Goal: Transaction & Acquisition: Purchase product/service

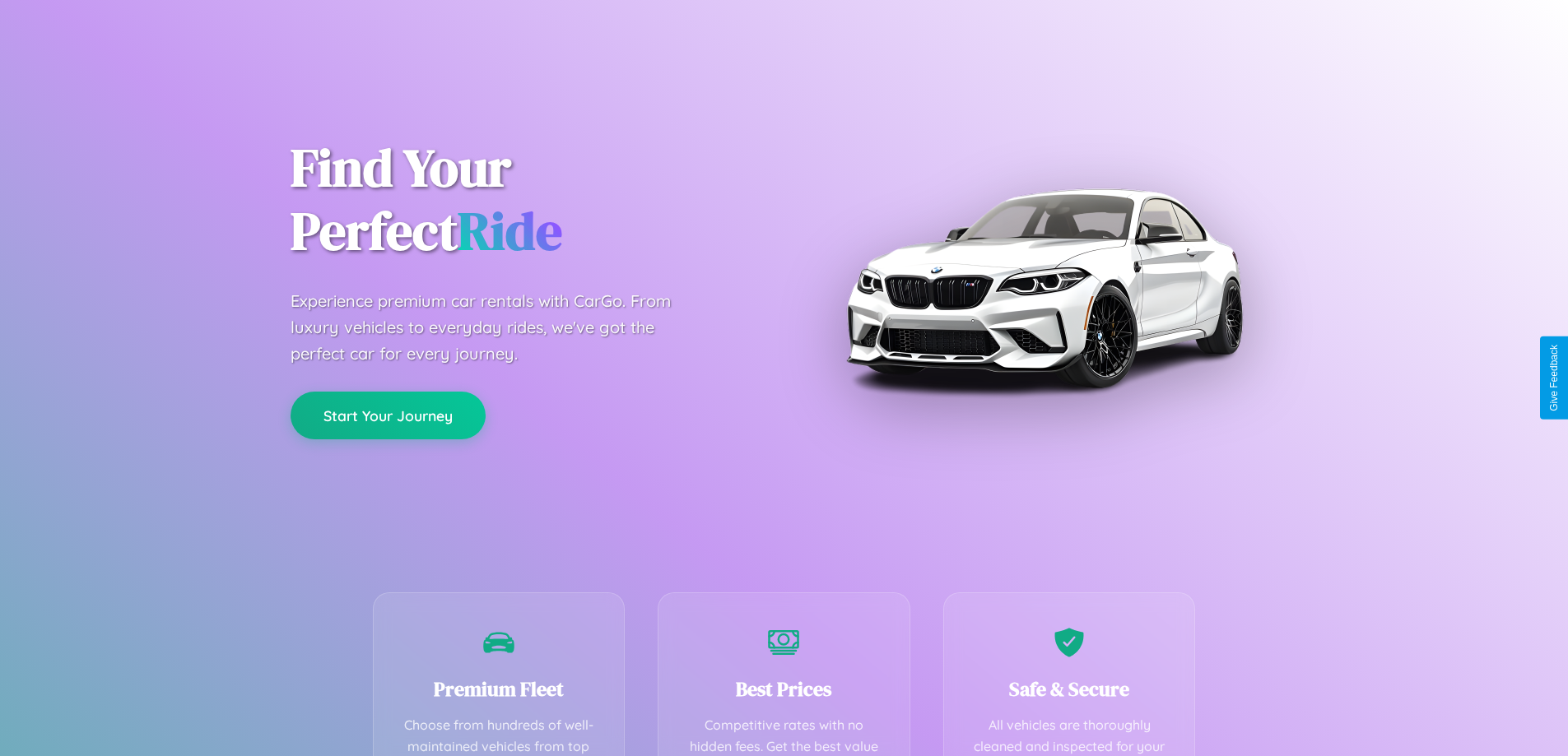
scroll to position [480, 0]
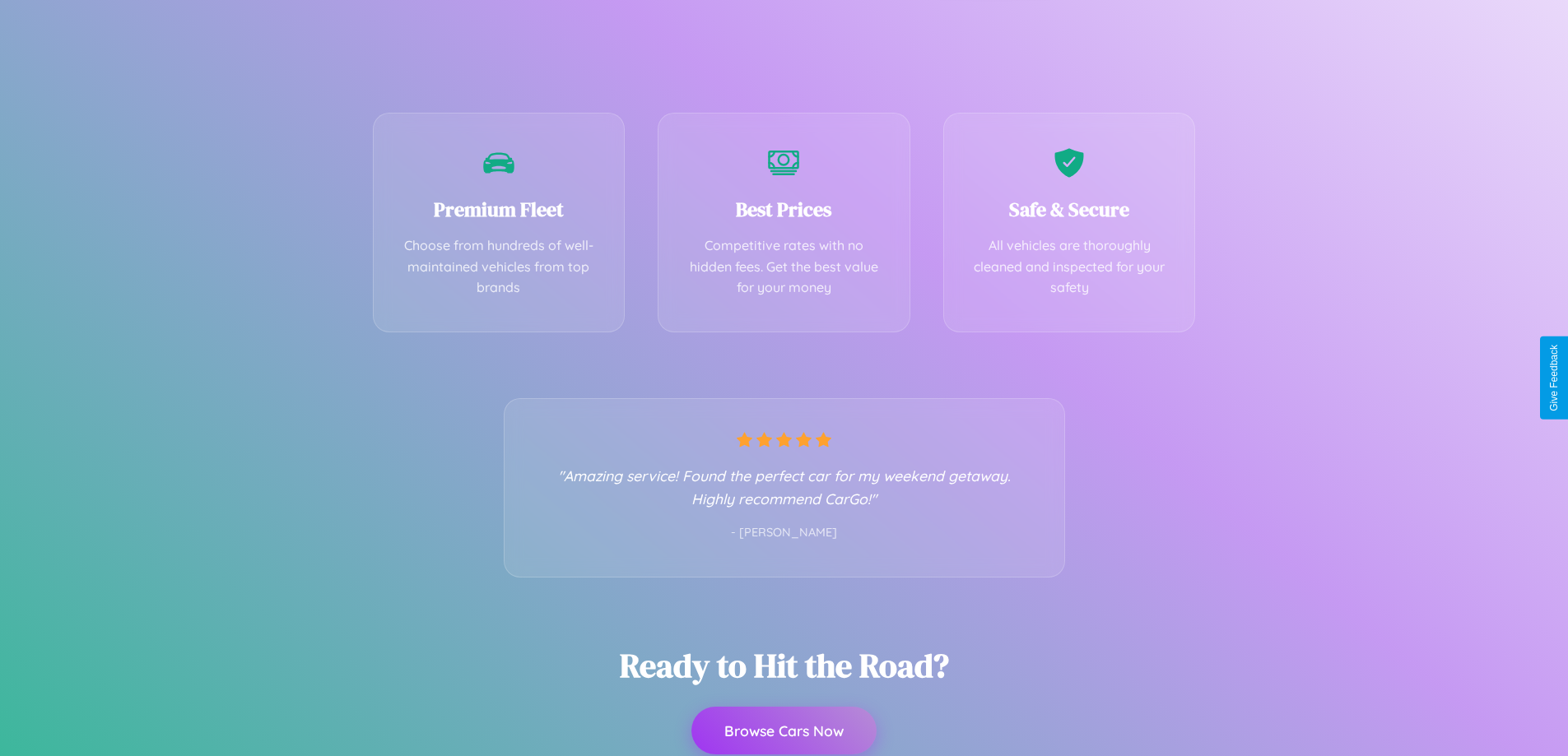
click at [784, 731] on button "Browse Cars Now" at bounding box center [783, 730] width 185 height 47
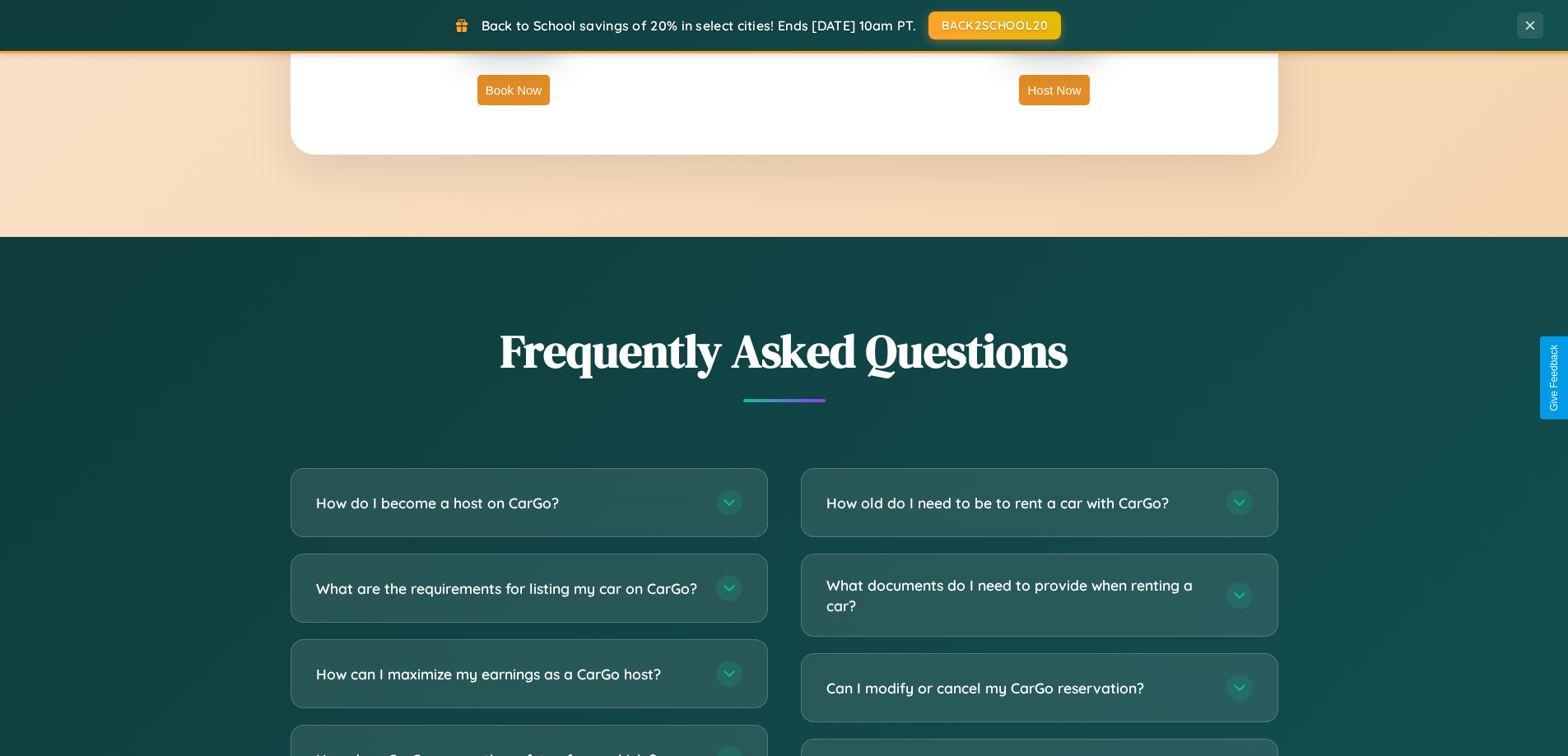
scroll to position [3167, 0]
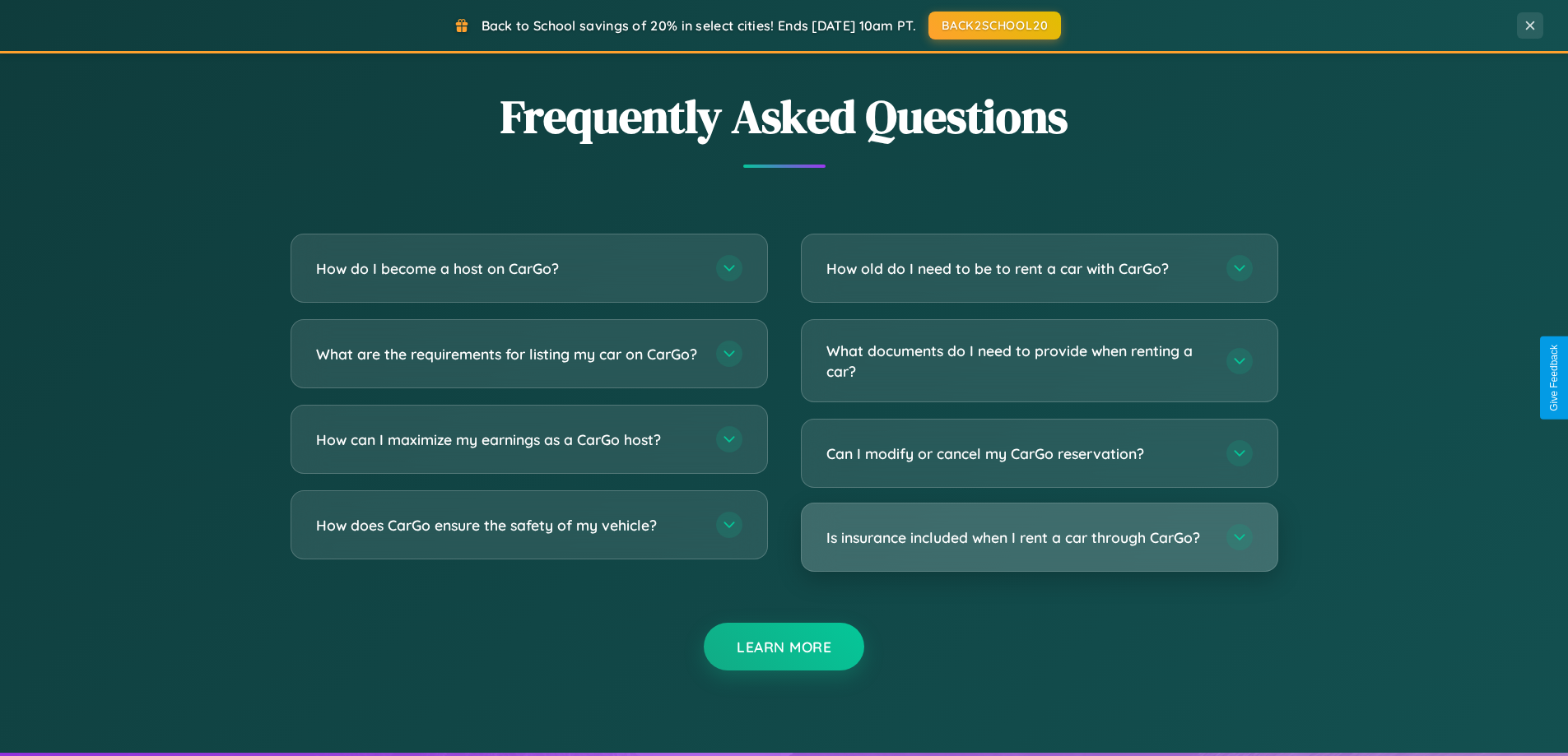
click at [1039, 538] on h3 "Is insurance included when I rent a car through CarGo?" at bounding box center [1018, 538] width 384 height 20
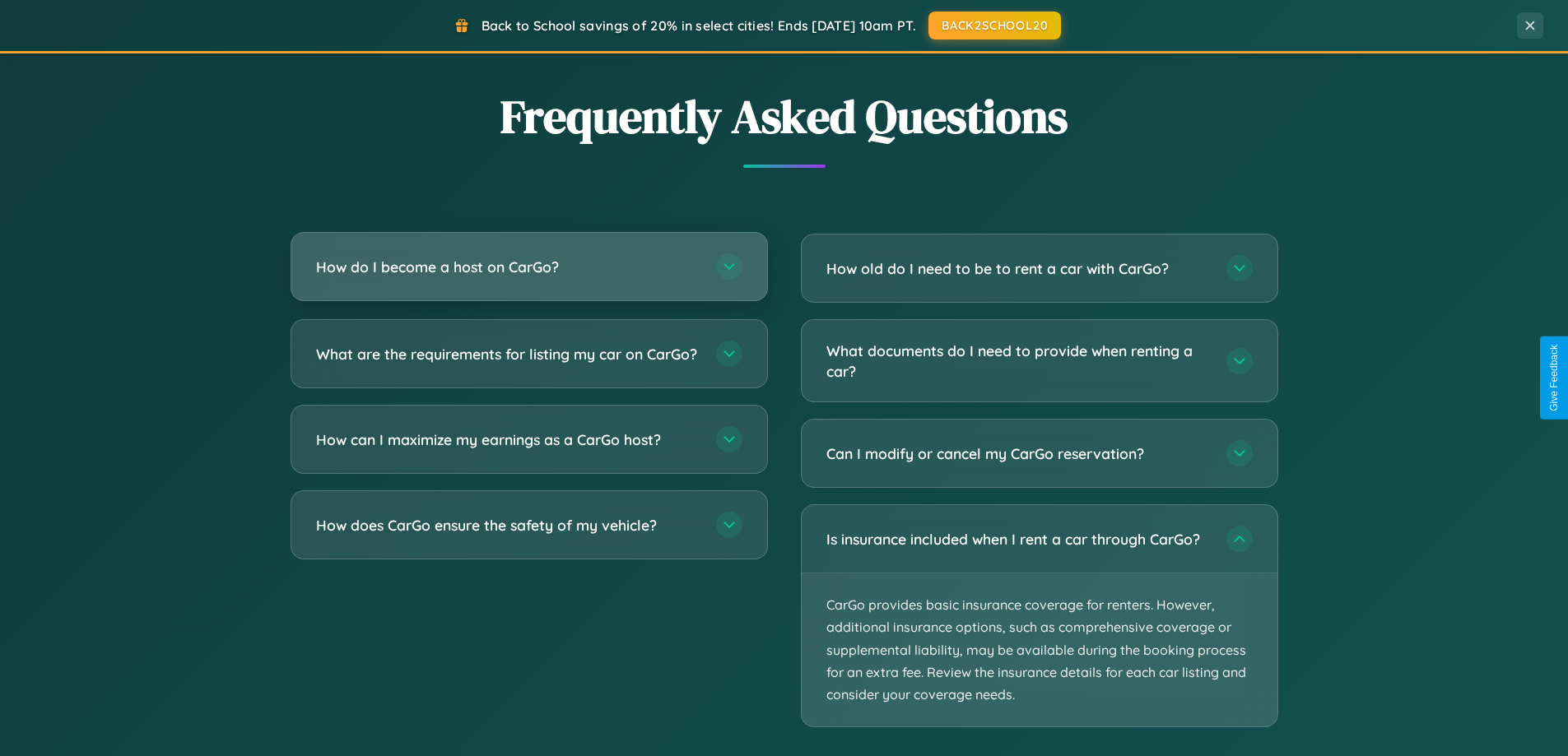
click at [529, 267] on h3 "How do I become a host on CarGo?" at bounding box center [507, 267] width 384 height 20
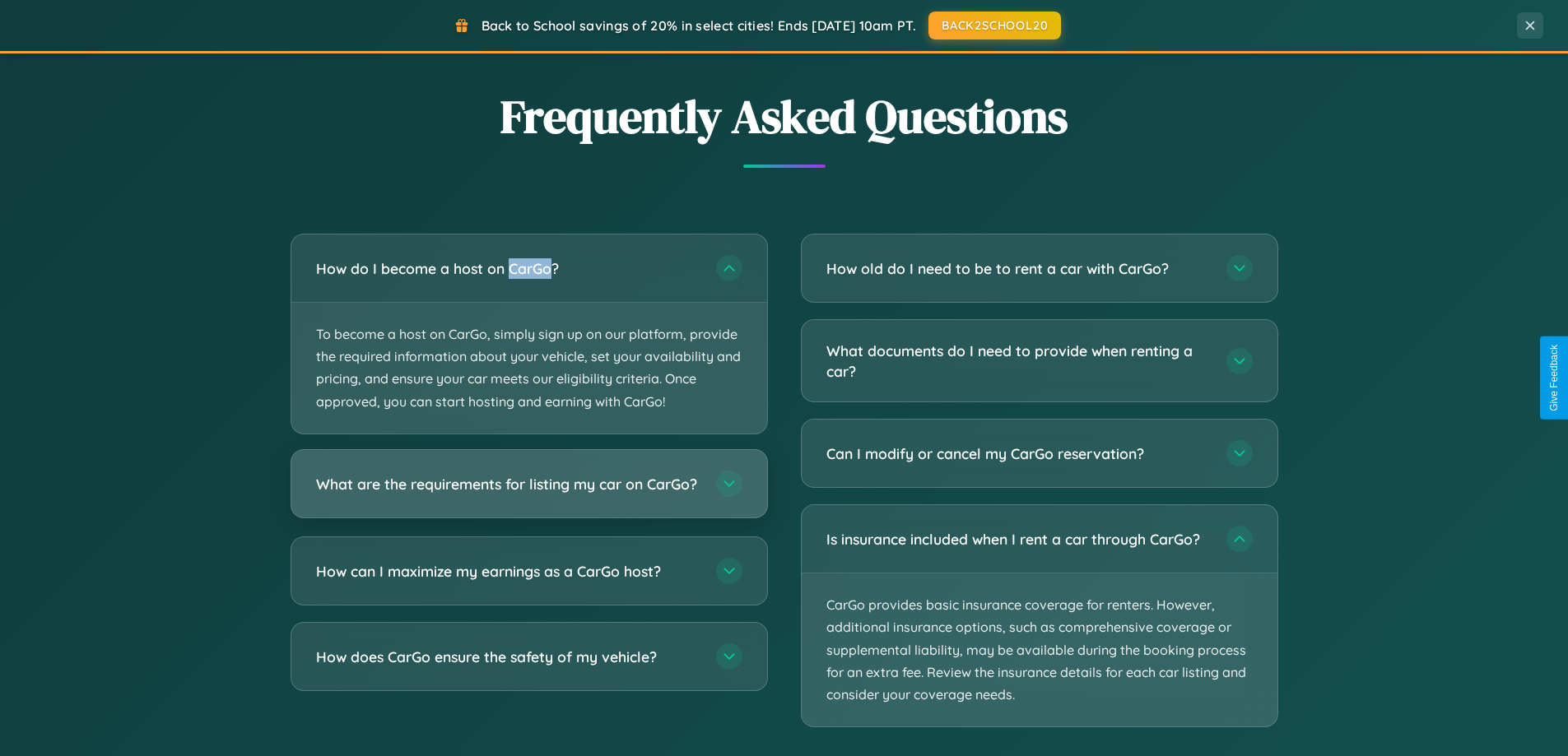
click at [529, 491] on h3 "What are the requirements for listing my car on CarGo?" at bounding box center [507, 484] width 384 height 20
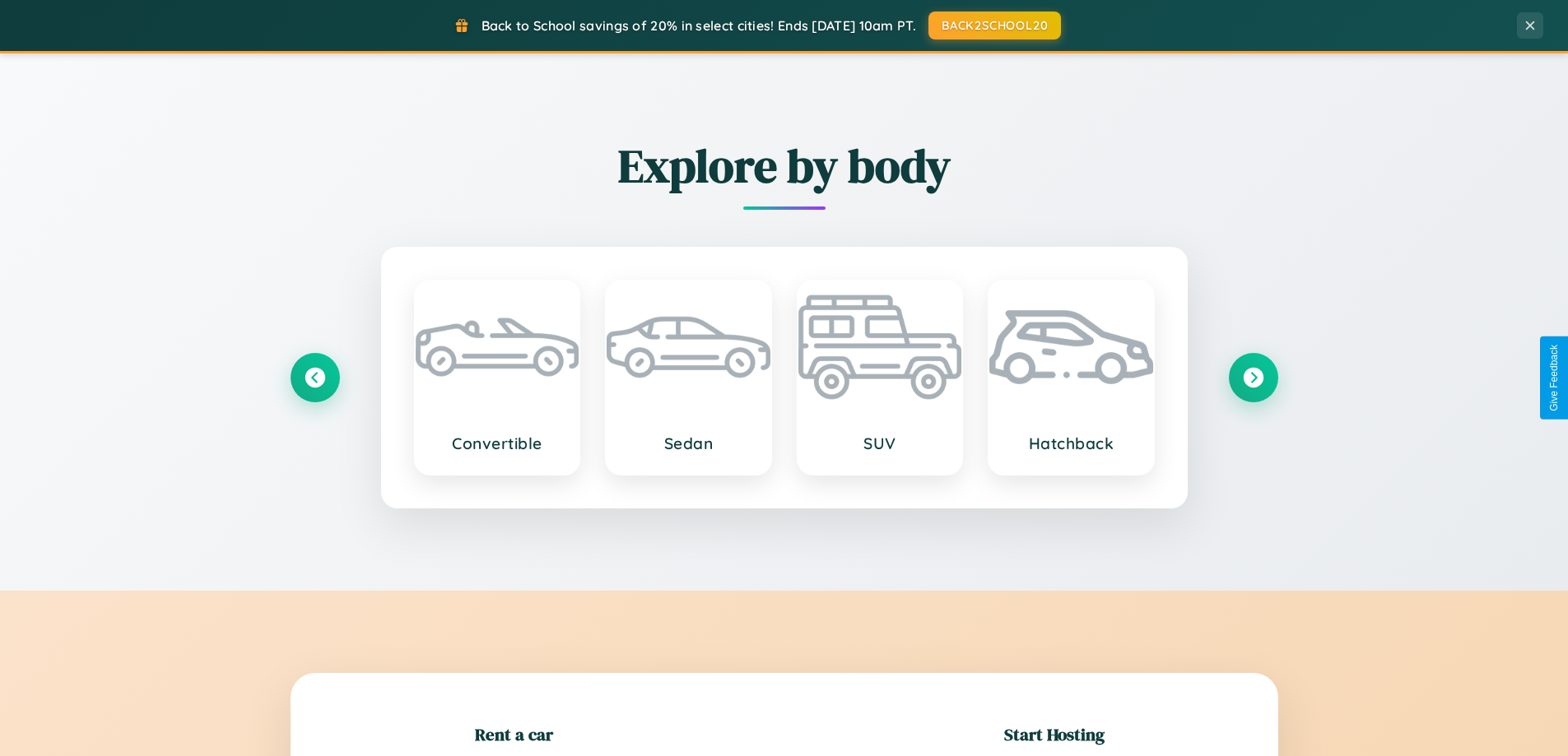
scroll to position [356, 0]
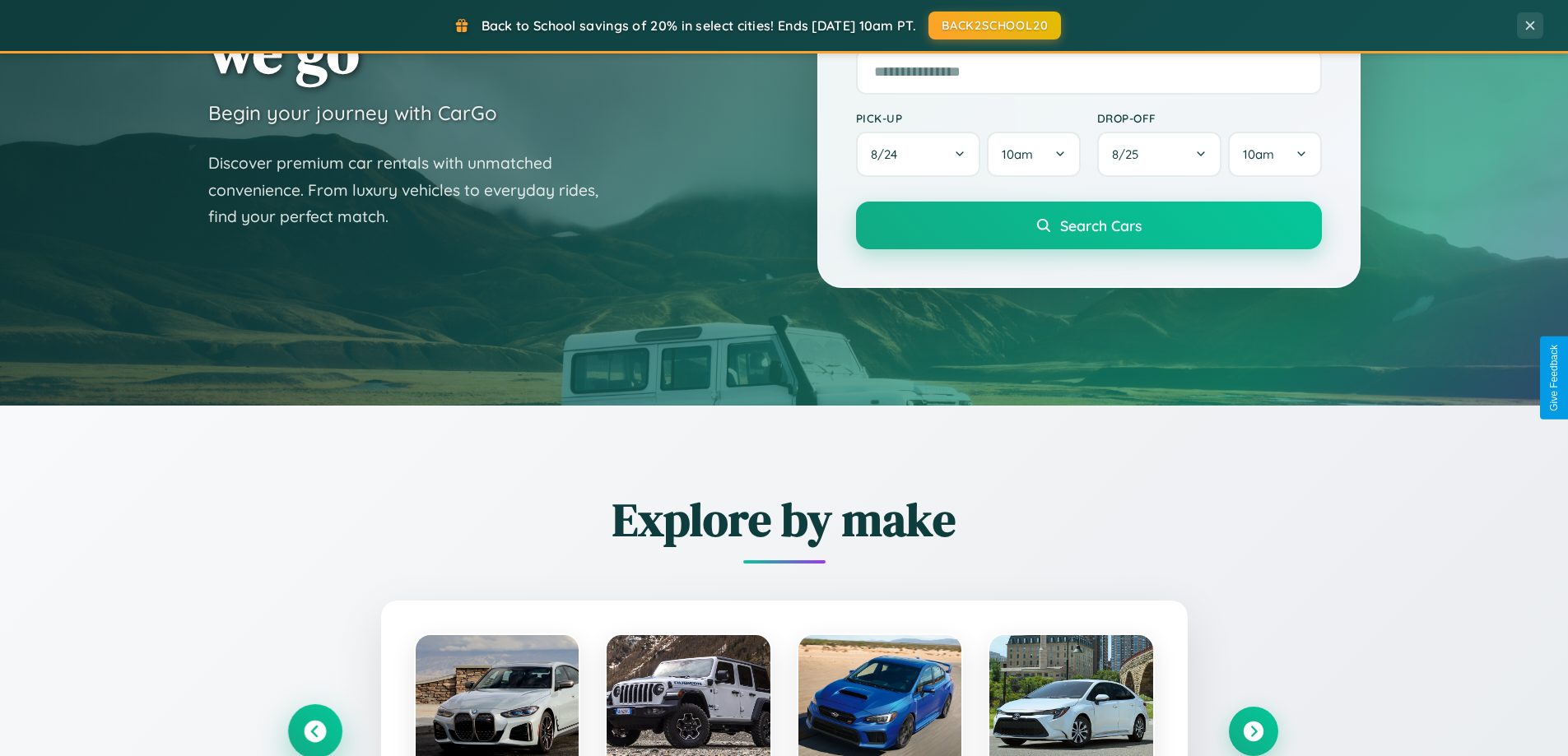
click at [315, 732] on icon at bounding box center [315, 732] width 22 height 22
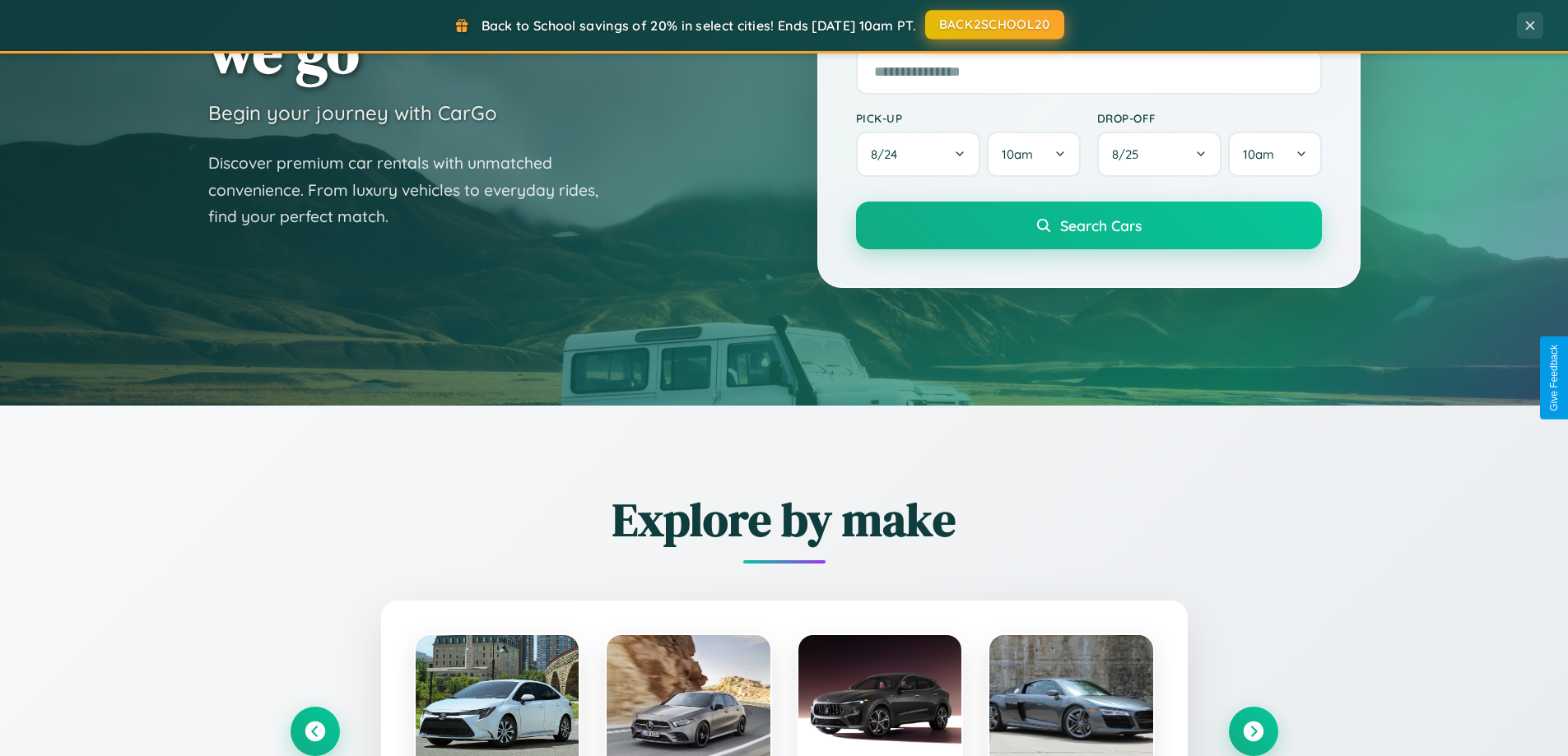
click at [994, 25] on button "BACK2SCHOOL20" at bounding box center [995, 25] width 139 height 30
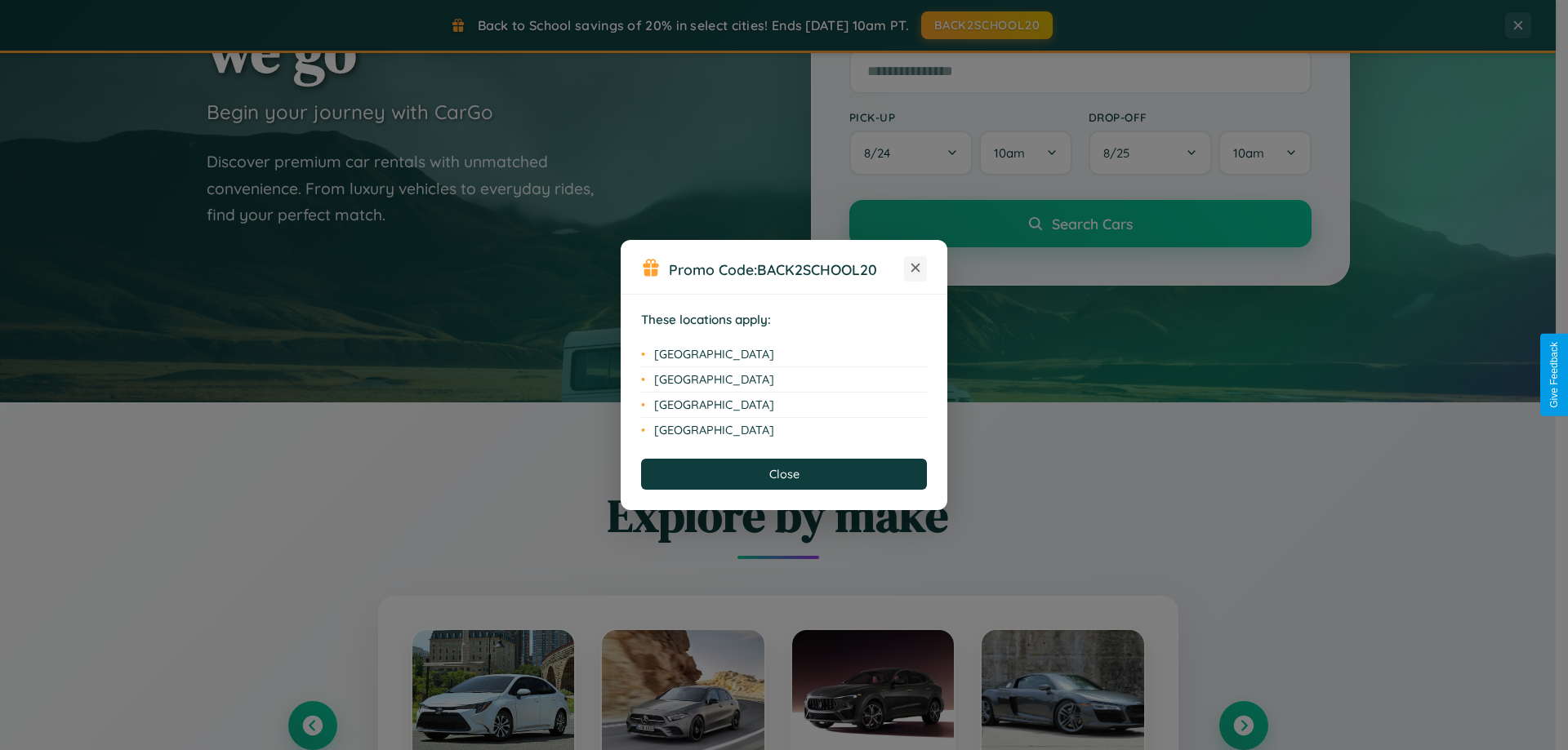
click at [915, 269] on icon at bounding box center [916, 268] width 9 height 9
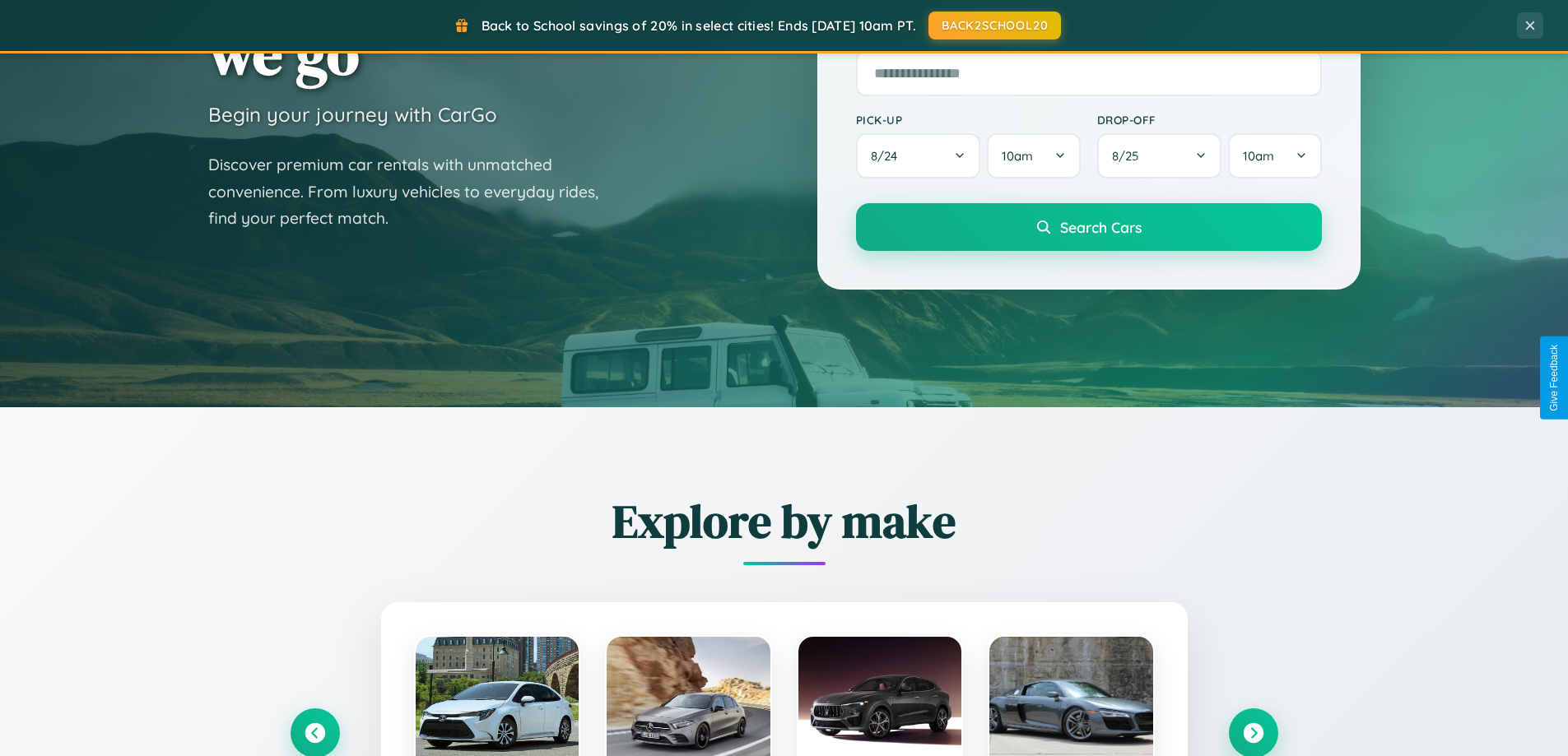
scroll to position [48, 0]
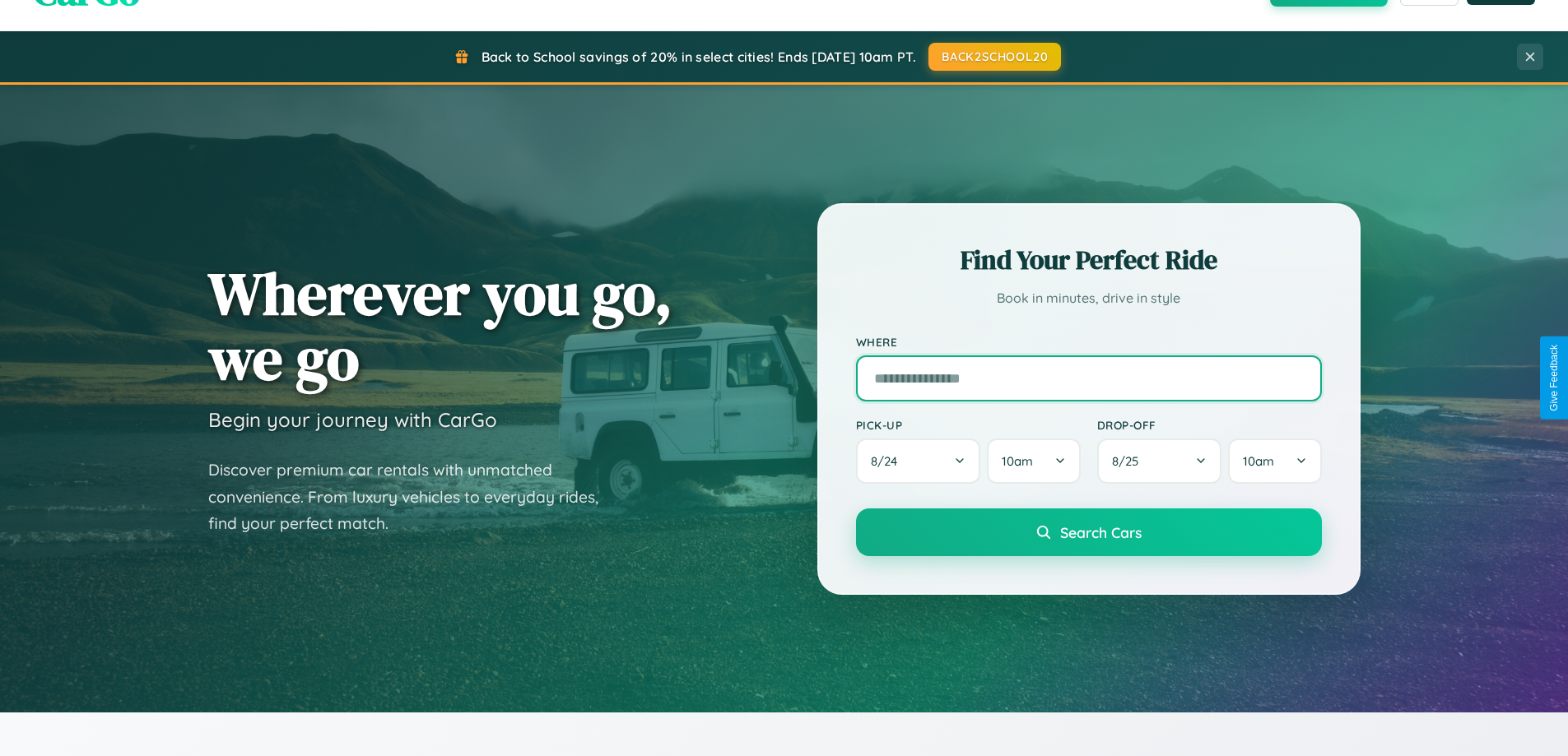
click at [1089, 378] on input "text" at bounding box center [1090, 379] width 466 height 46
type input "*******"
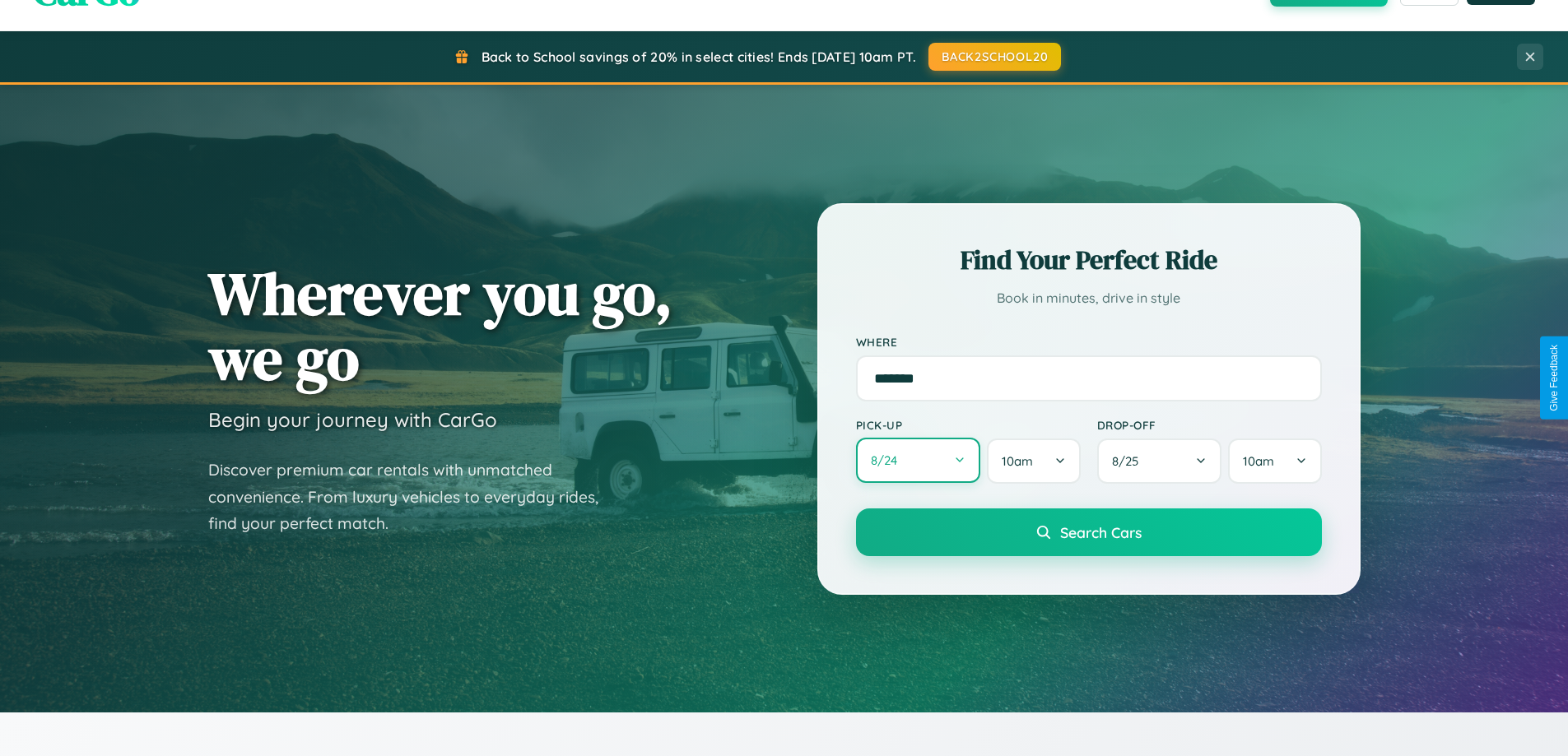
click at [918, 462] on button "8 / 24" at bounding box center [919, 460] width 125 height 46
select select "*"
select select "****"
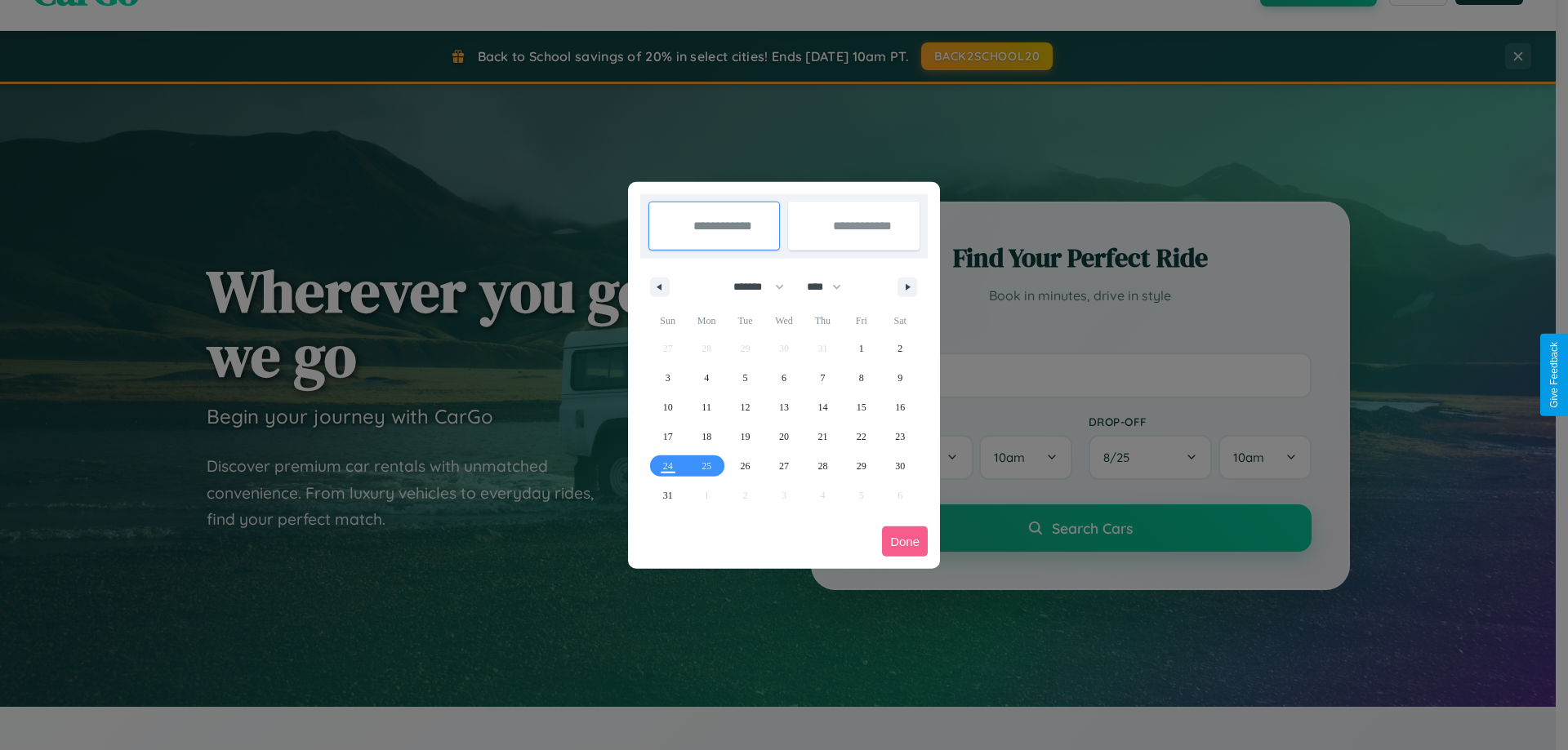
drag, startPoint x: 751, startPoint y: 287, endPoint x: 784, endPoint y: 327, distance: 51.9
click at [751, 287] on select "******* ******** ***** ***** *** **** **** ****** ********* ******* ******** **…" at bounding box center [755, 287] width 69 height 27
select select "*"
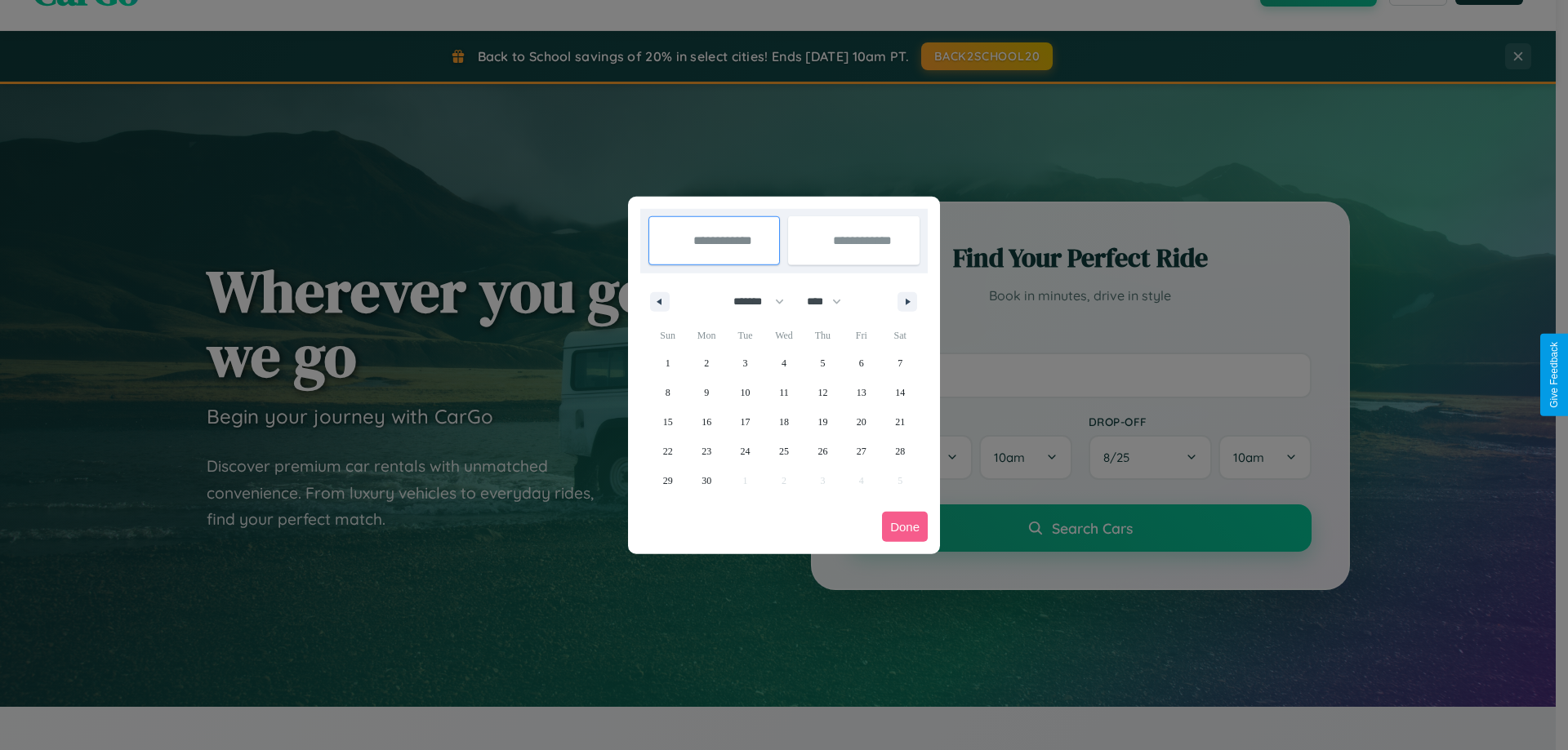
click at [831, 301] on select "**** **** **** **** **** **** **** **** **** **** **** **** **** **** **** ****…" at bounding box center [823, 301] width 49 height 27
select select "****"
click at [707, 392] on span "8" at bounding box center [706, 393] width 5 height 29
type input "**********"
click at [667, 421] on span "14" at bounding box center [668, 422] width 10 height 29
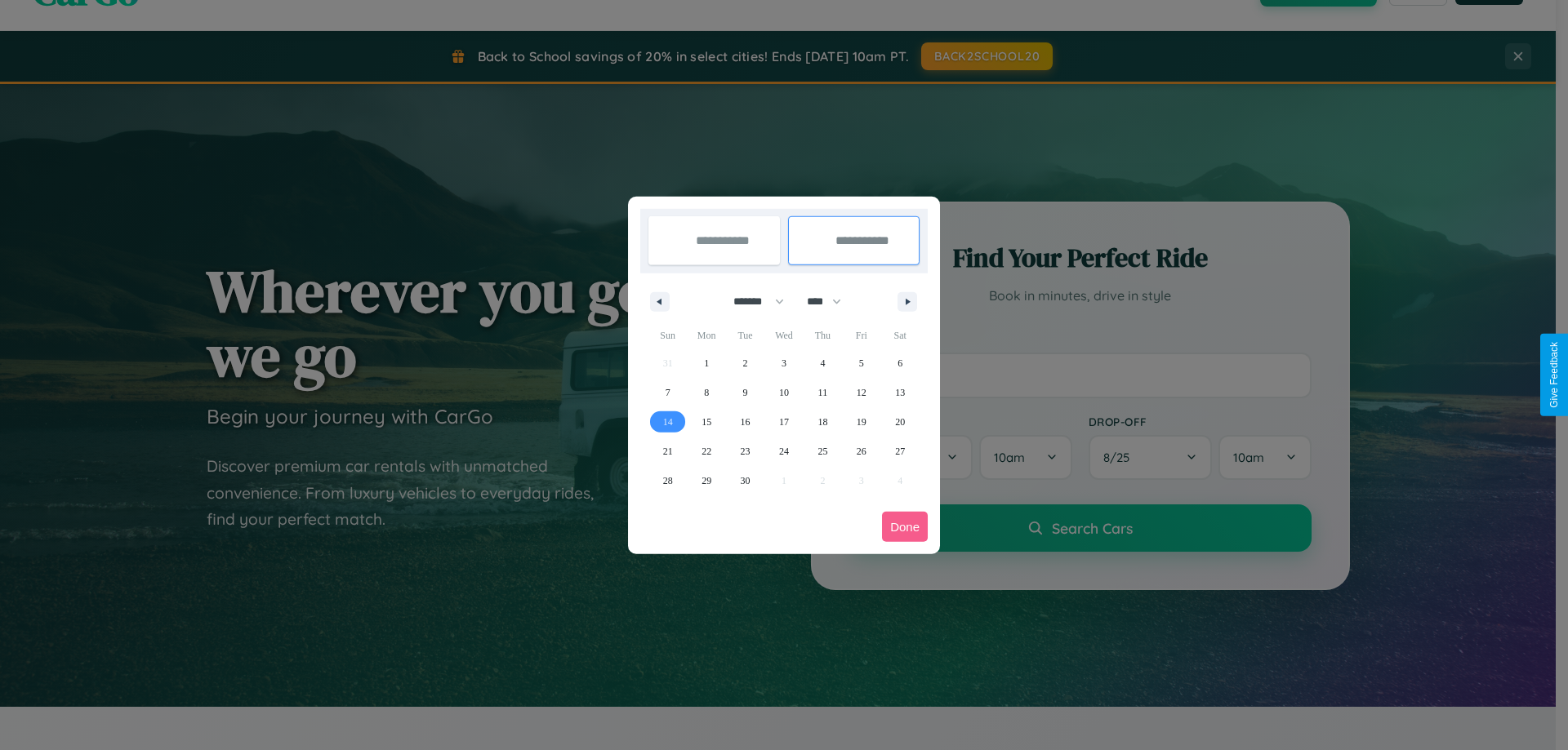
type input "**********"
click at [905, 527] on button "Done" at bounding box center [905, 527] width 46 height 30
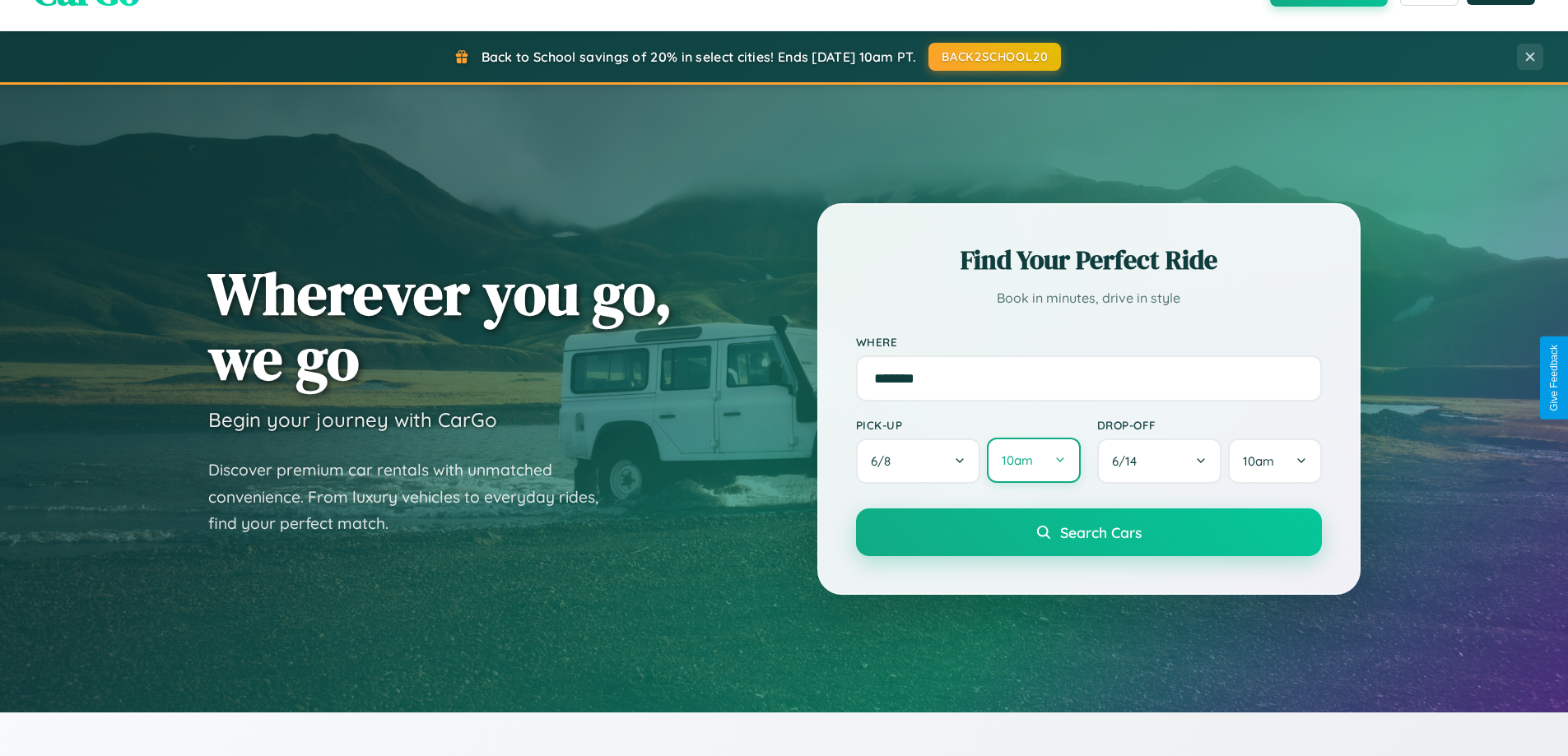
click at [1033, 462] on button "10am" at bounding box center [1034, 460] width 93 height 46
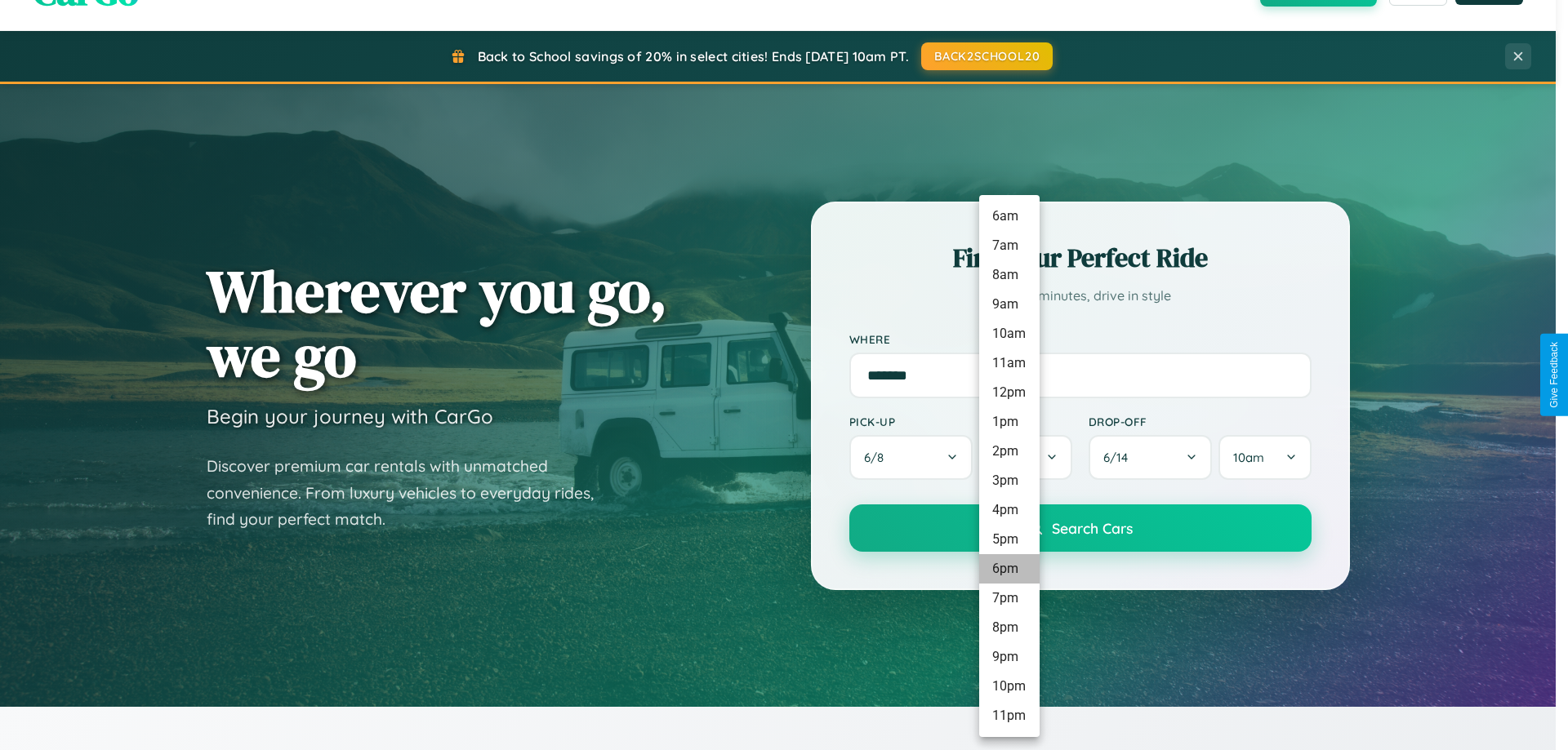
click at [1008, 569] on li "6pm" at bounding box center [1010, 569] width 61 height 29
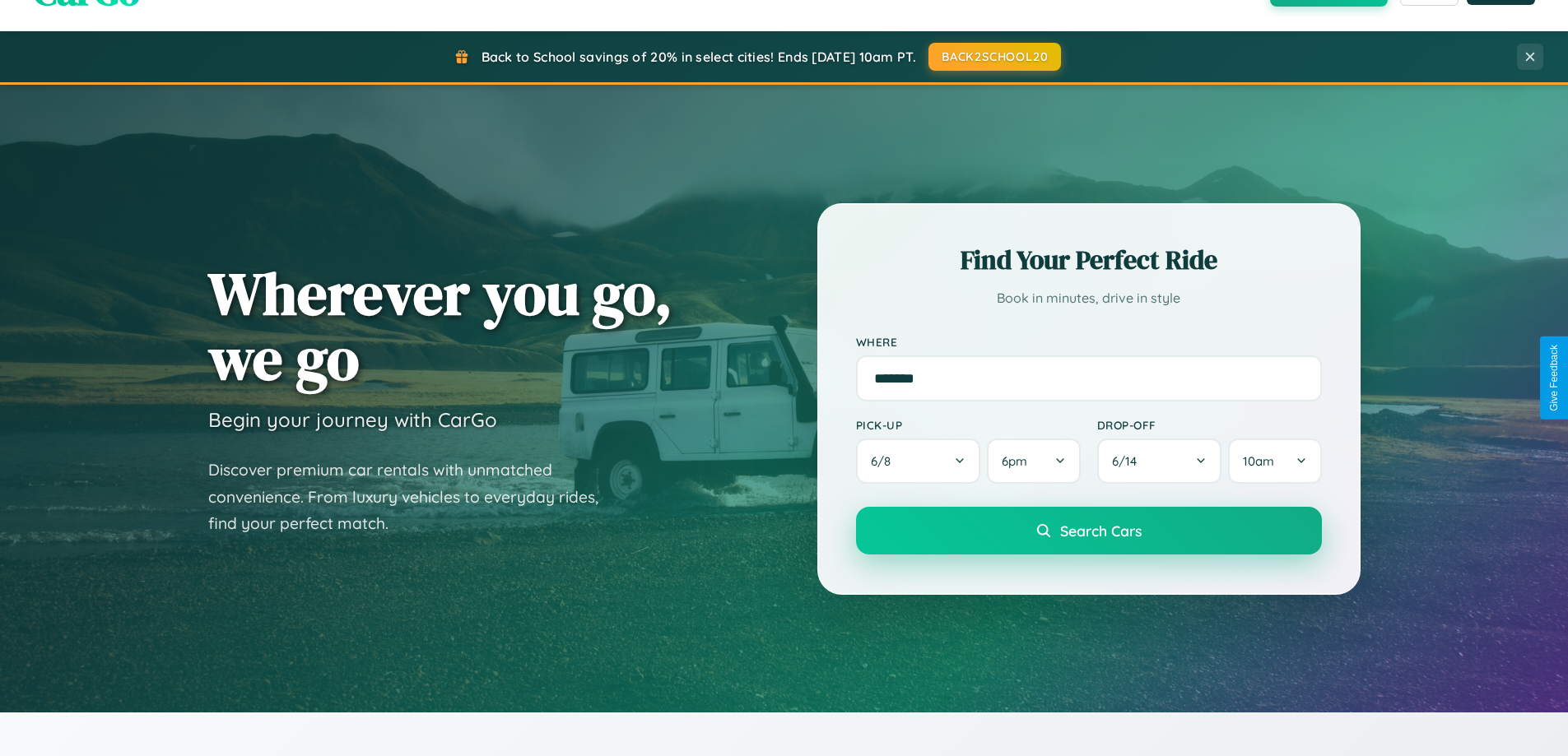
click at [1089, 532] on span "Search Cars" at bounding box center [1101, 530] width 82 height 18
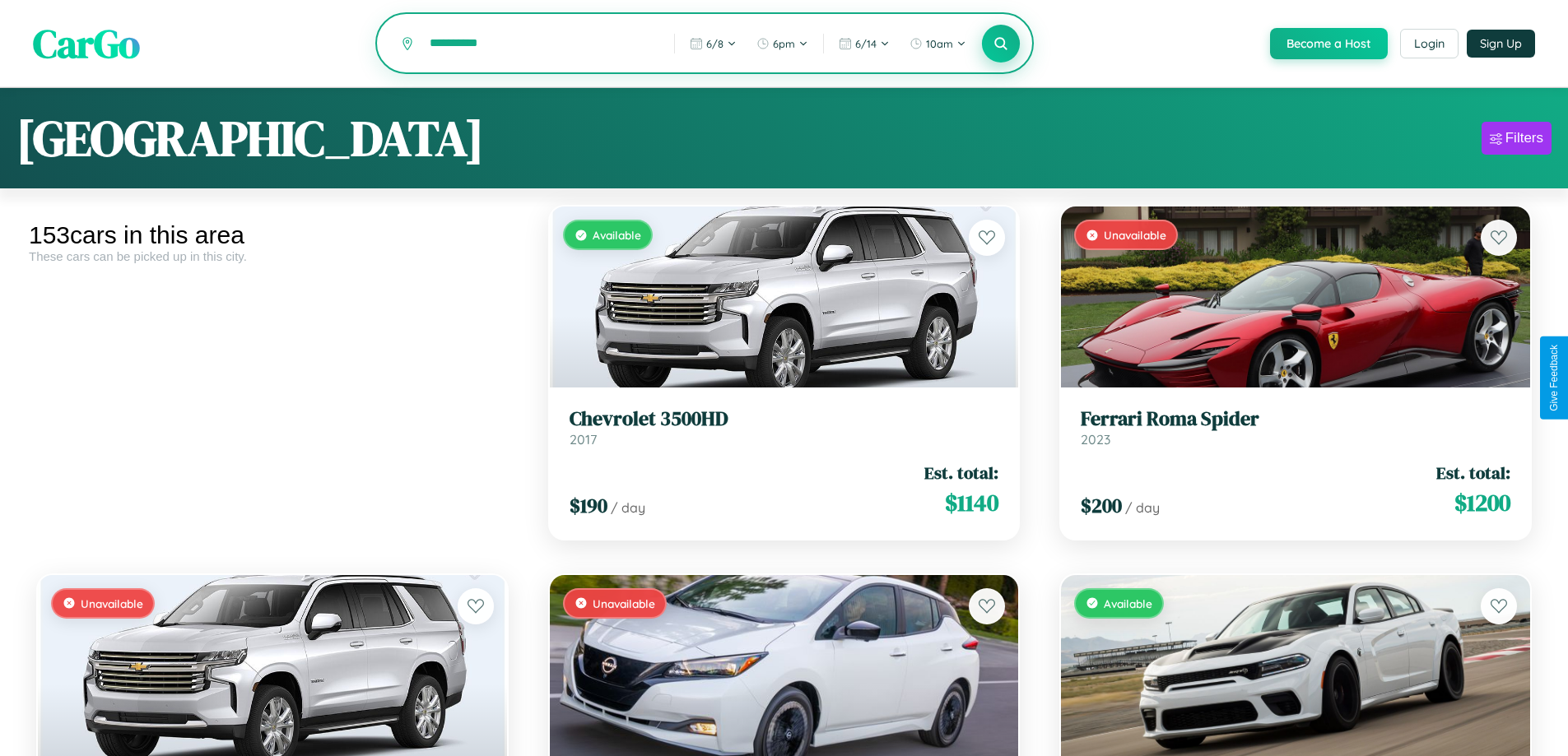
type input "**********"
click at [1000, 45] on icon at bounding box center [1001, 43] width 16 height 16
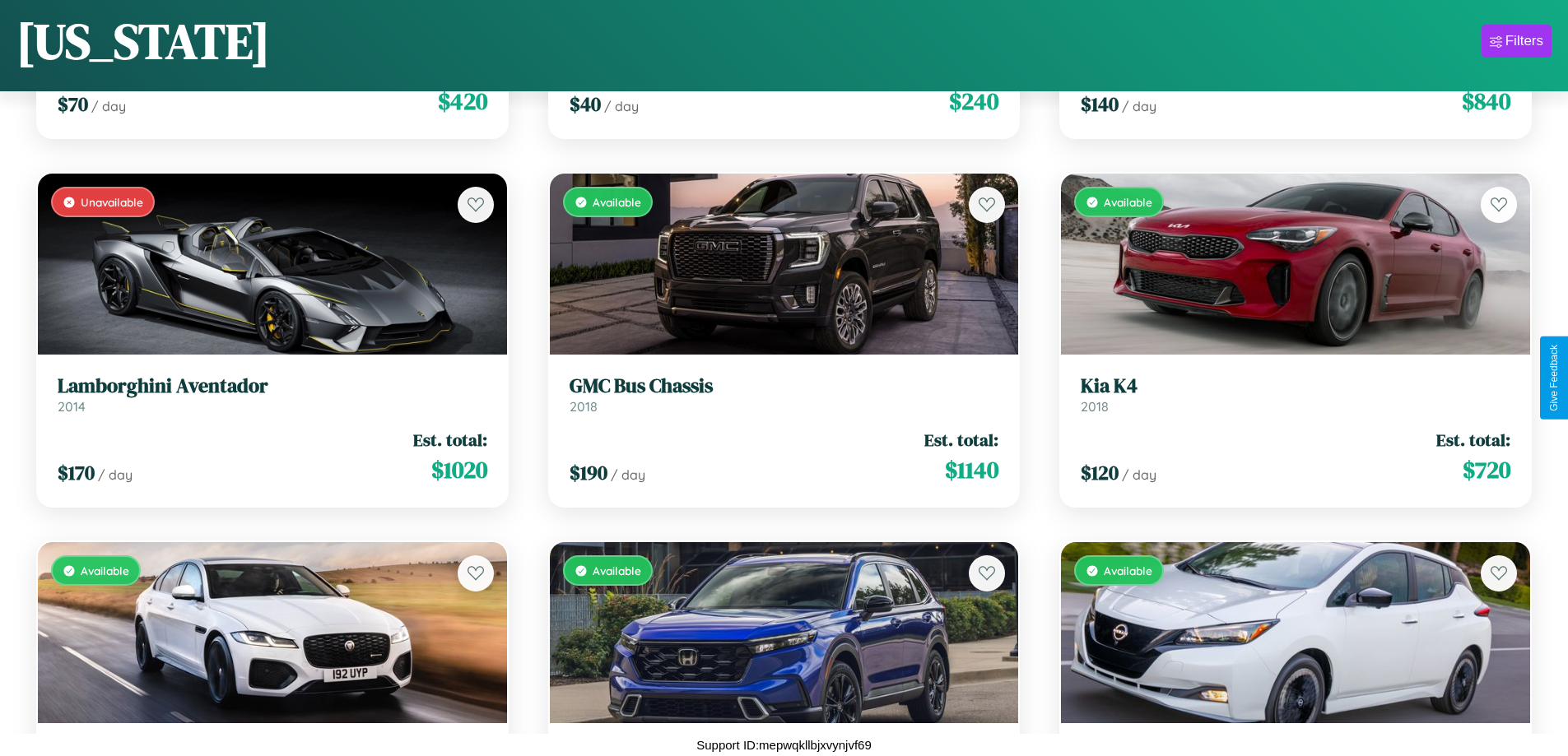
scroll to position [3917, 0]
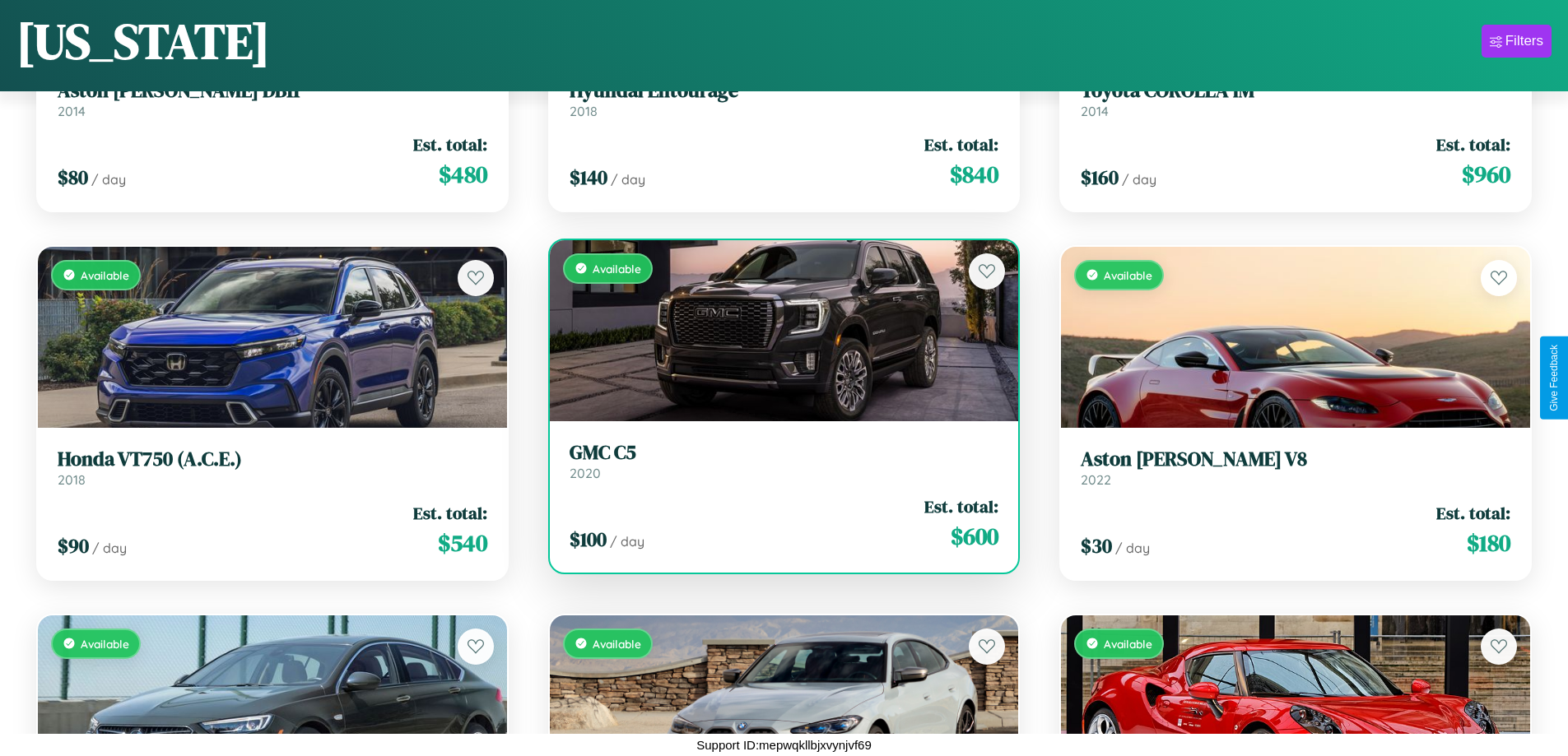
click at [777, 467] on link "GMC C5 2020" at bounding box center [784, 461] width 430 height 40
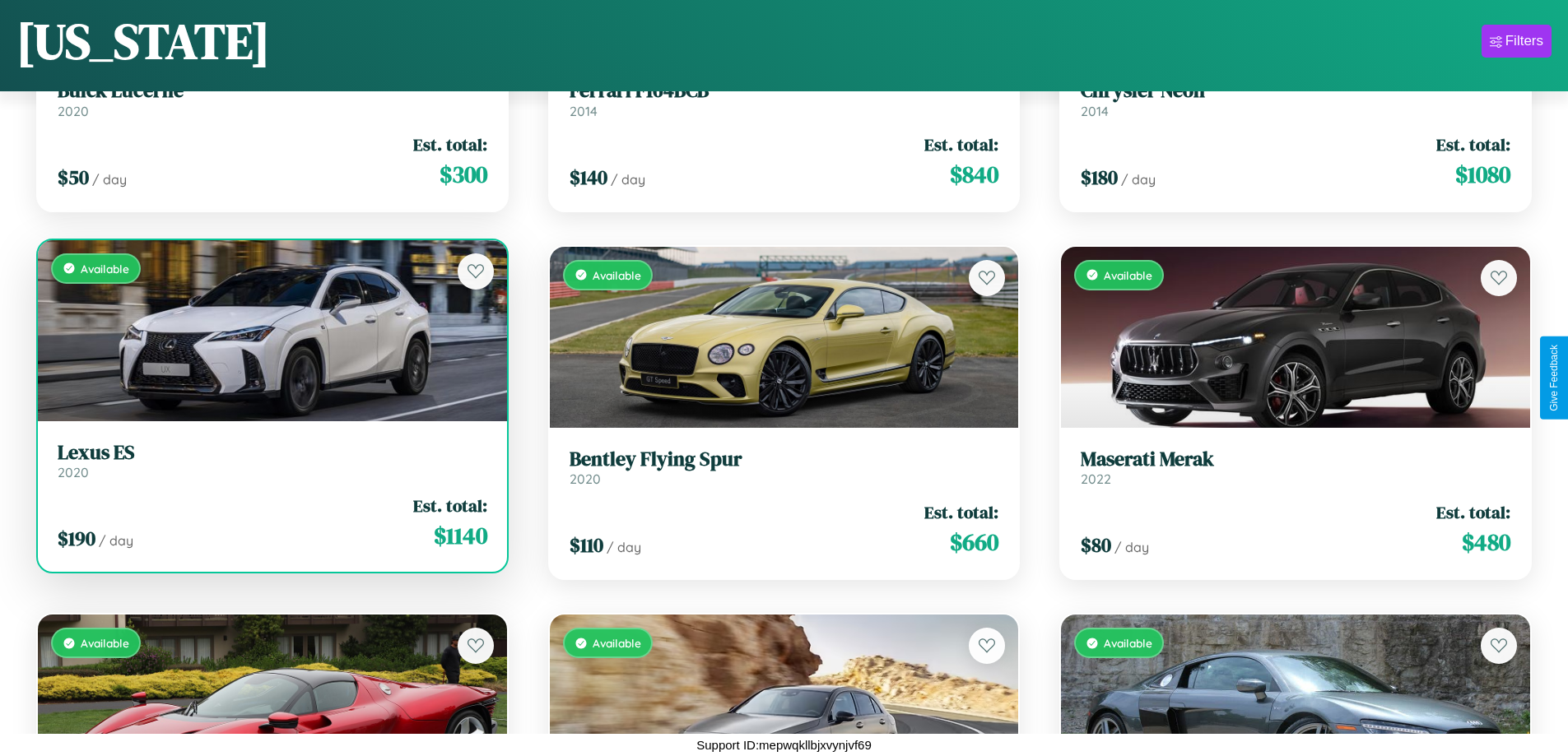
click at [270, 464] on link "Lexus ES 2020" at bounding box center [272, 461] width 430 height 40
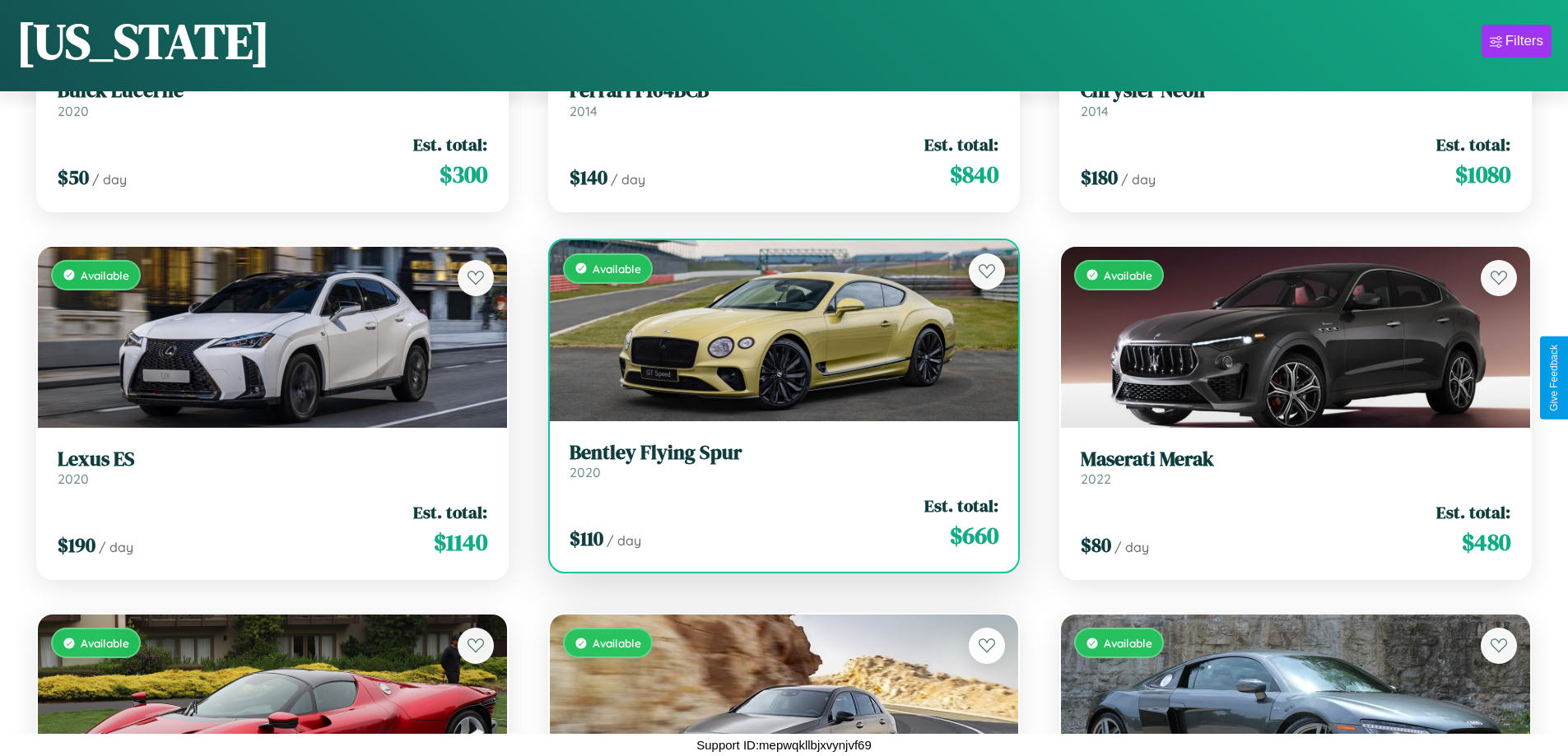
scroll to position [0, 0]
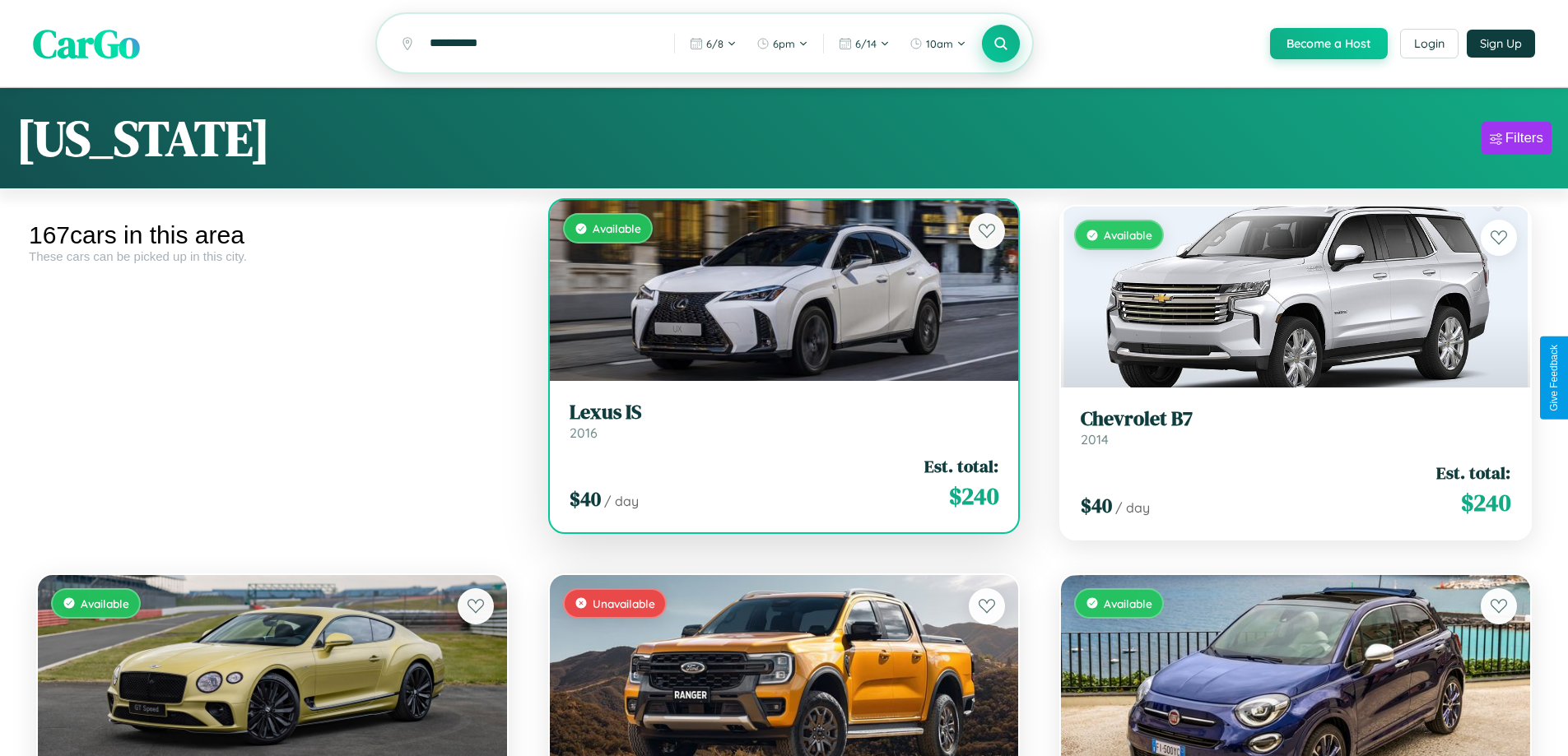
click at [777, 293] on div "Available" at bounding box center [784, 290] width 469 height 181
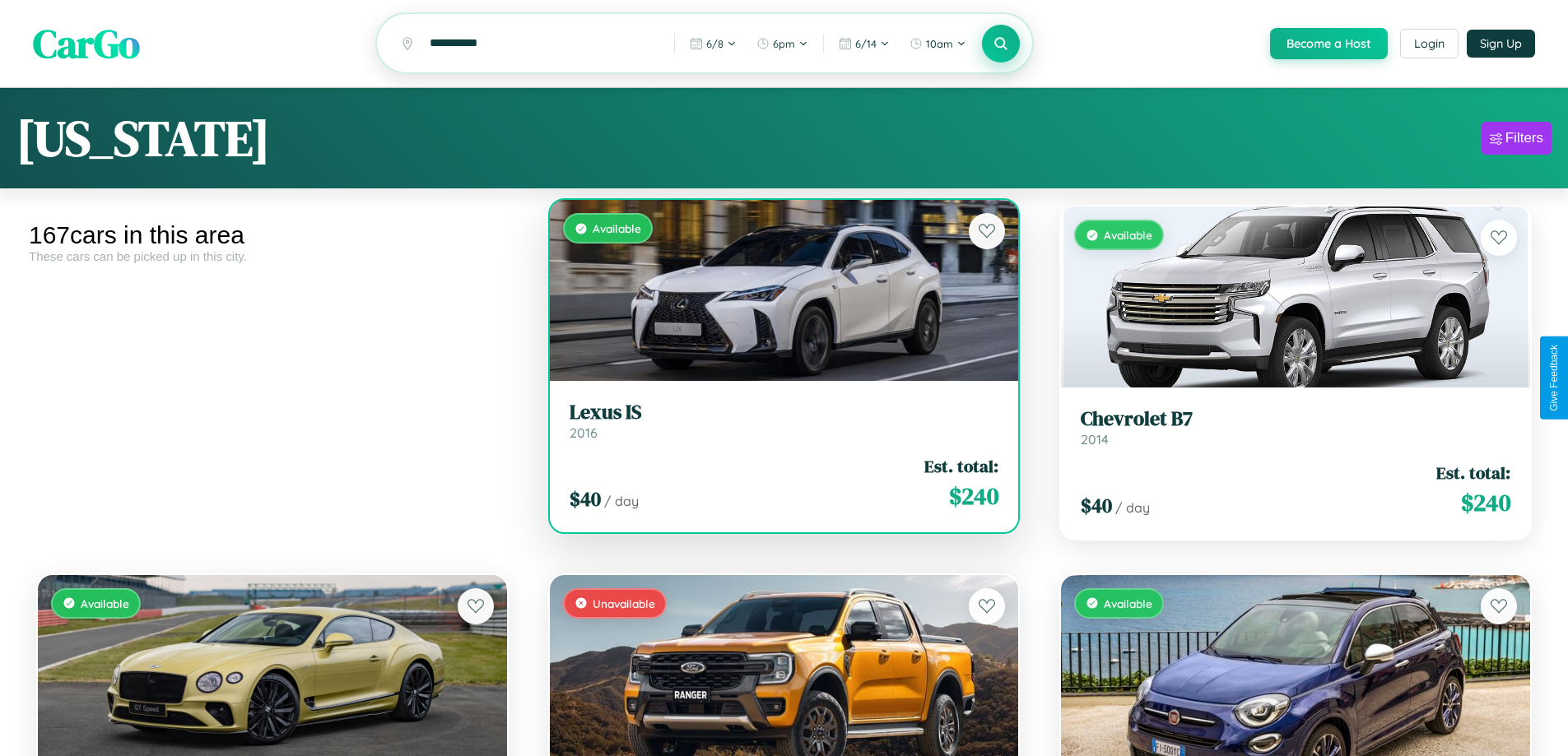
click at [777, 293] on div "Available" at bounding box center [784, 290] width 469 height 181
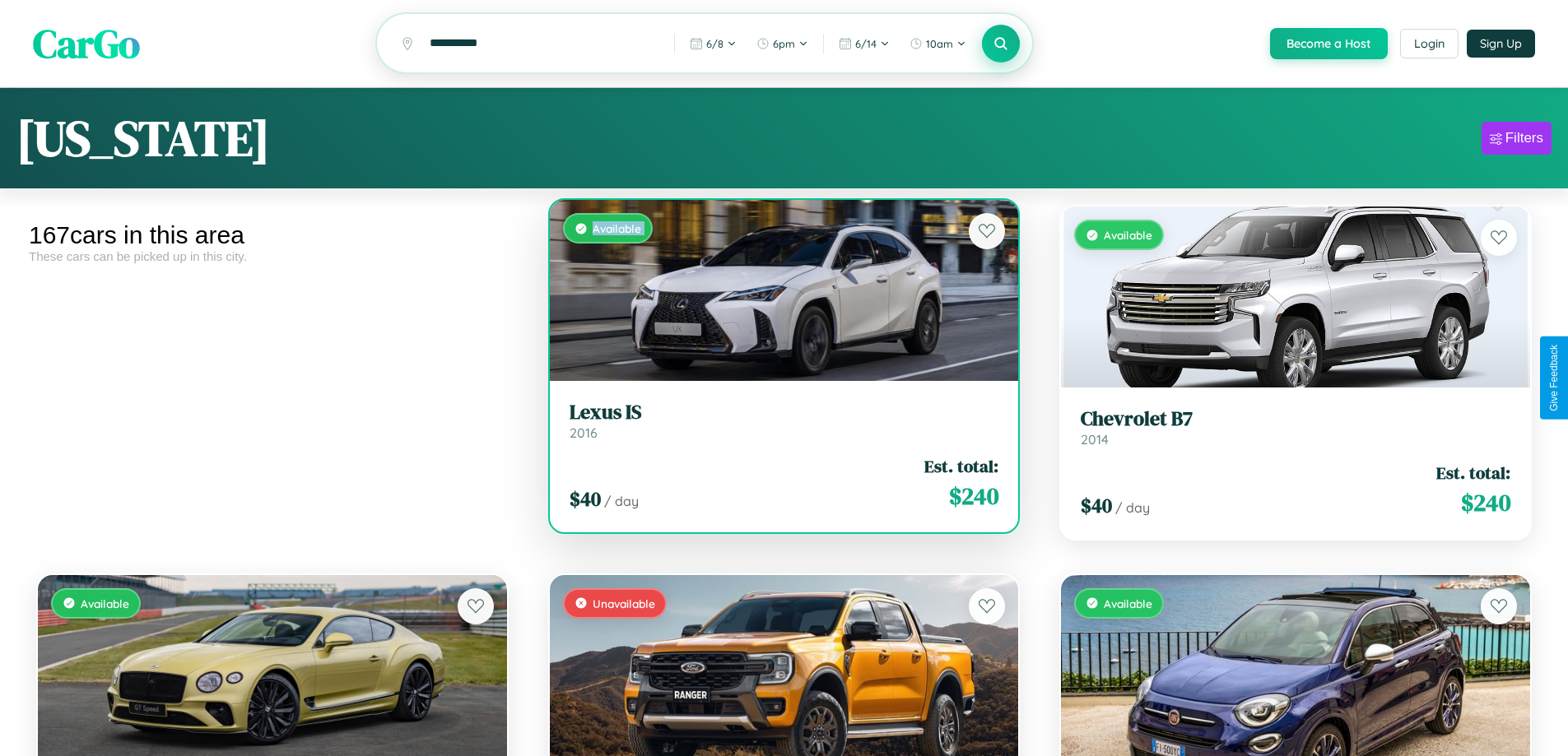
click at [777, 293] on div "Available" at bounding box center [784, 290] width 469 height 181
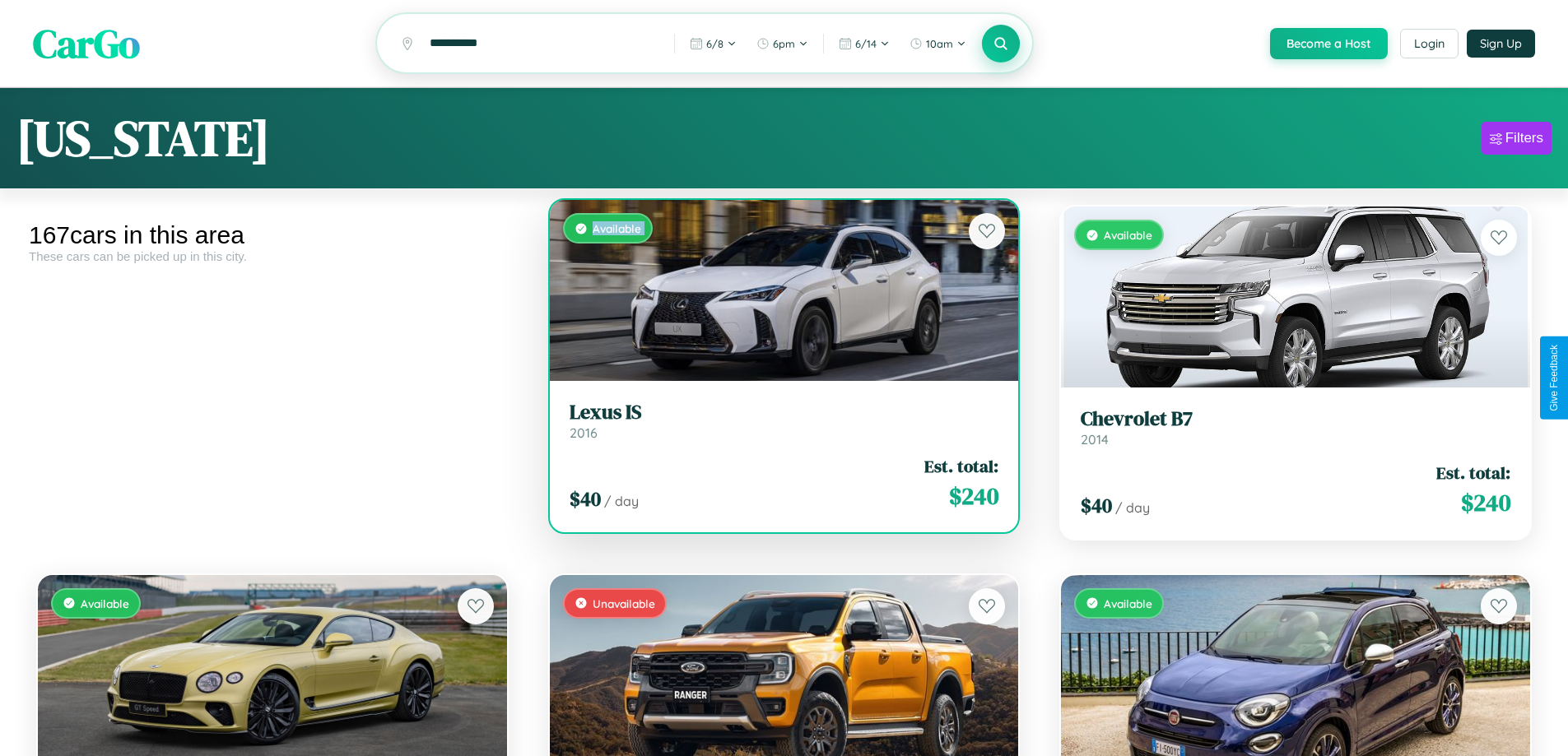
click at [777, 293] on div "Available" at bounding box center [784, 290] width 469 height 181
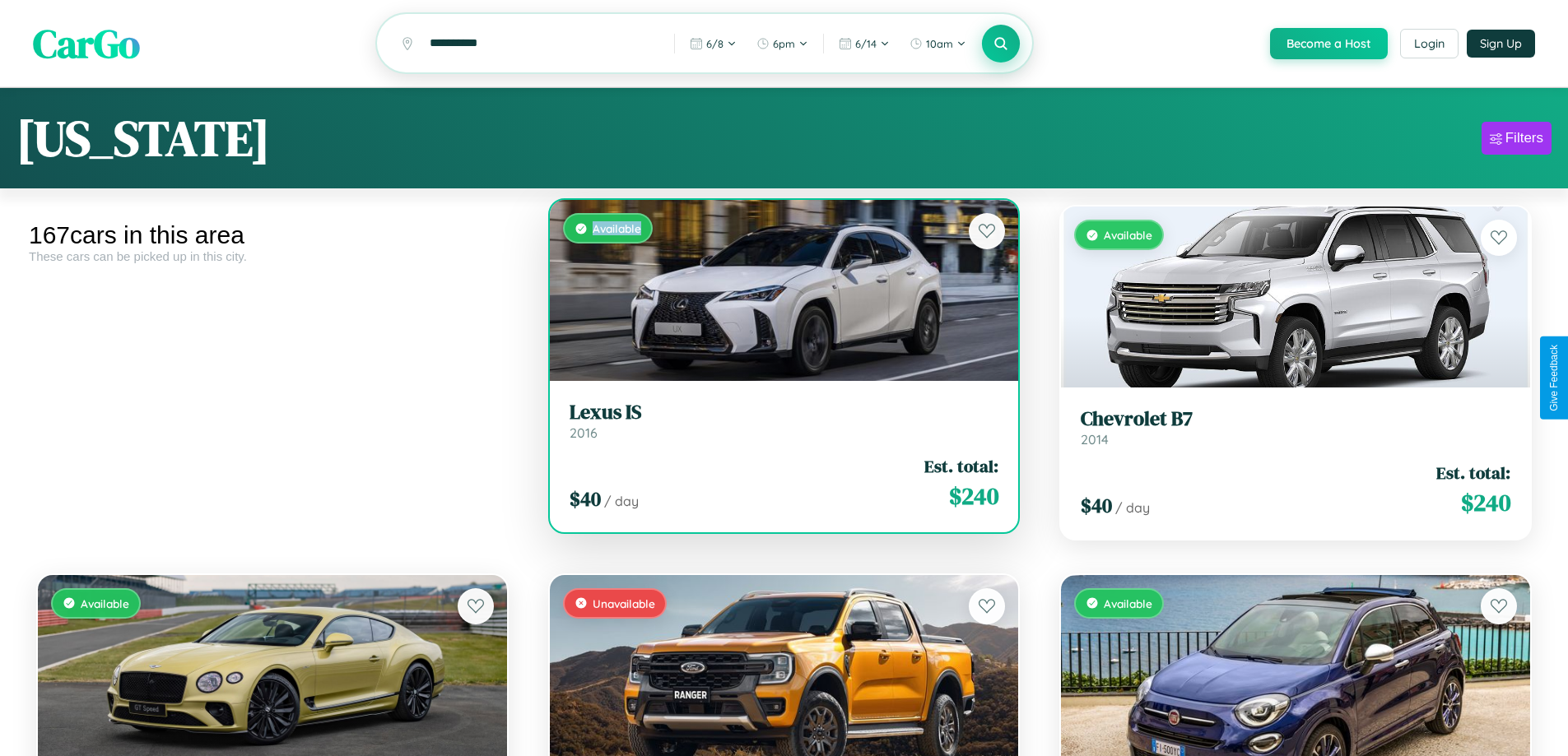
click at [777, 293] on div "Available" at bounding box center [784, 290] width 469 height 181
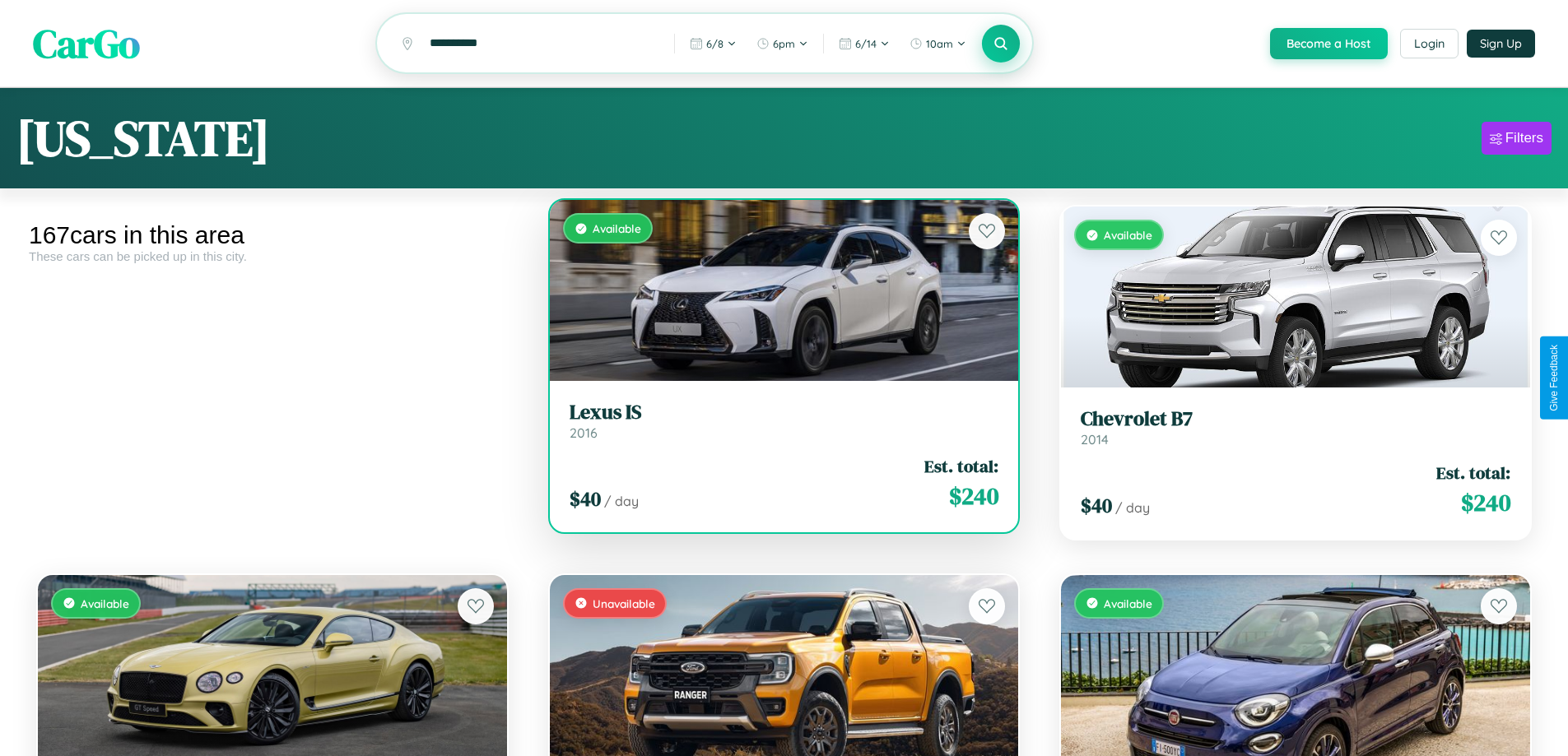
click at [777, 423] on h3 "Lexus IS" at bounding box center [784, 413] width 430 height 24
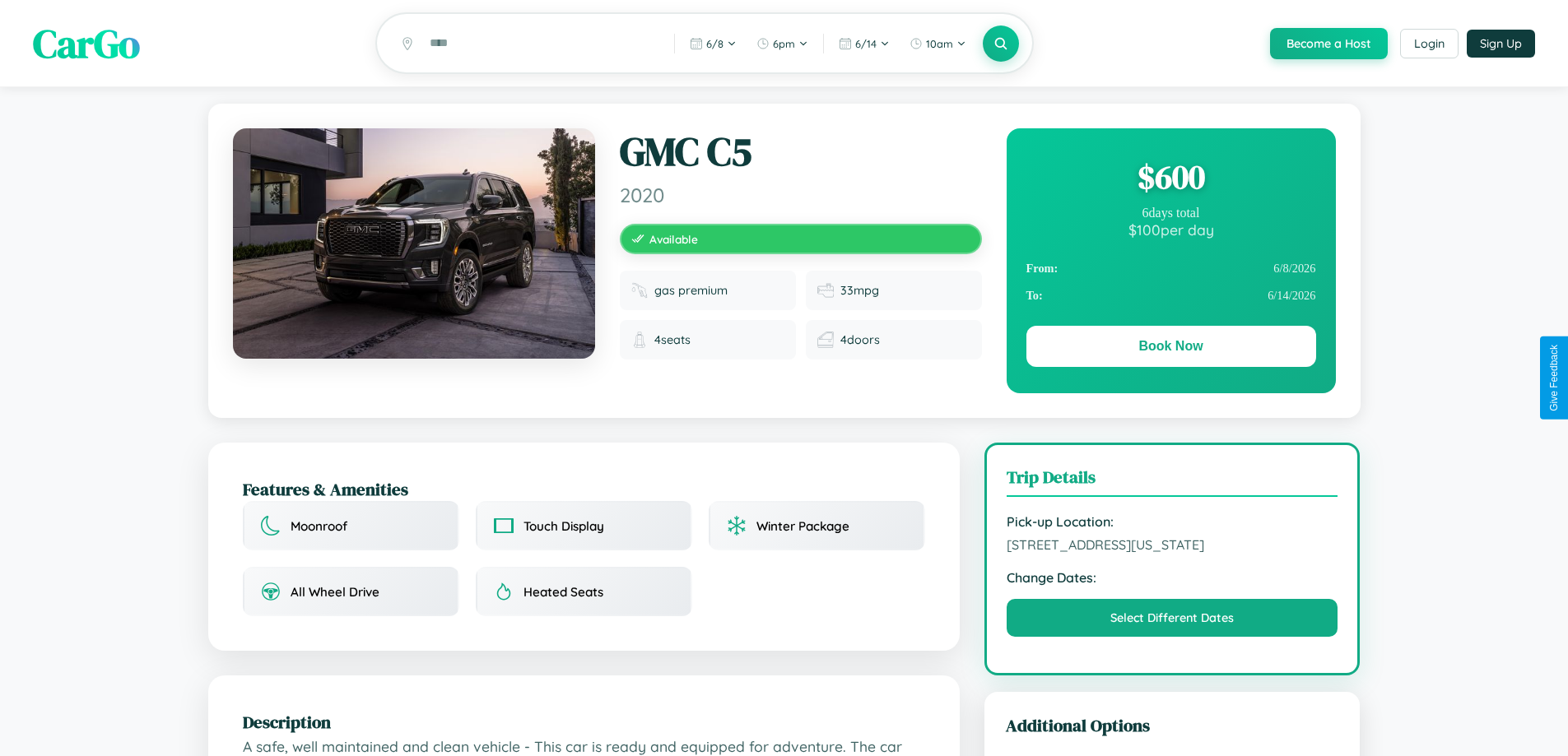
scroll to position [541, 0]
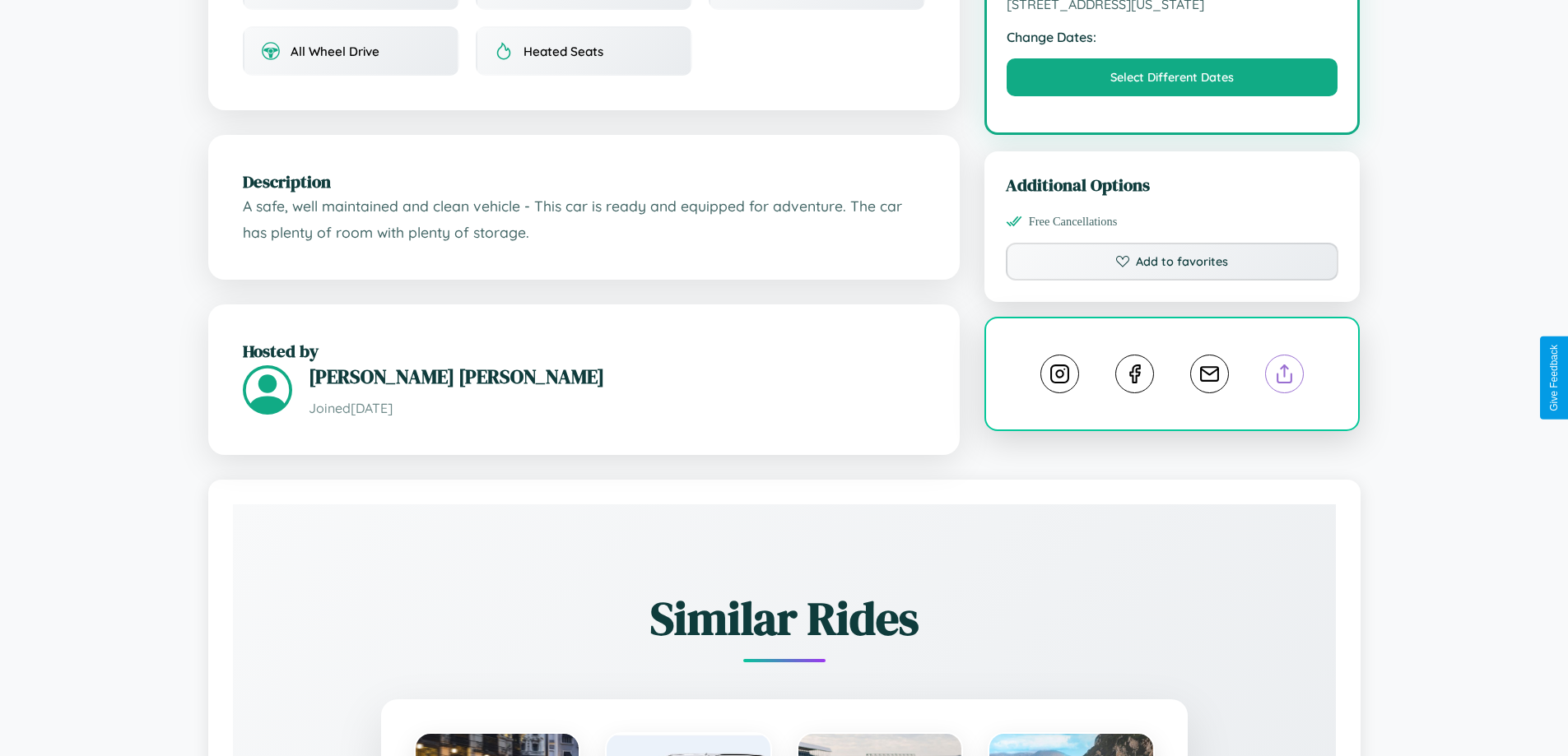
click at [1285, 376] on line at bounding box center [1285, 371] width 0 height 11
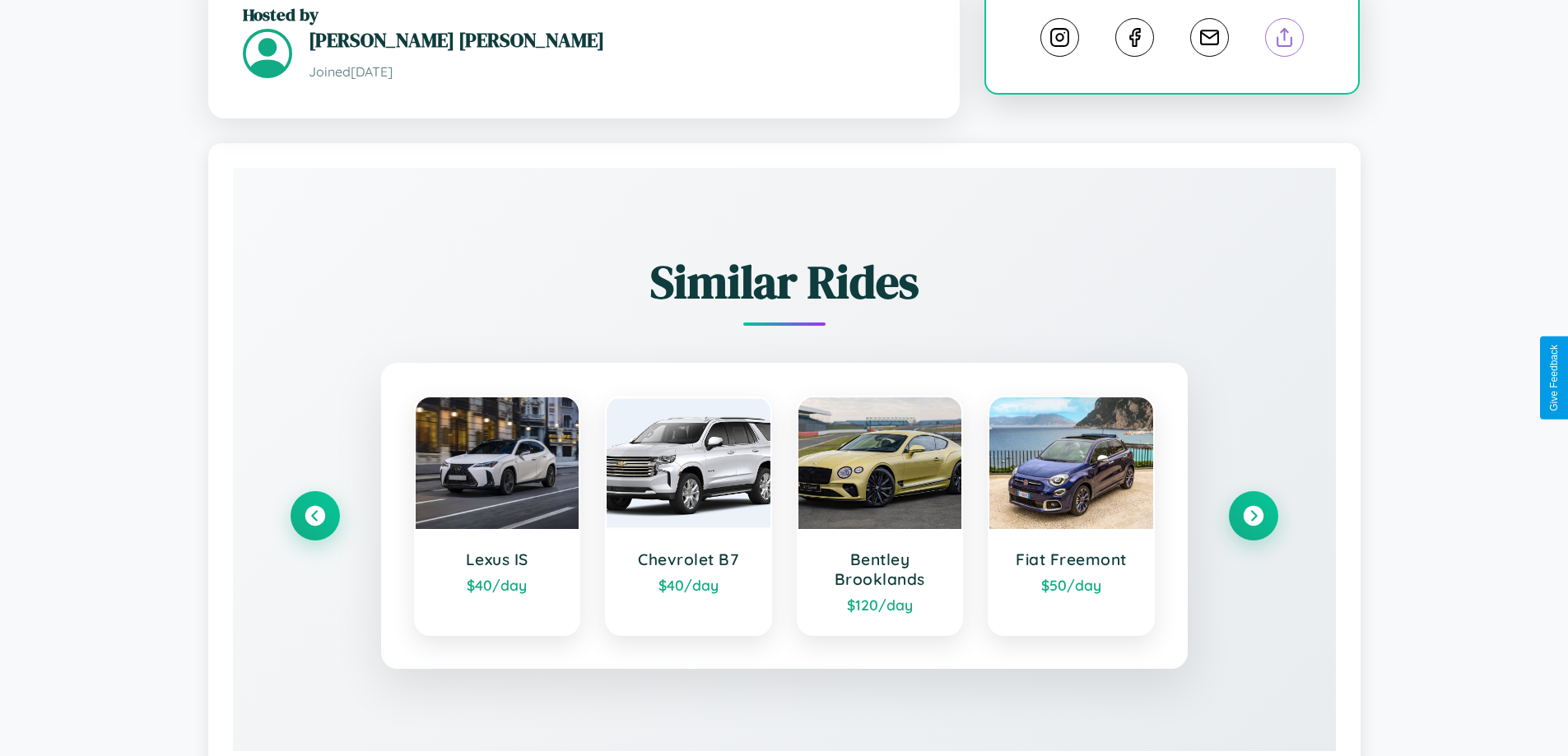
scroll to position [938, 0]
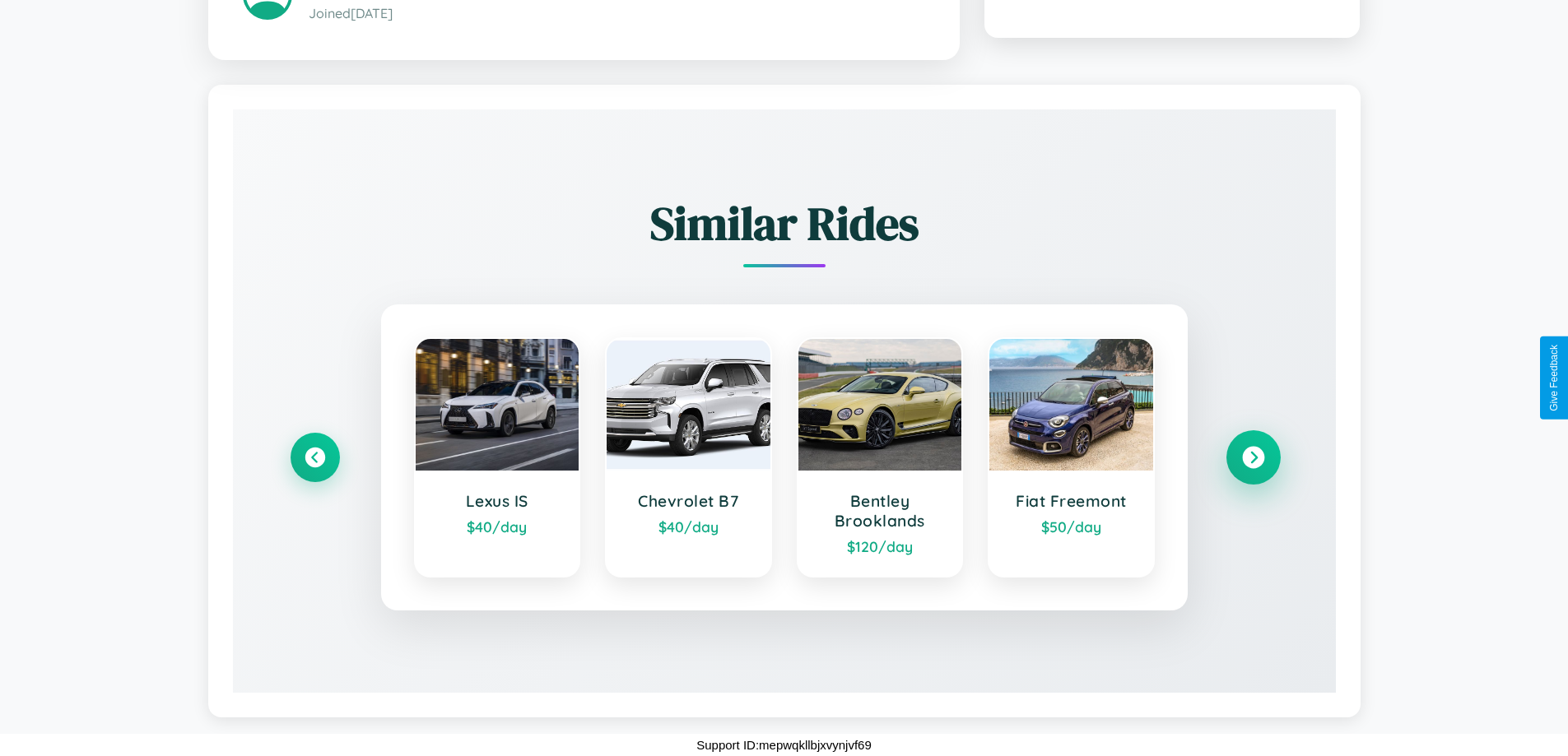
click at [1253, 458] on icon at bounding box center [1253, 458] width 22 height 22
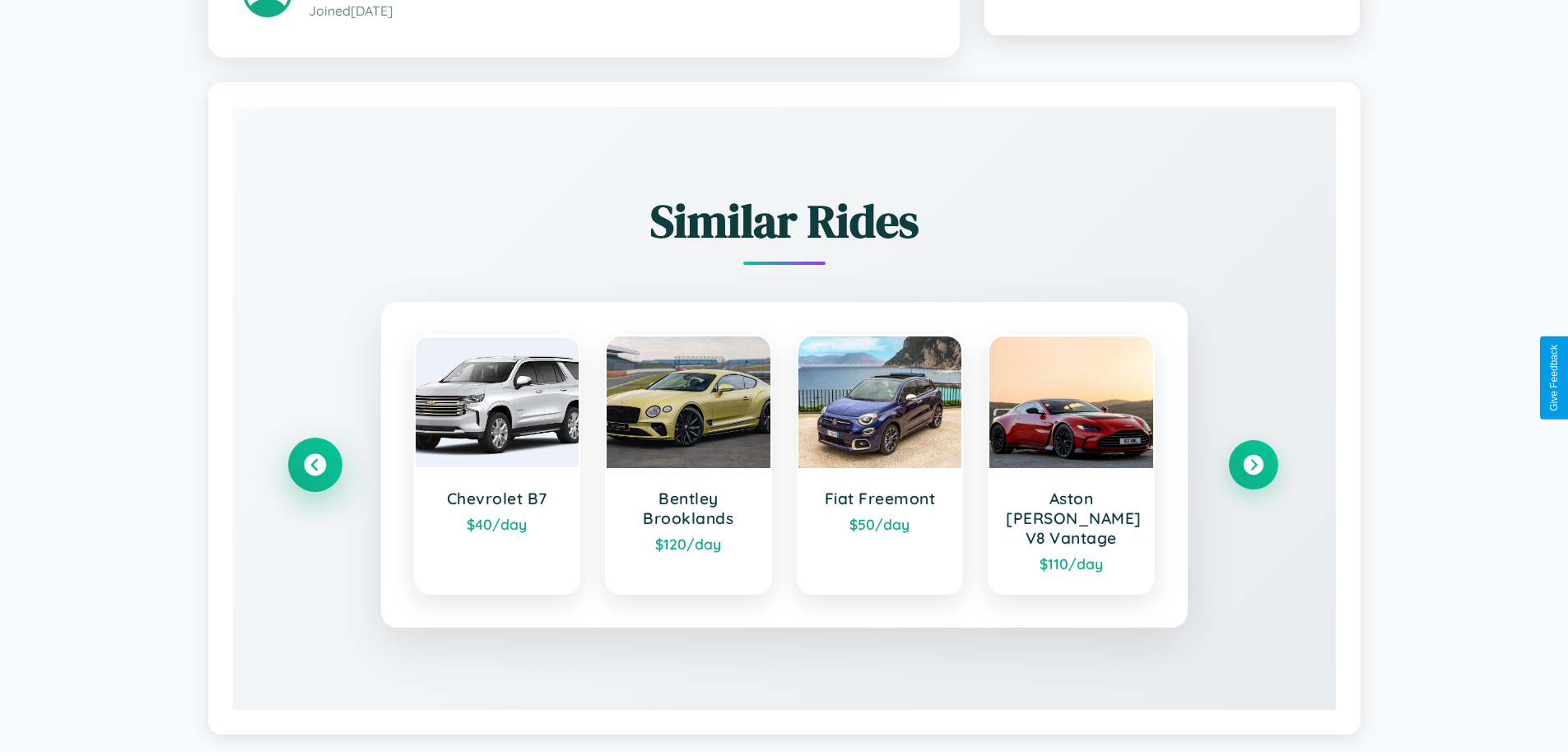
click at [315, 458] on icon at bounding box center [315, 465] width 22 height 22
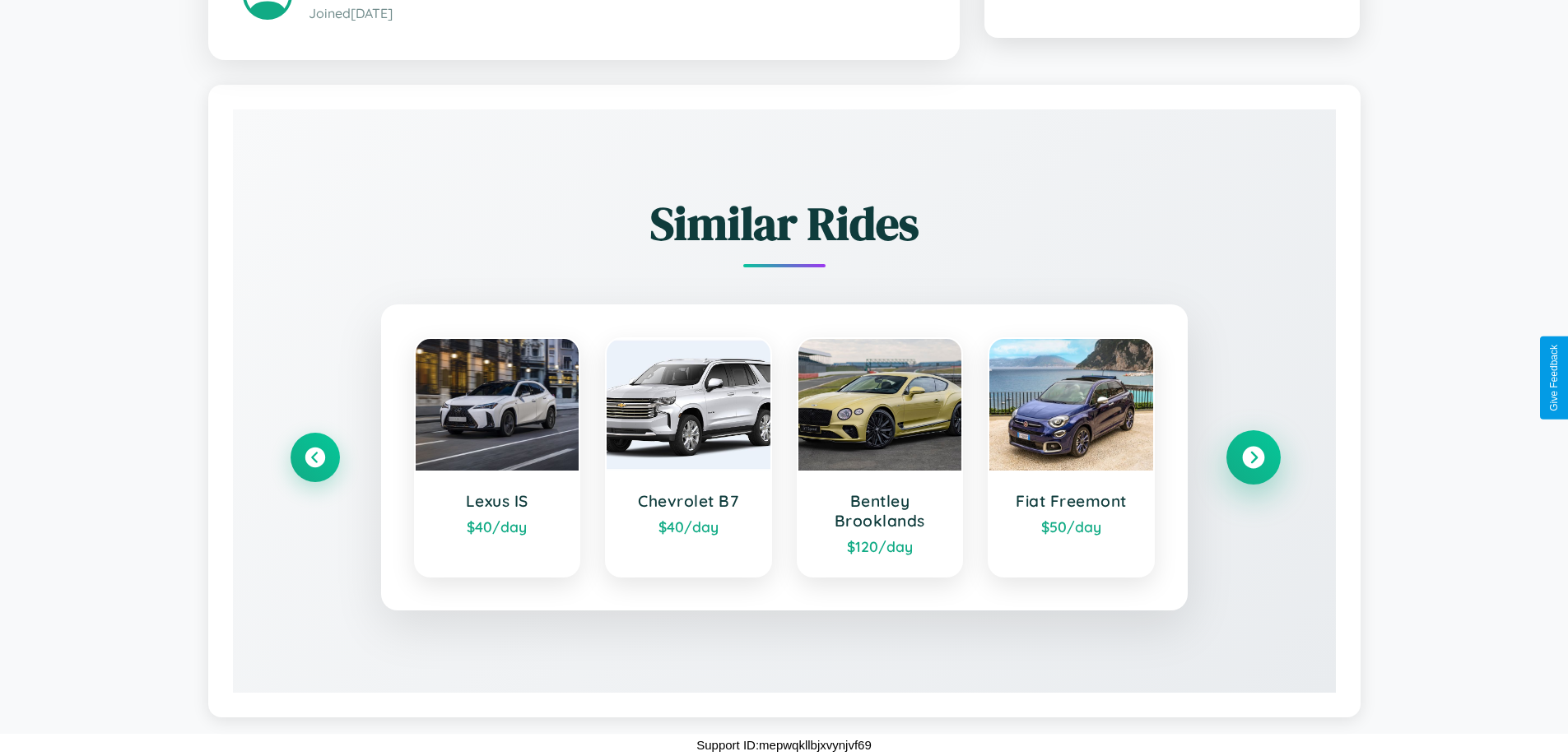
click at [1253, 458] on icon at bounding box center [1253, 458] width 22 height 22
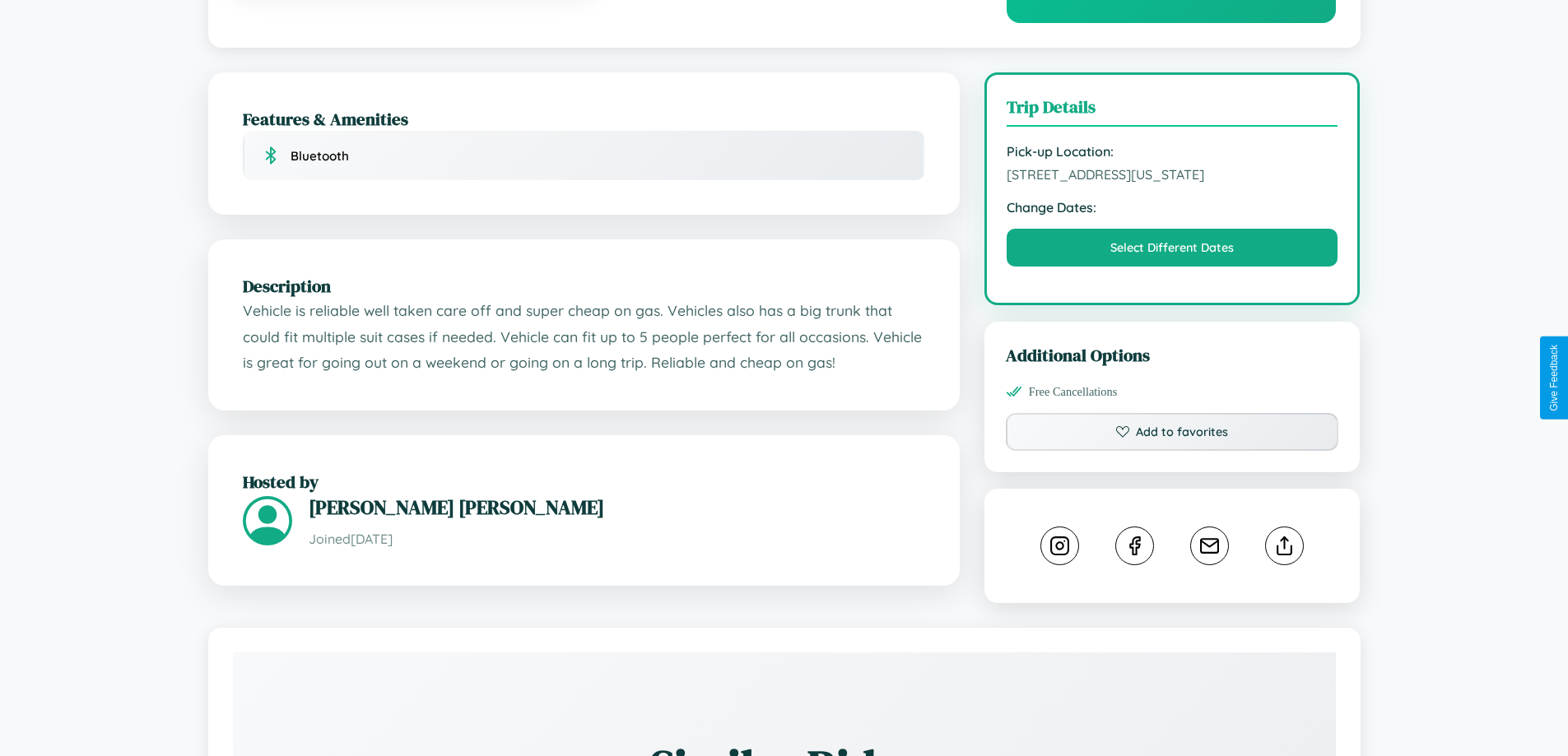
scroll to position [427, 0]
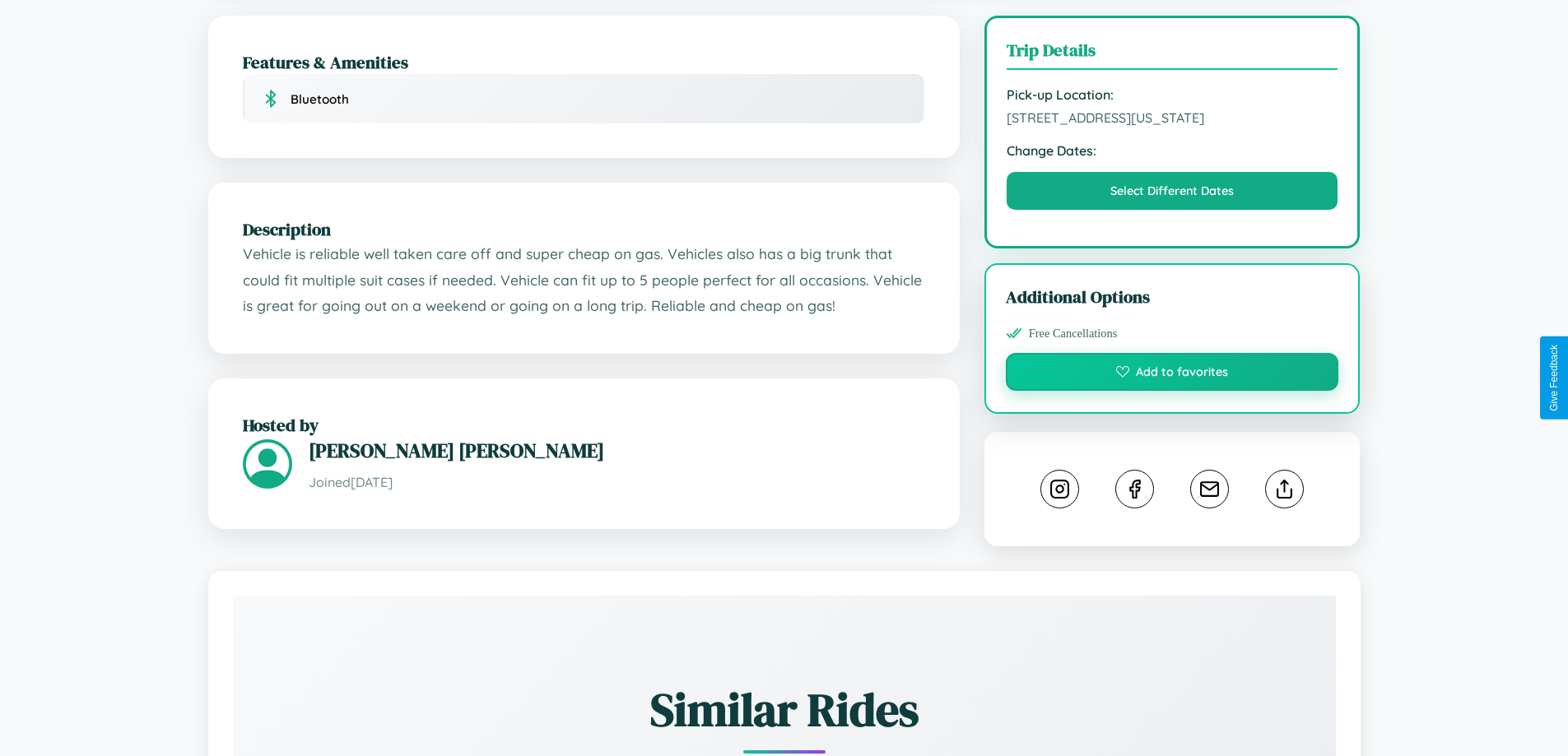
click at [1172, 374] on button "Add to favorites" at bounding box center [1172, 371] width 333 height 38
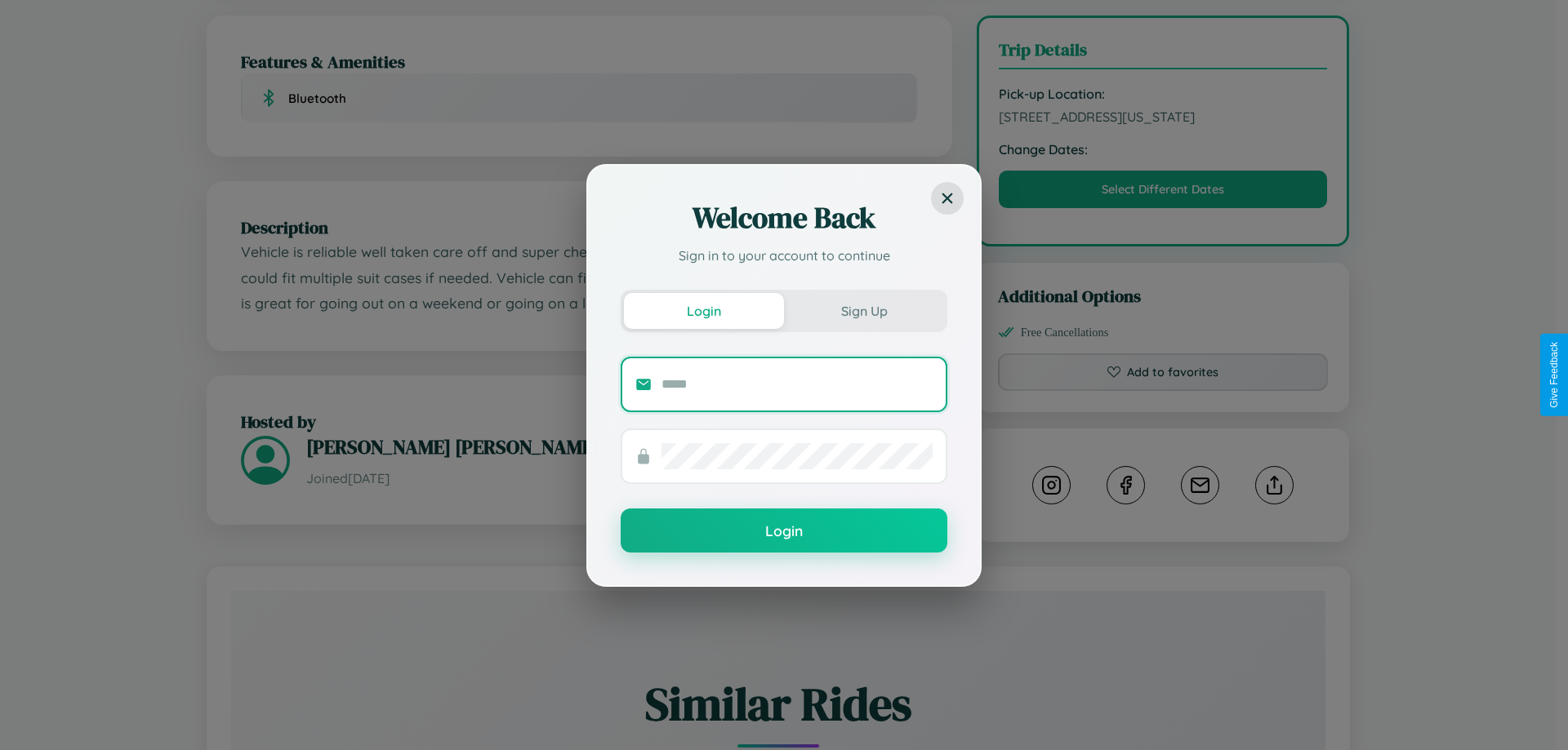
click at [797, 383] on input "text" at bounding box center [797, 384] width 271 height 26
type input "**********"
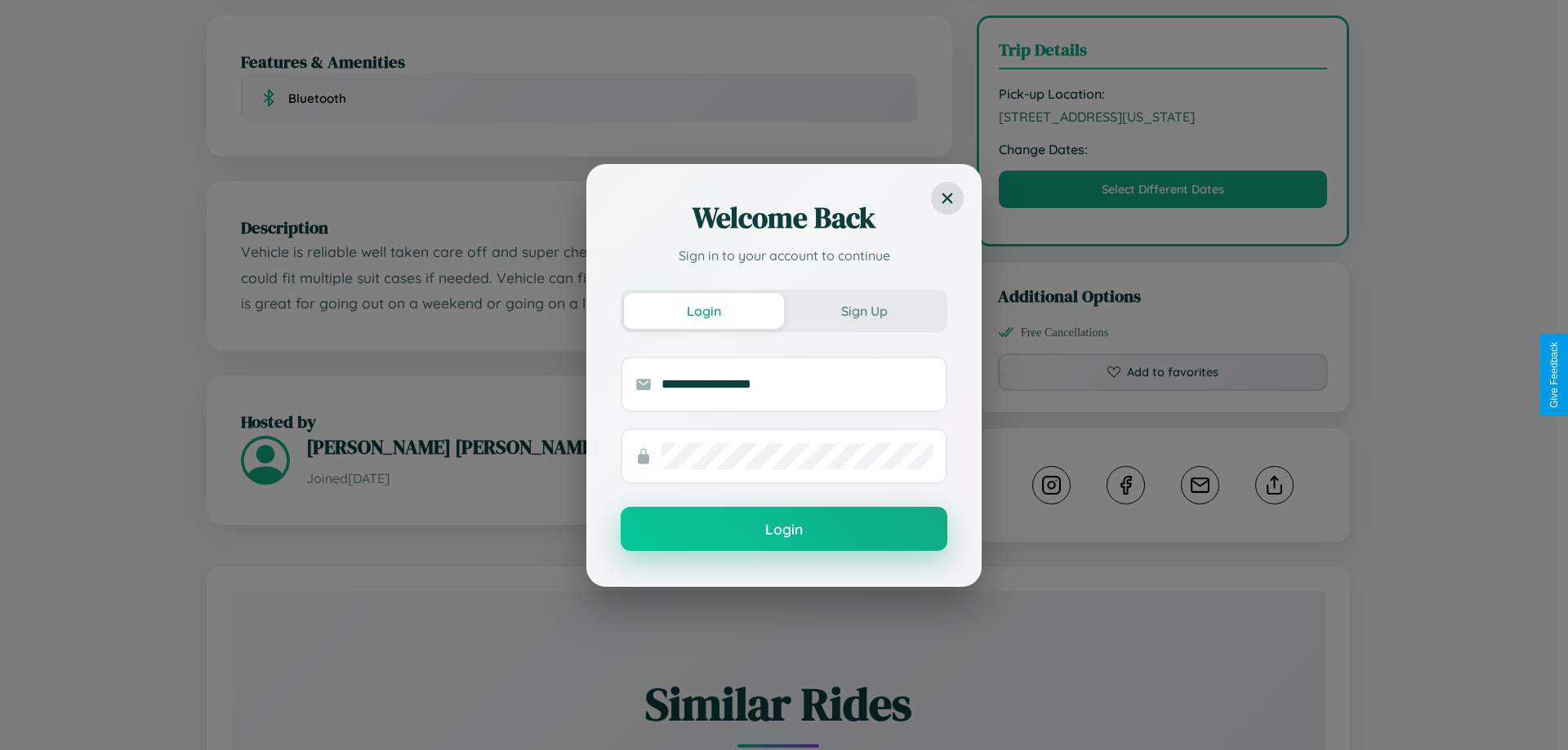
click at [784, 530] on button "Login" at bounding box center [784, 529] width 326 height 44
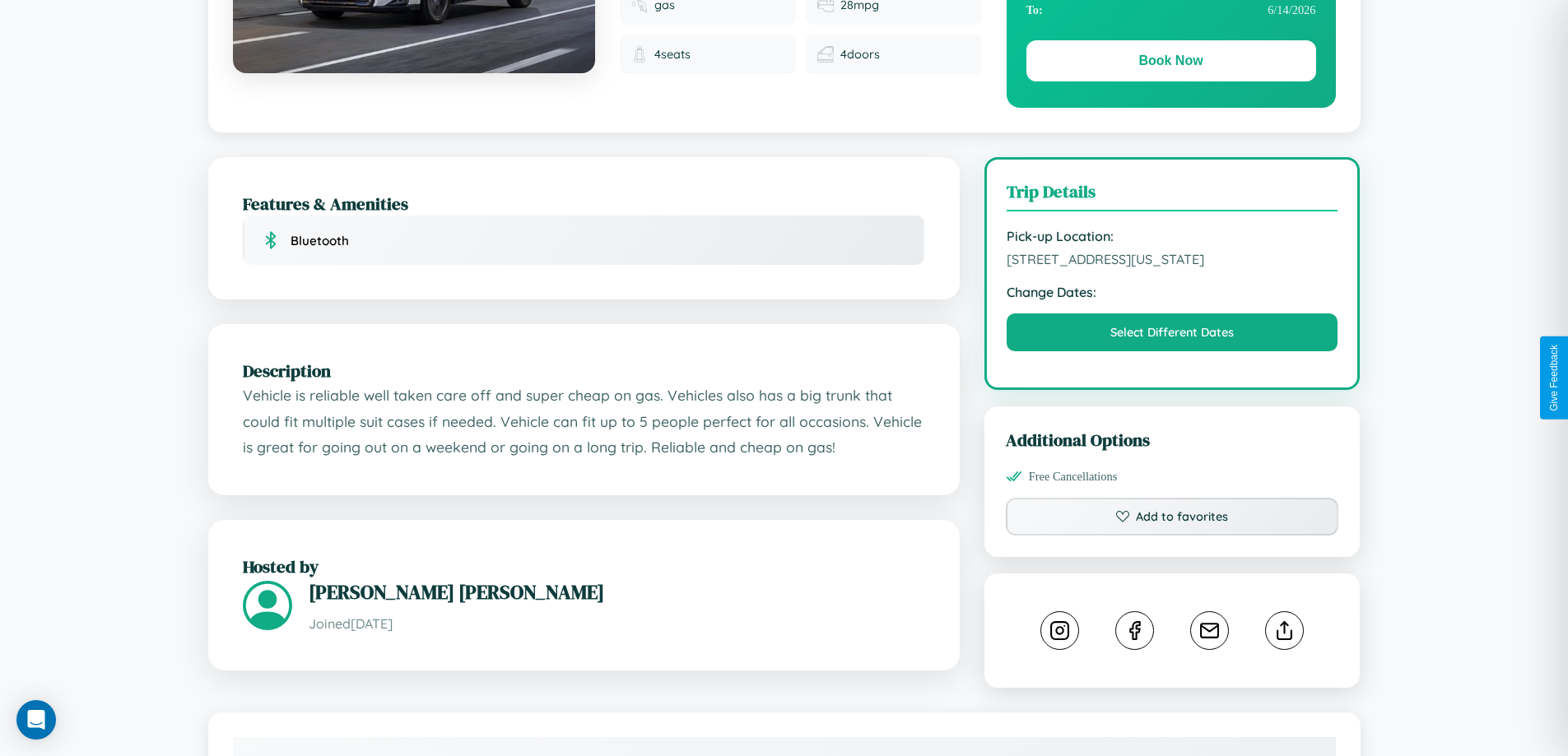
scroll to position [170, 0]
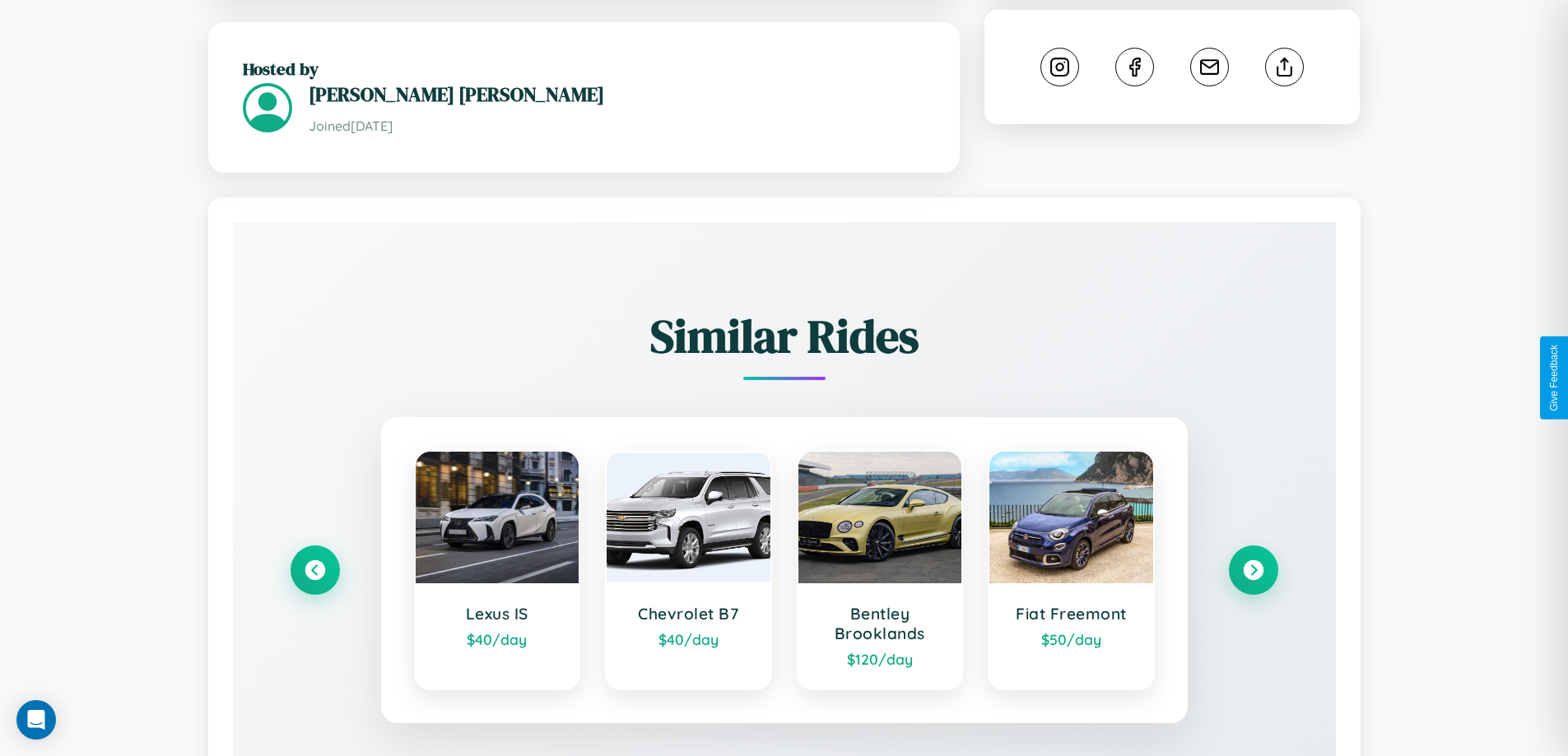
scroll to position [965, 0]
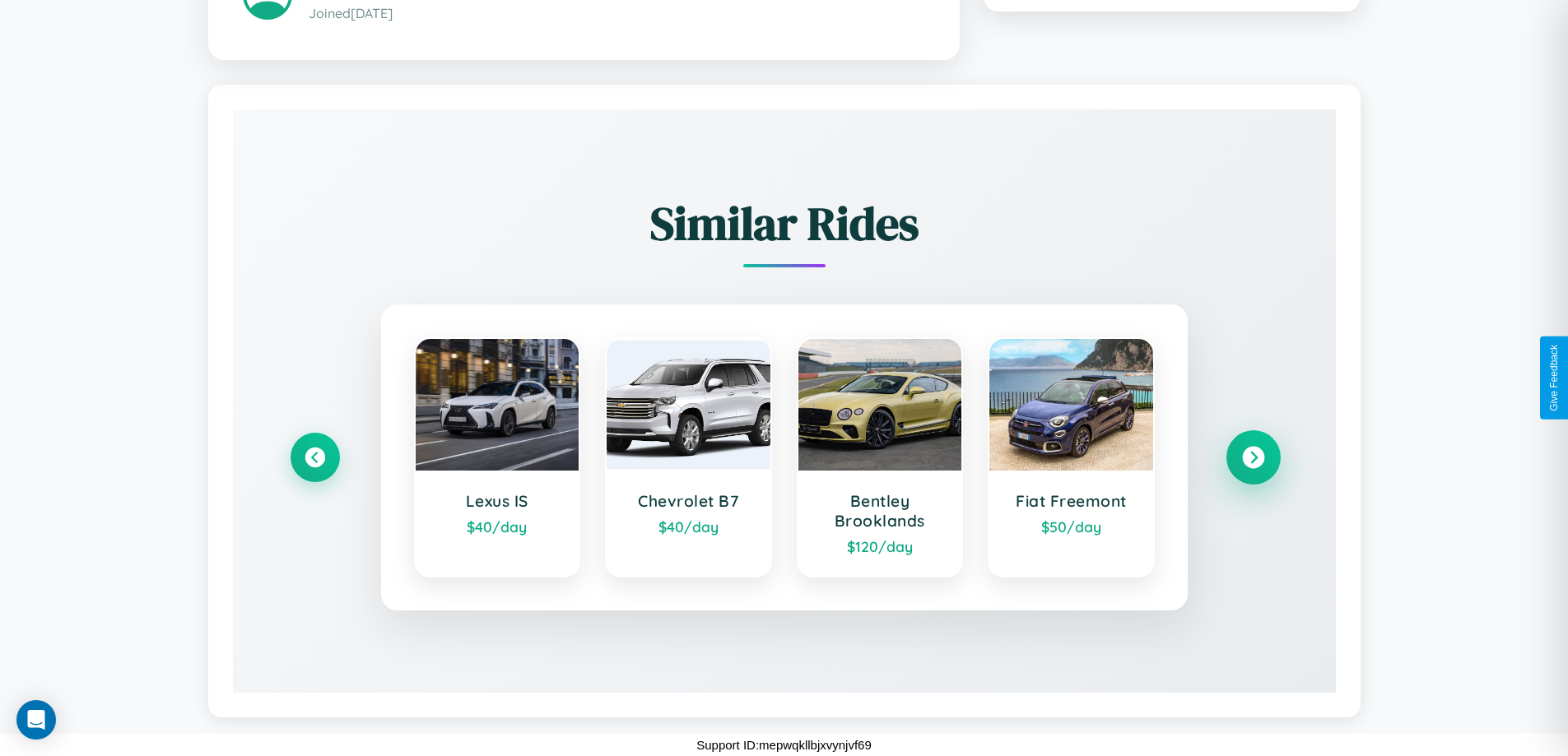
click at [1253, 457] on icon at bounding box center [1253, 457] width 22 height 22
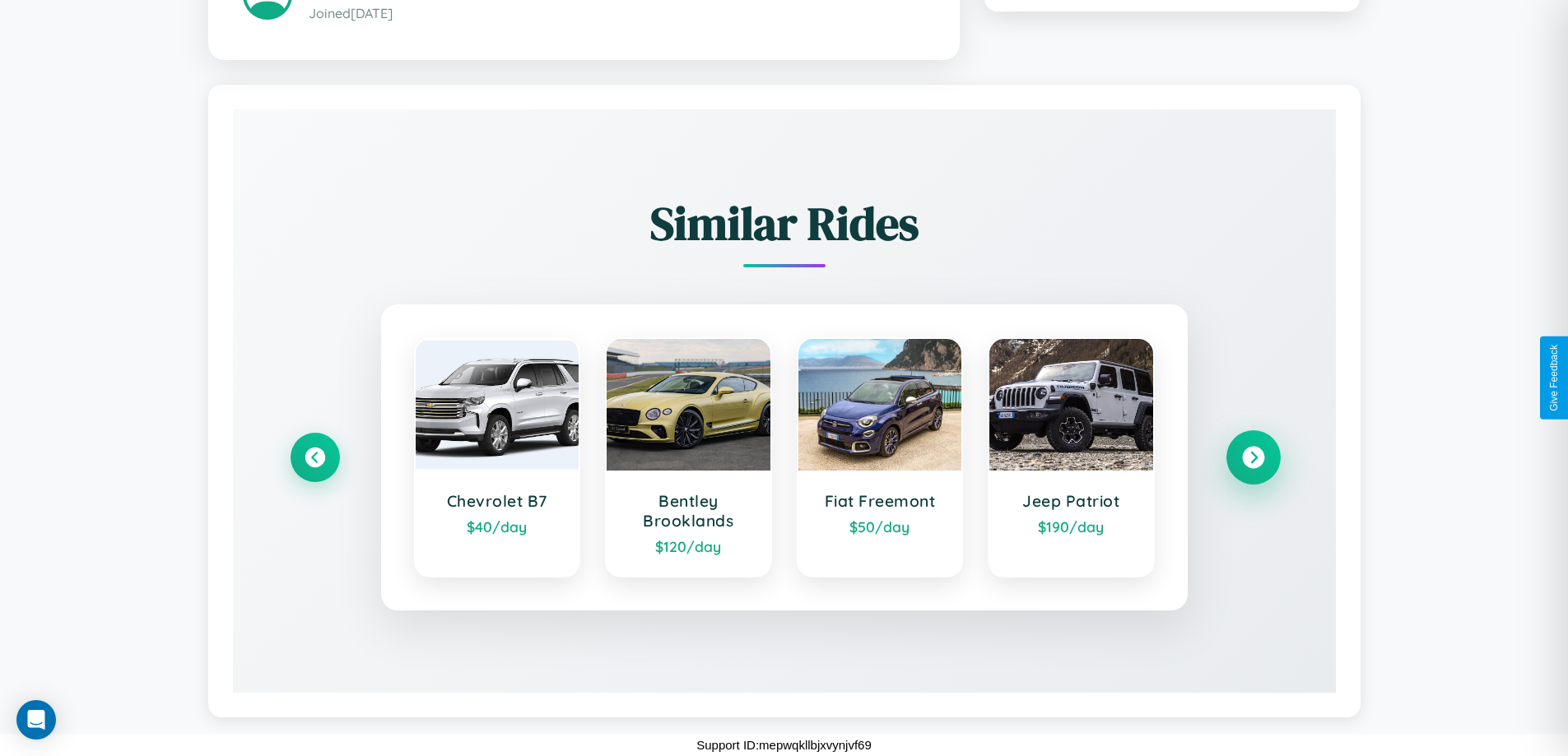
click at [1253, 457] on icon at bounding box center [1253, 457] width 22 height 22
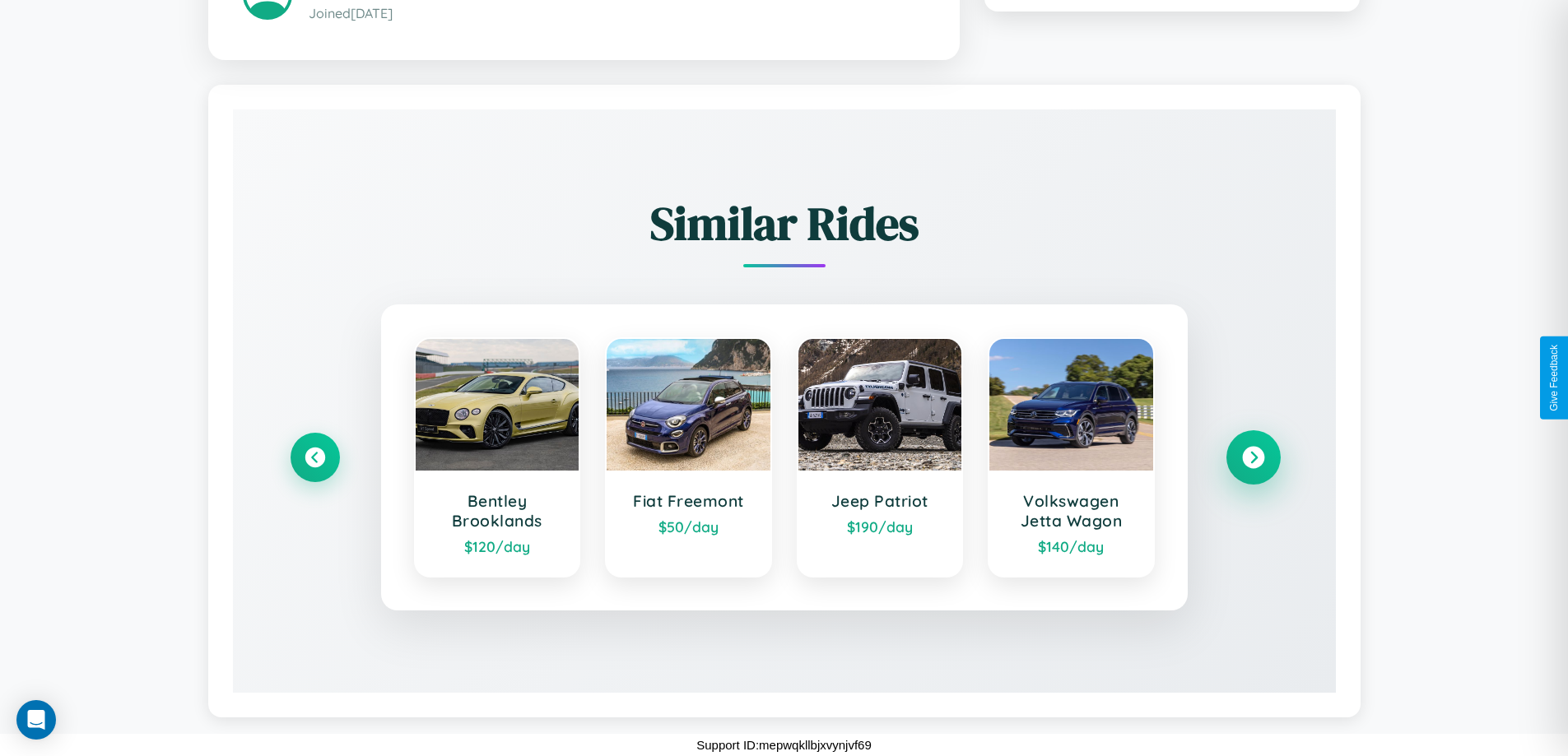
click at [1253, 457] on icon at bounding box center [1253, 457] width 22 height 22
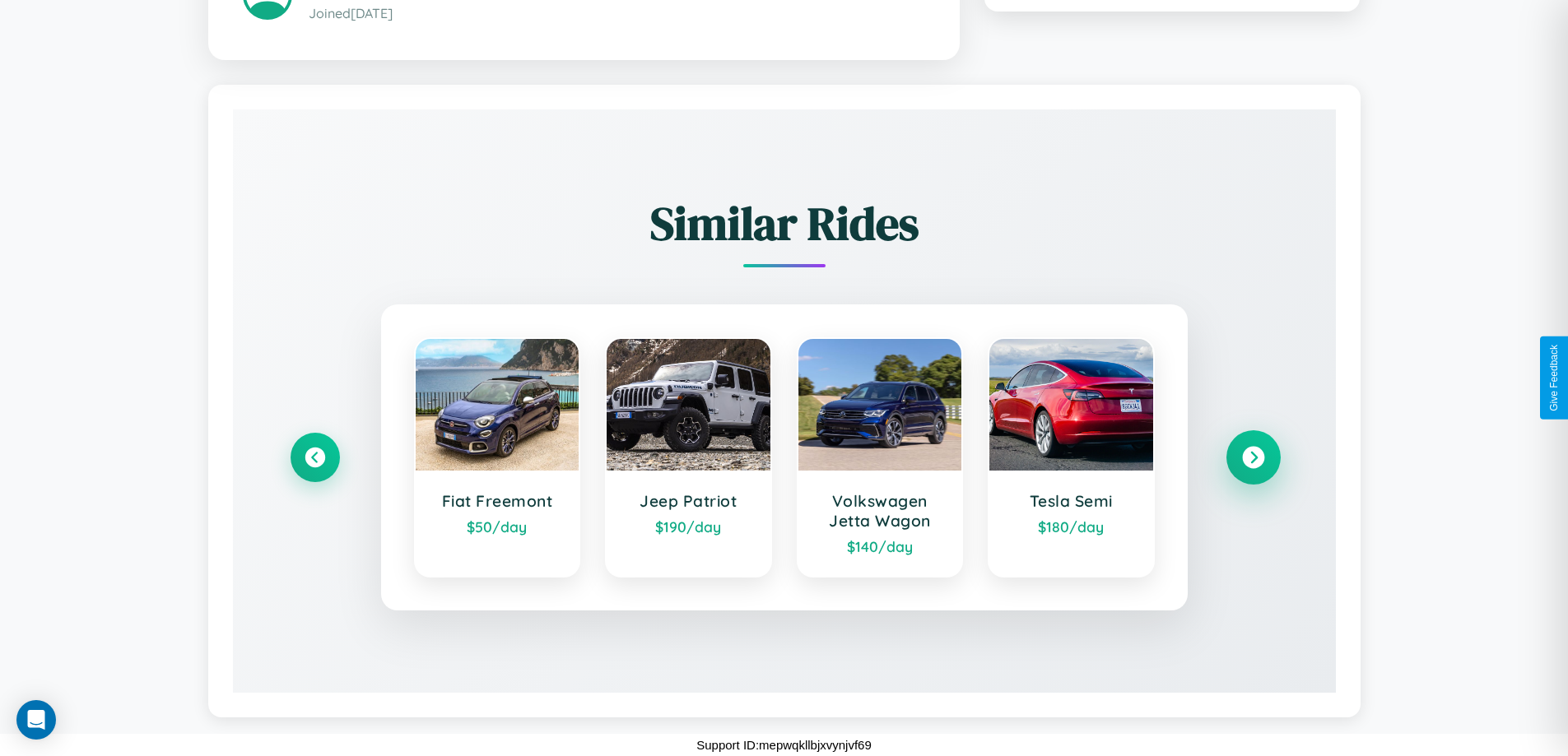
click at [1253, 457] on icon at bounding box center [1253, 457] width 22 height 22
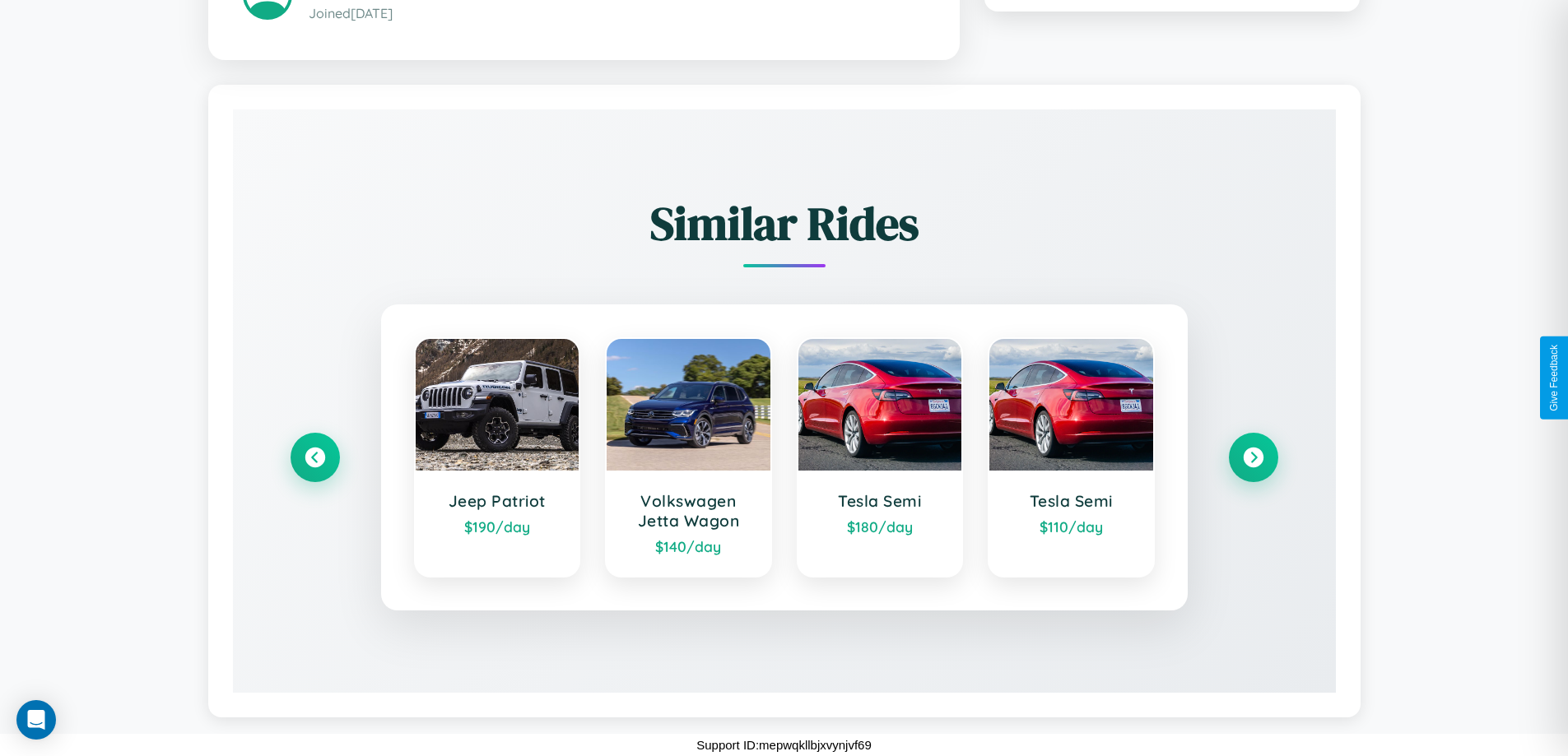
scroll to position [0, 0]
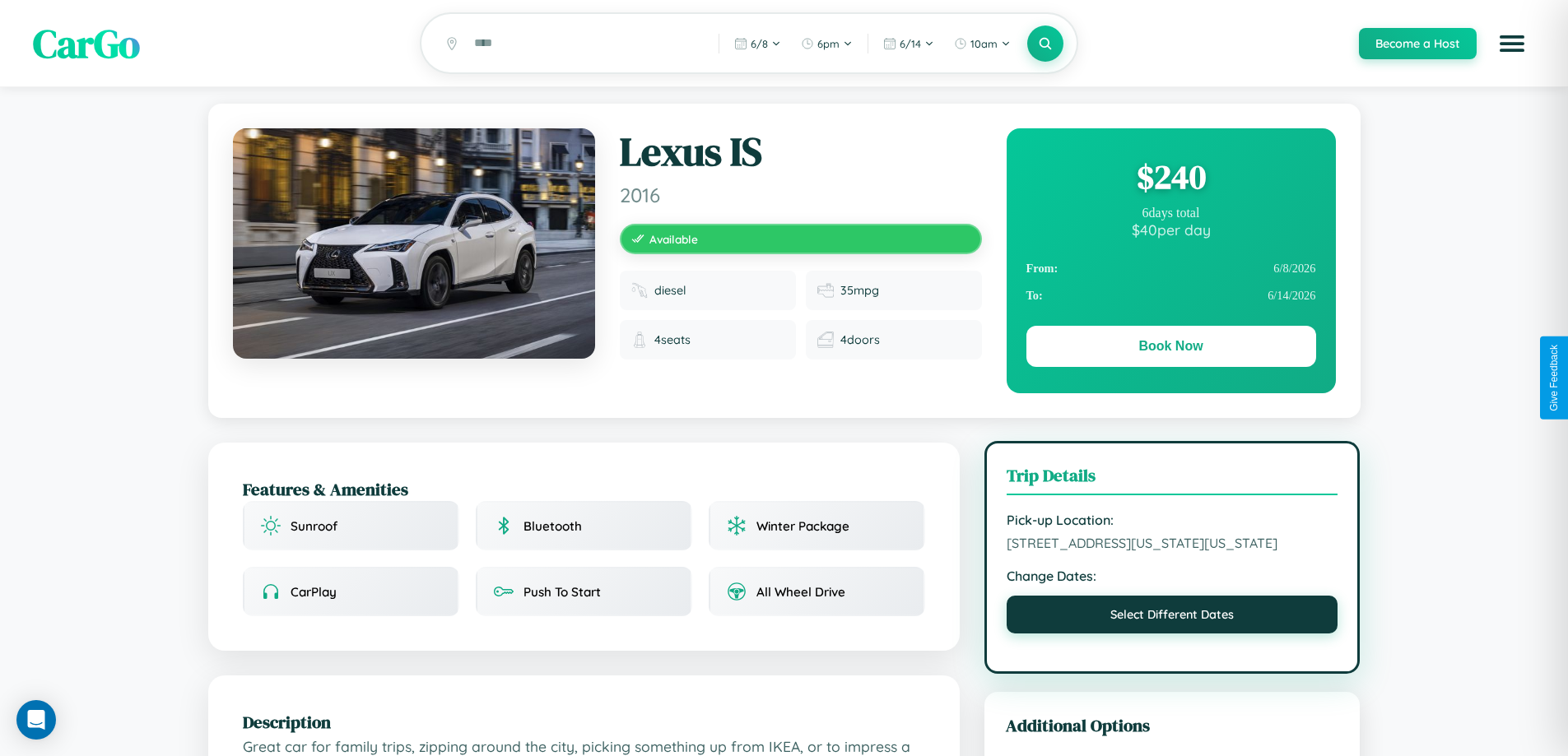
click at [1172, 633] on button "Select Different Dates" at bounding box center [1172, 615] width 332 height 38
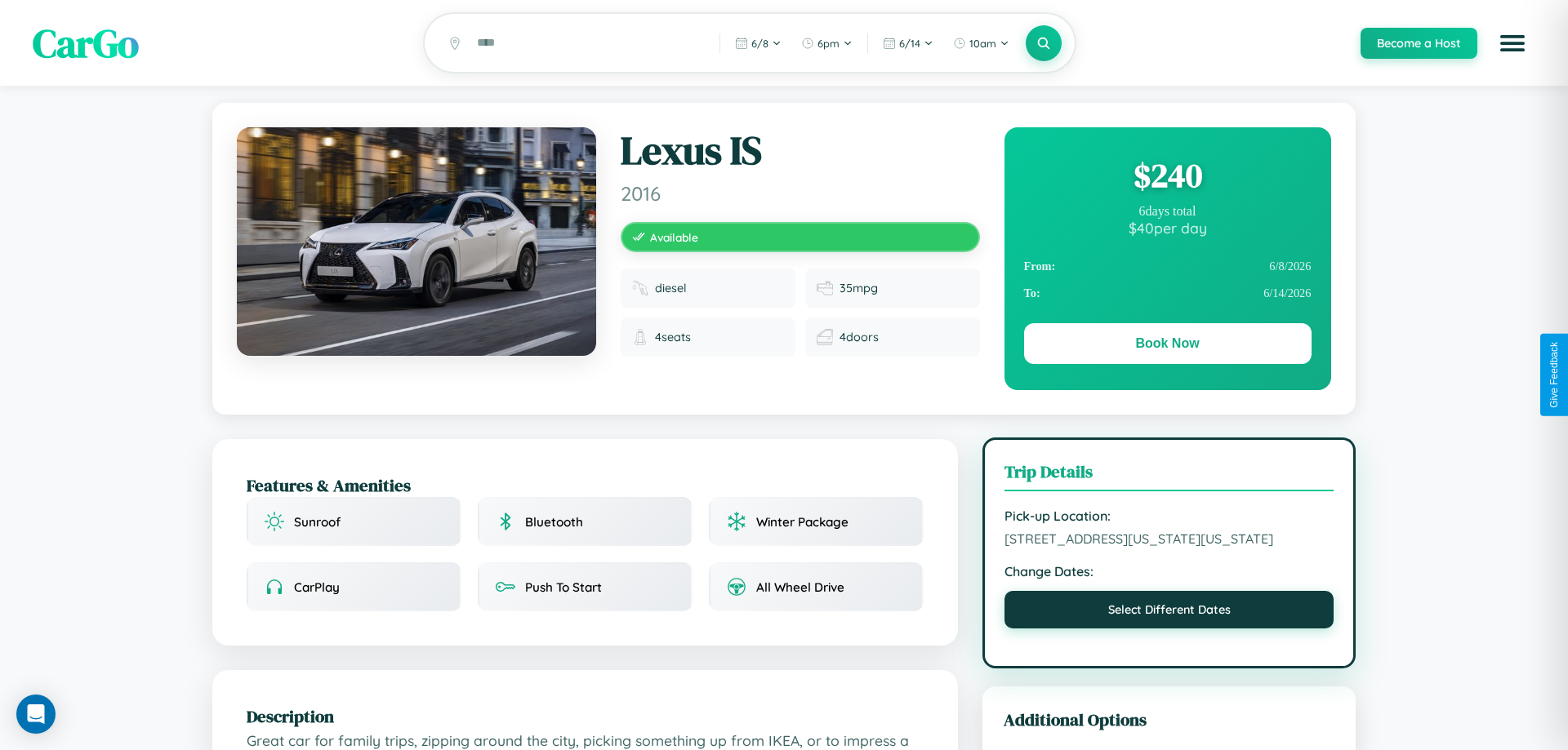
select select "*"
select select "****"
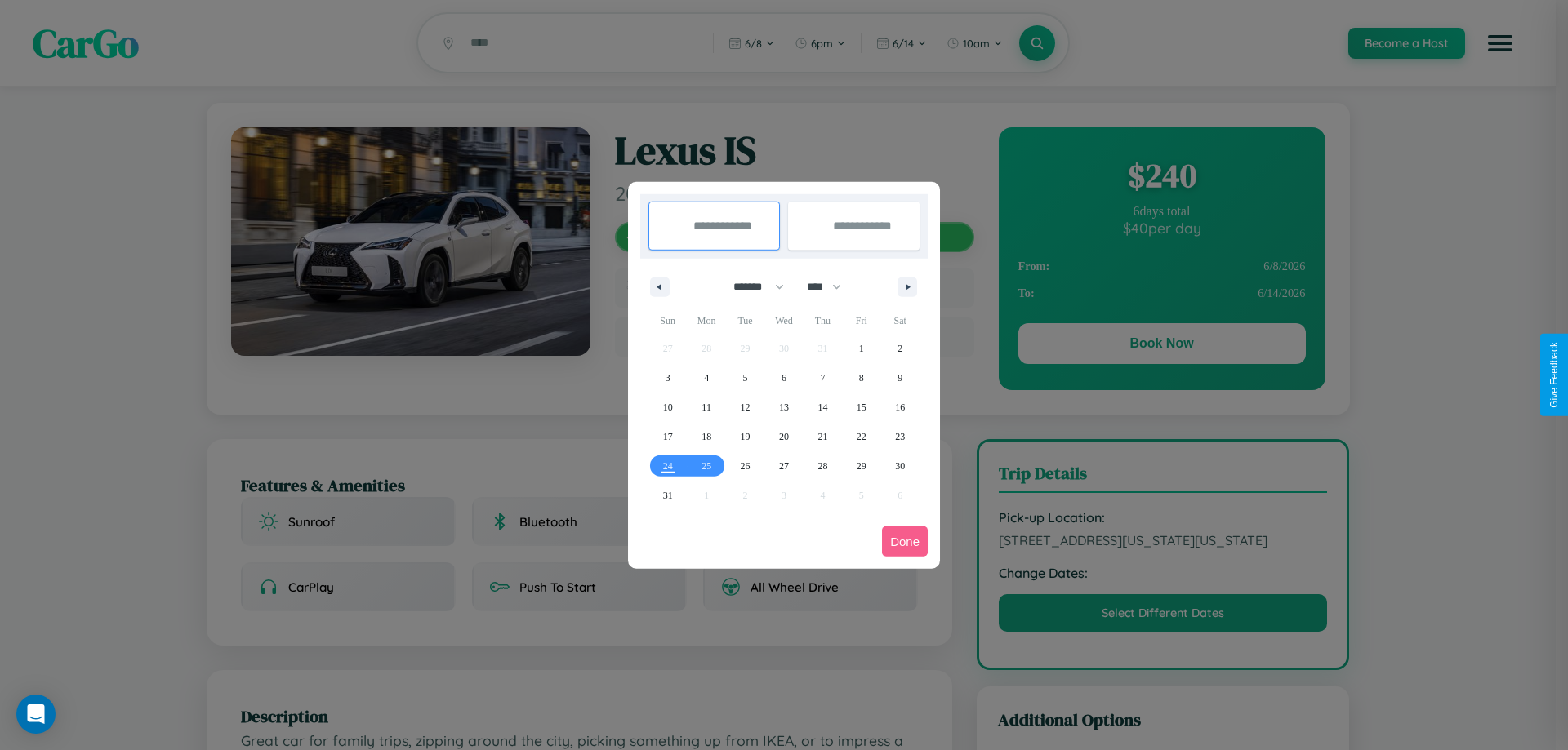
click at [751, 287] on select "******* ******** ***** ***** *** **** **** ****** ********* ******* ******** **…" at bounding box center [755, 287] width 69 height 27
select select "*"
drag, startPoint x: 831, startPoint y: 287, endPoint x: 784, endPoint y: 327, distance: 61.7
click at [831, 287] on select "**** **** **** **** **** **** **** **** **** **** **** **** **** **** **** ****…" at bounding box center [823, 287] width 49 height 27
select select "****"
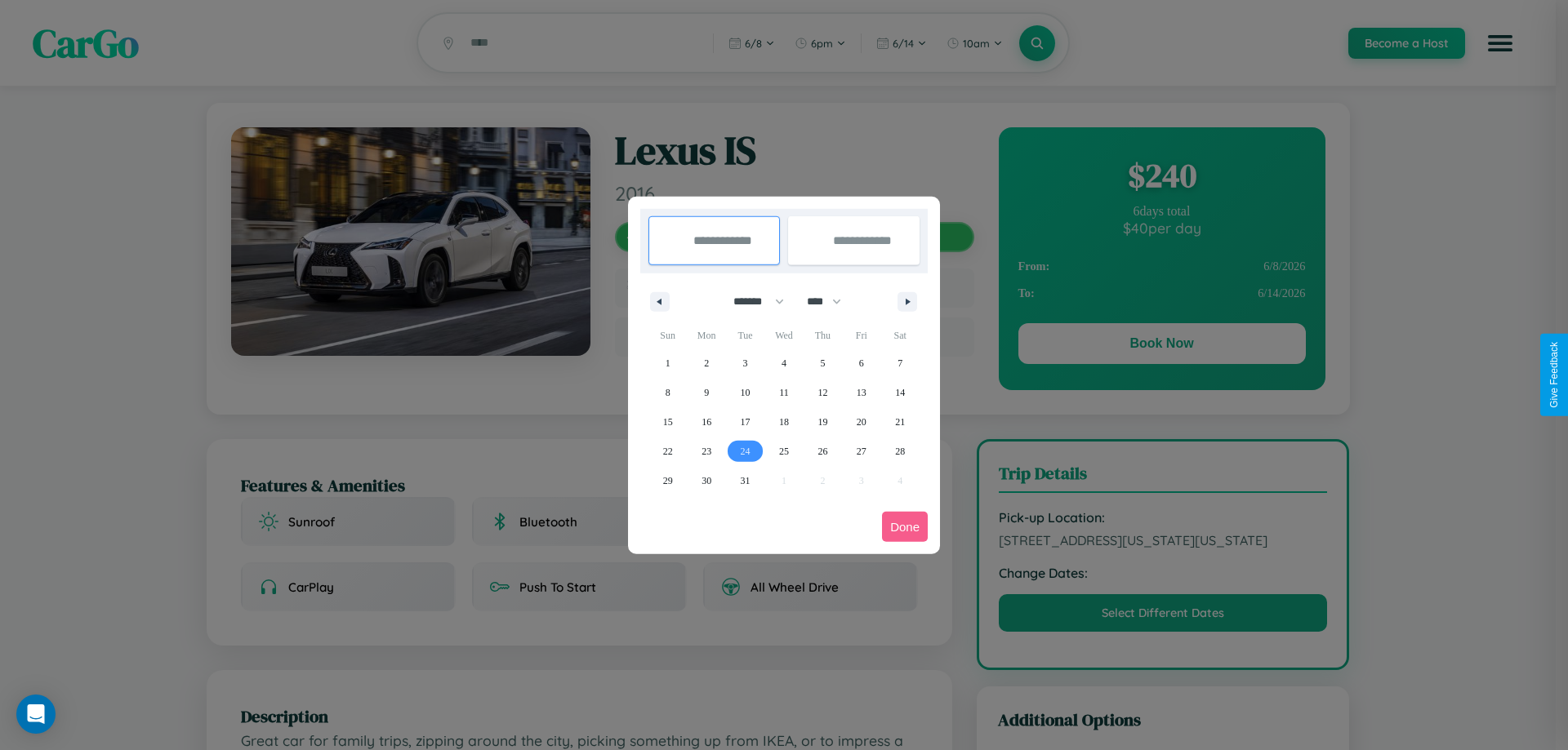
click at [745, 451] on span "24" at bounding box center [746, 451] width 10 height 29
type input "**********"
click at [667, 480] on span "29" at bounding box center [668, 481] width 10 height 29
type input "**********"
click at [905, 527] on button "Done" at bounding box center [905, 527] width 46 height 30
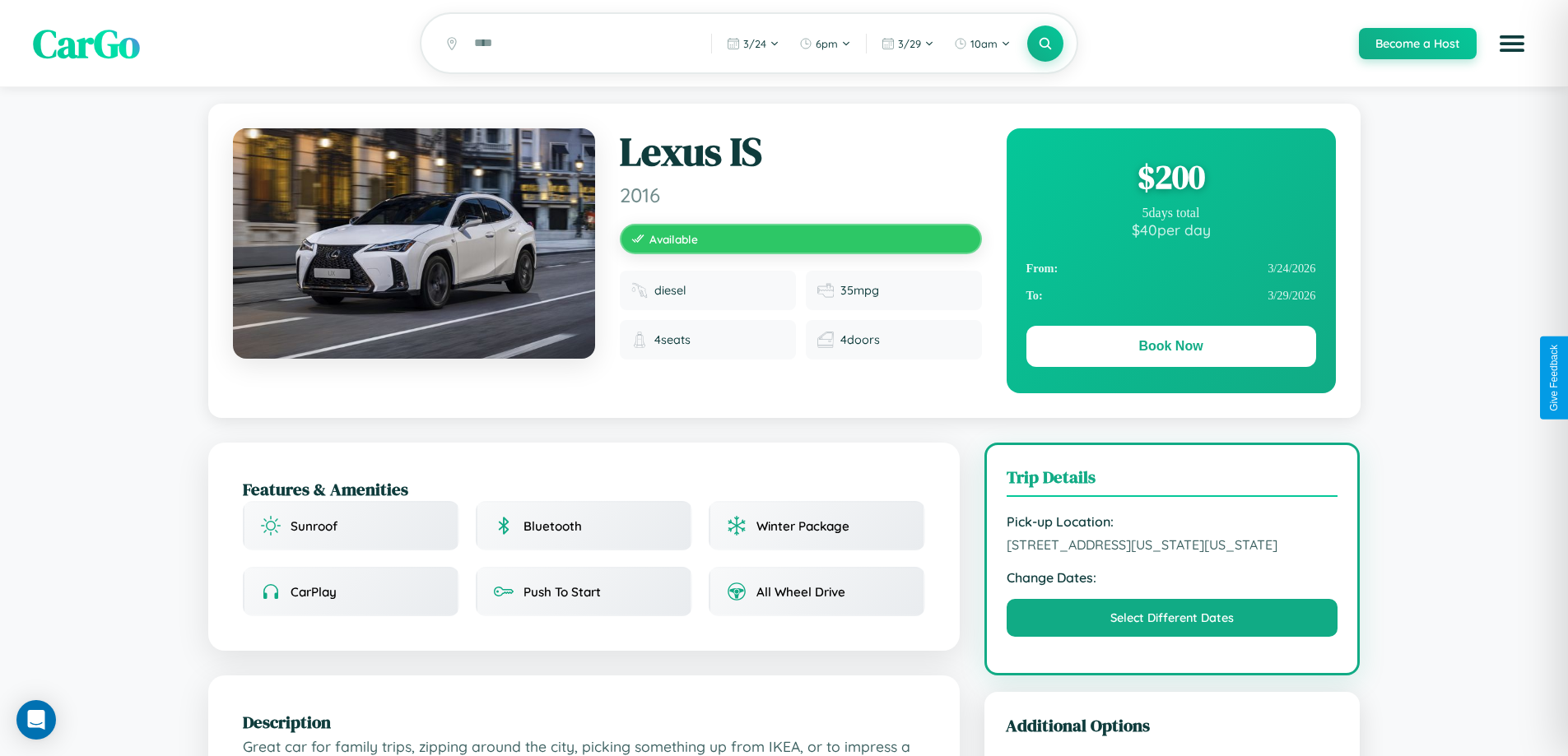
click at [1170, 179] on div "$ 200" at bounding box center [1171, 177] width 290 height 45
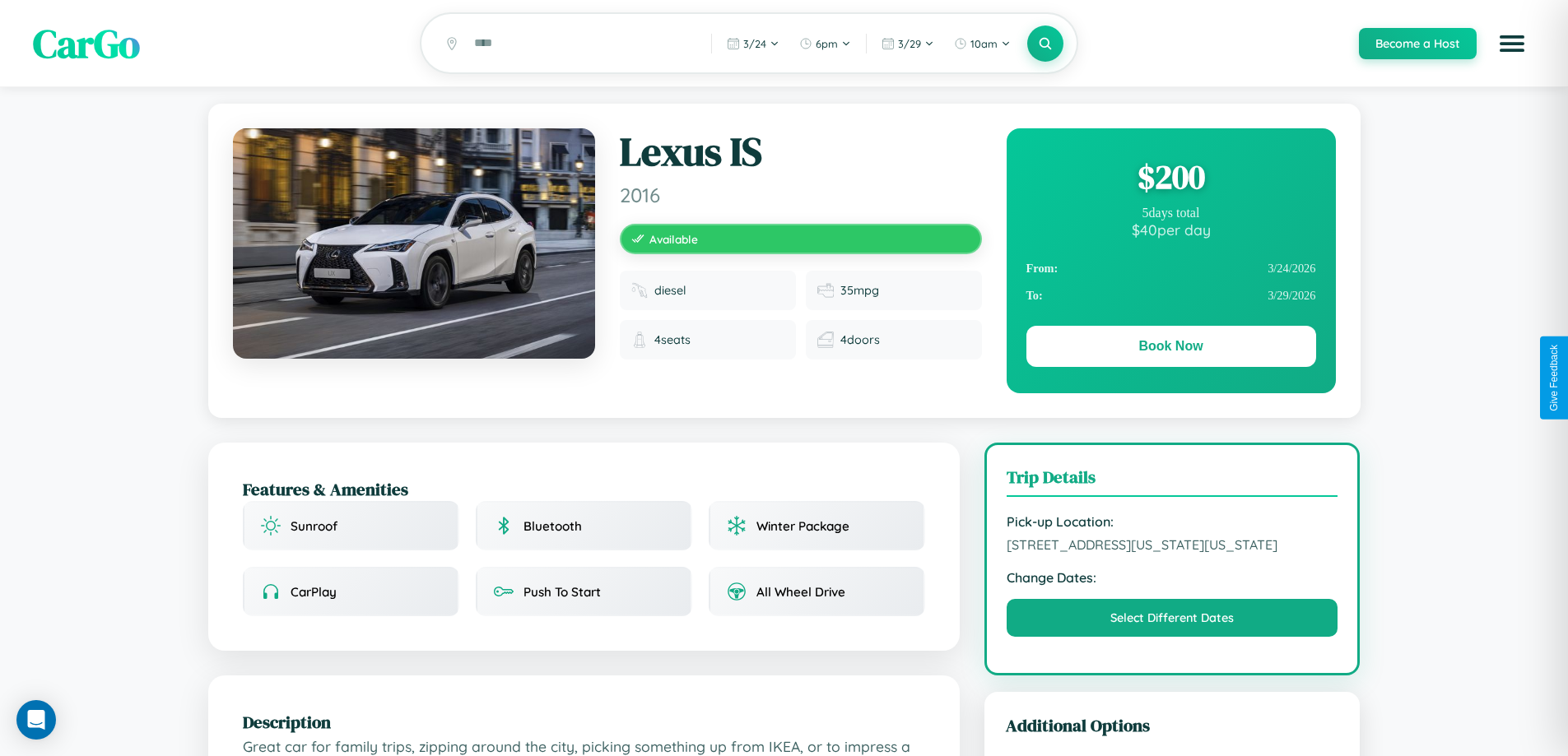
click at [1170, 179] on div "$ 200" at bounding box center [1171, 177] width 290 height 45
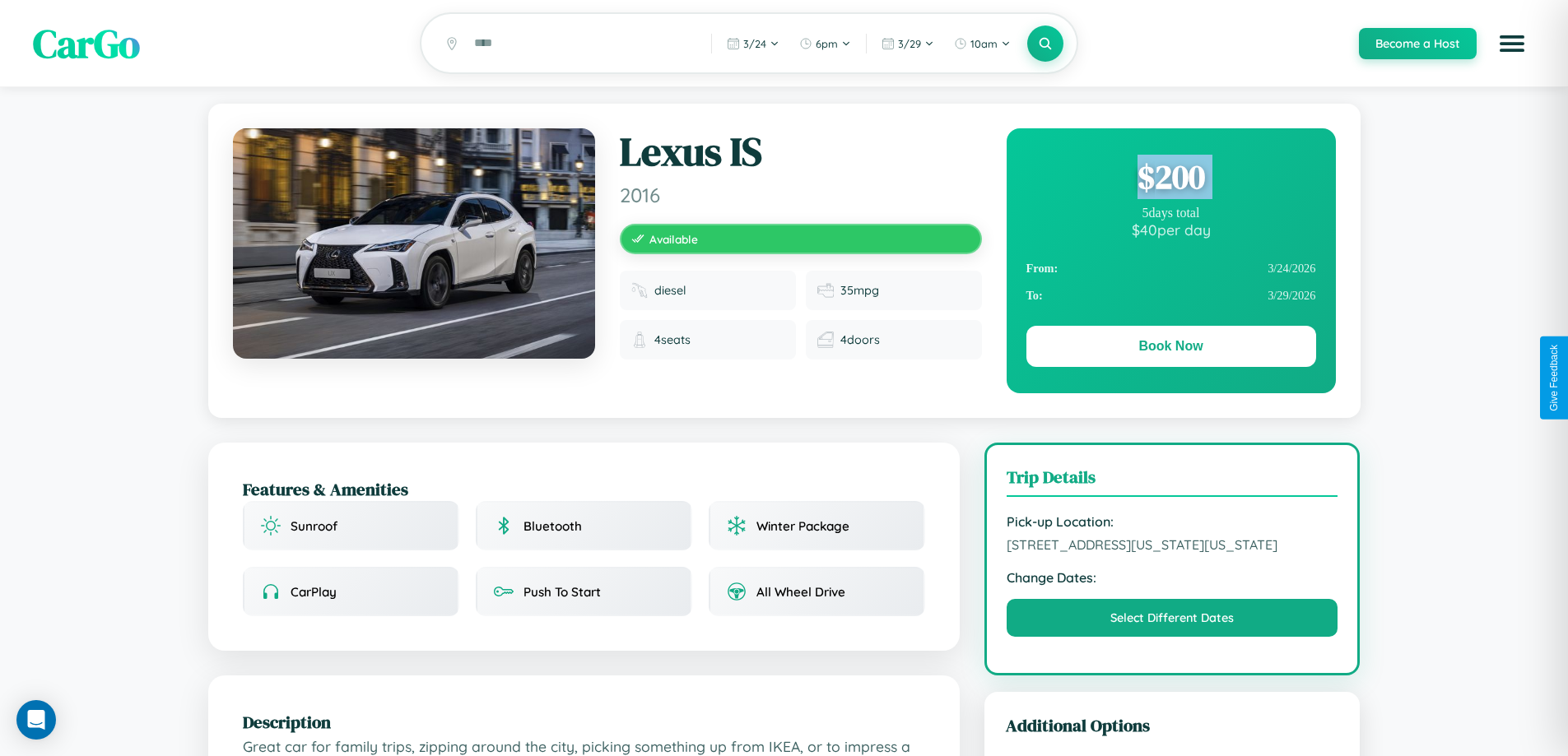
click at [1170, 179] on div "$ 200" at bounding box center [1171, 177] width 290 height 45
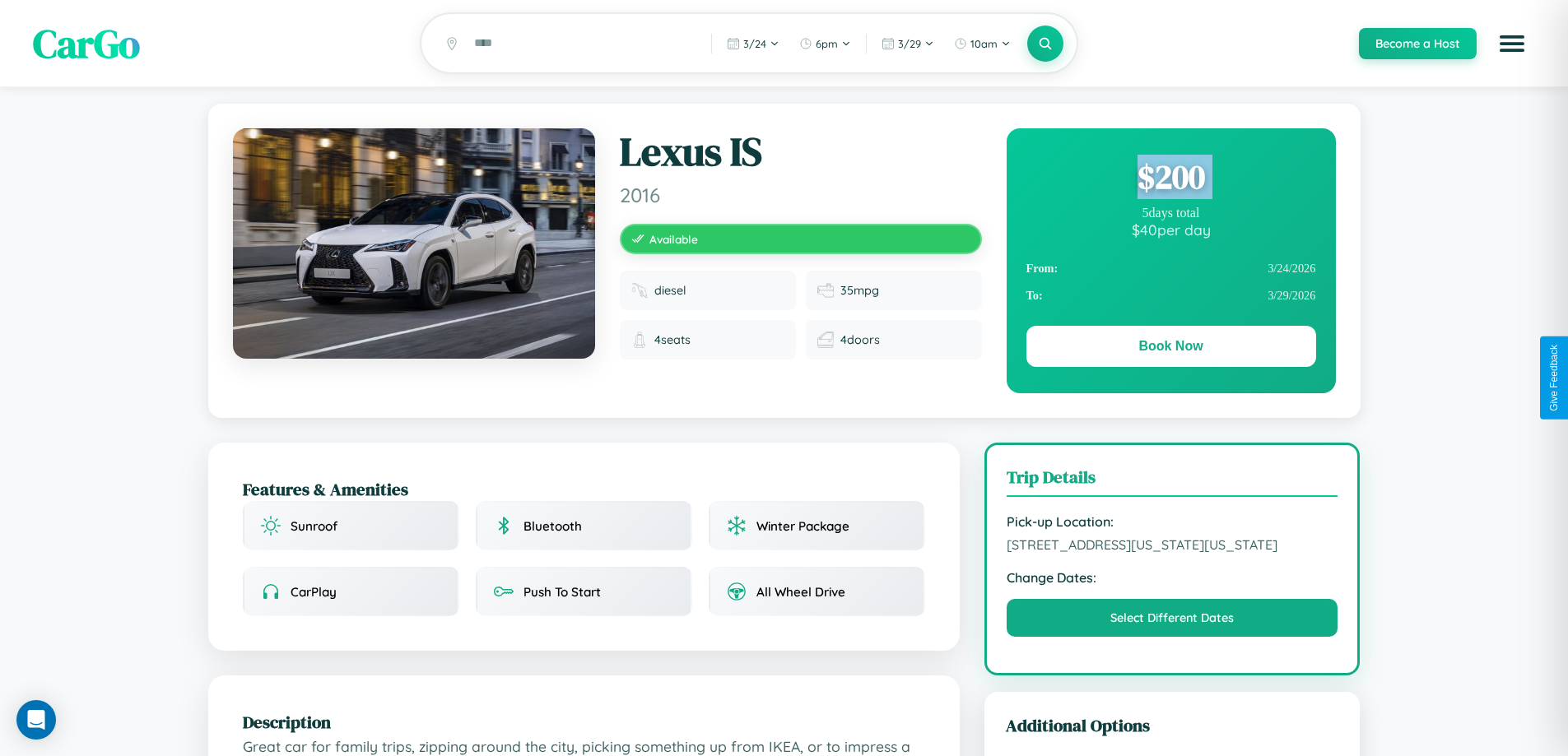
click at [1170, 179] on div "$ 200" at bounding box center [1171, 177] width 290 height 45
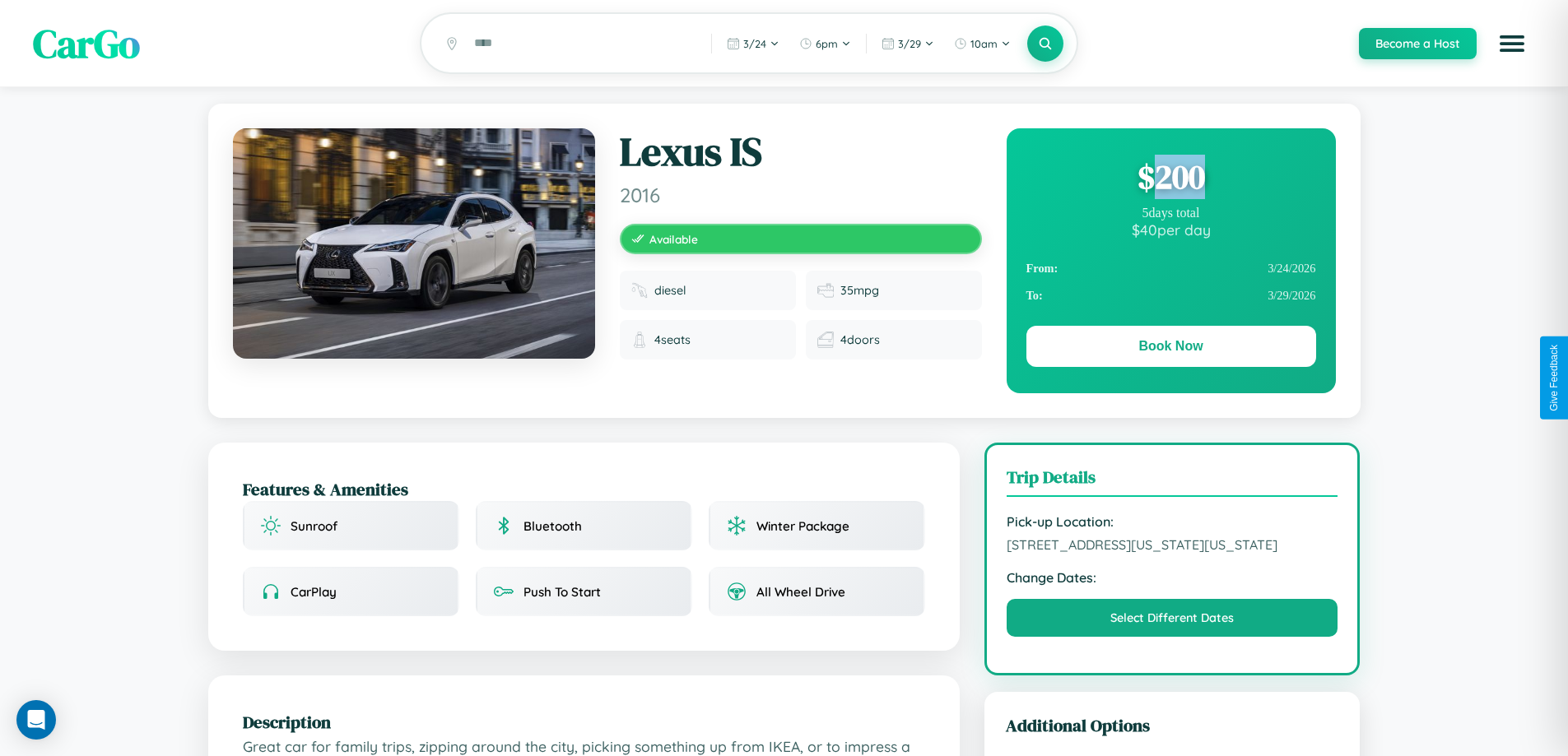
click at [1170, 179] on div "$ 200" at bounding box center [1171, 177] width 290 height 45
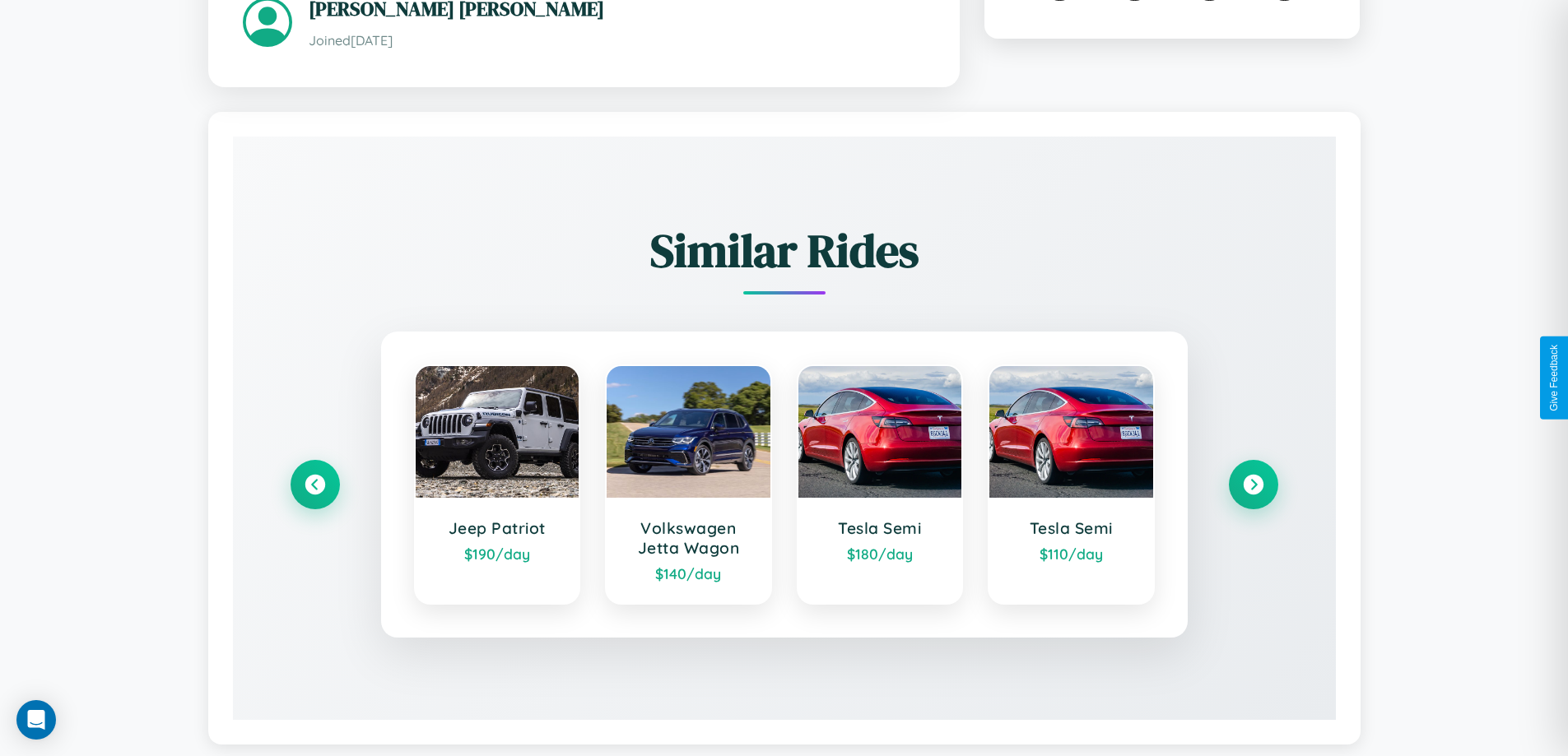
scroll to position [965, 0]
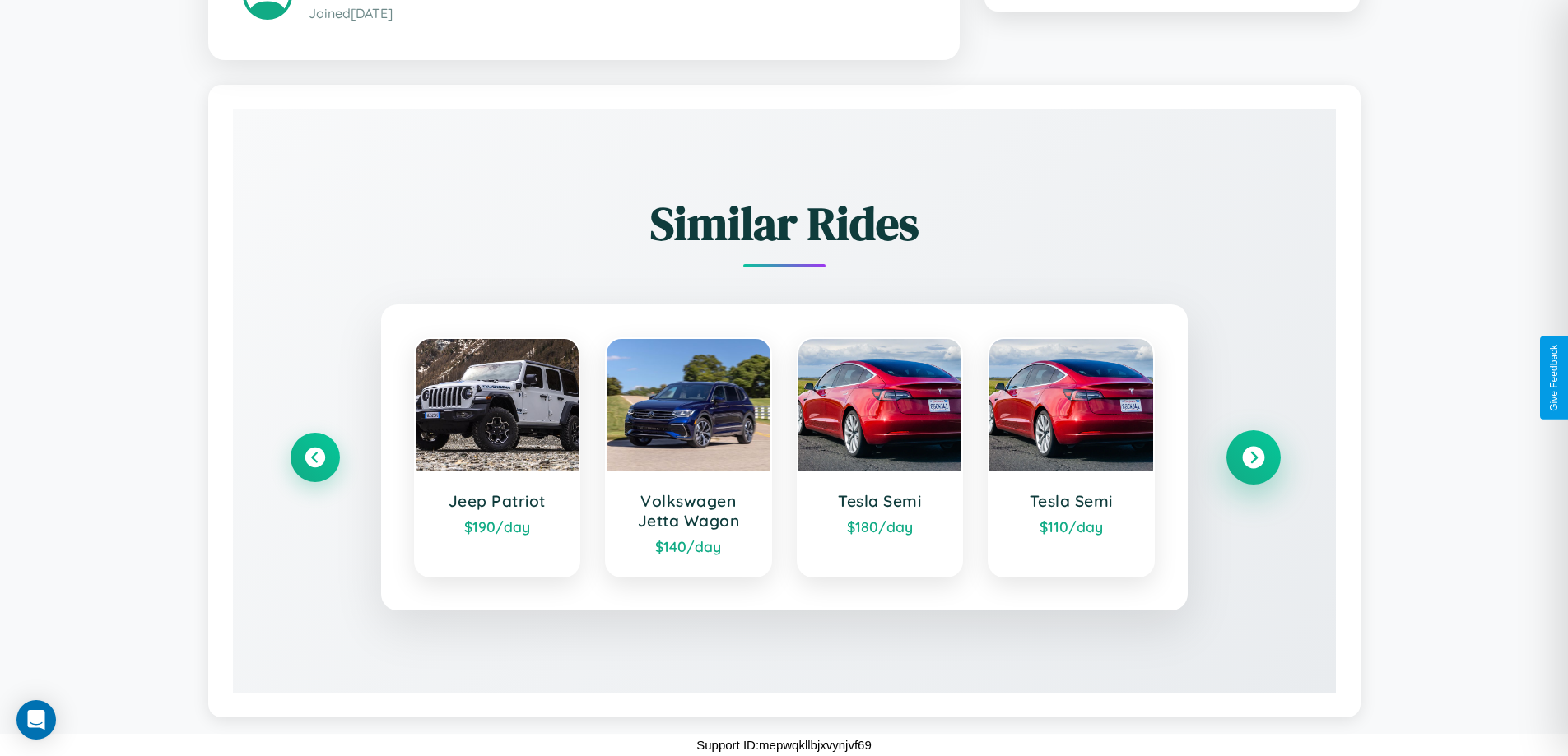
click at [1253, 457] on icon at bounding box center [1253, 457] width 22 height 22
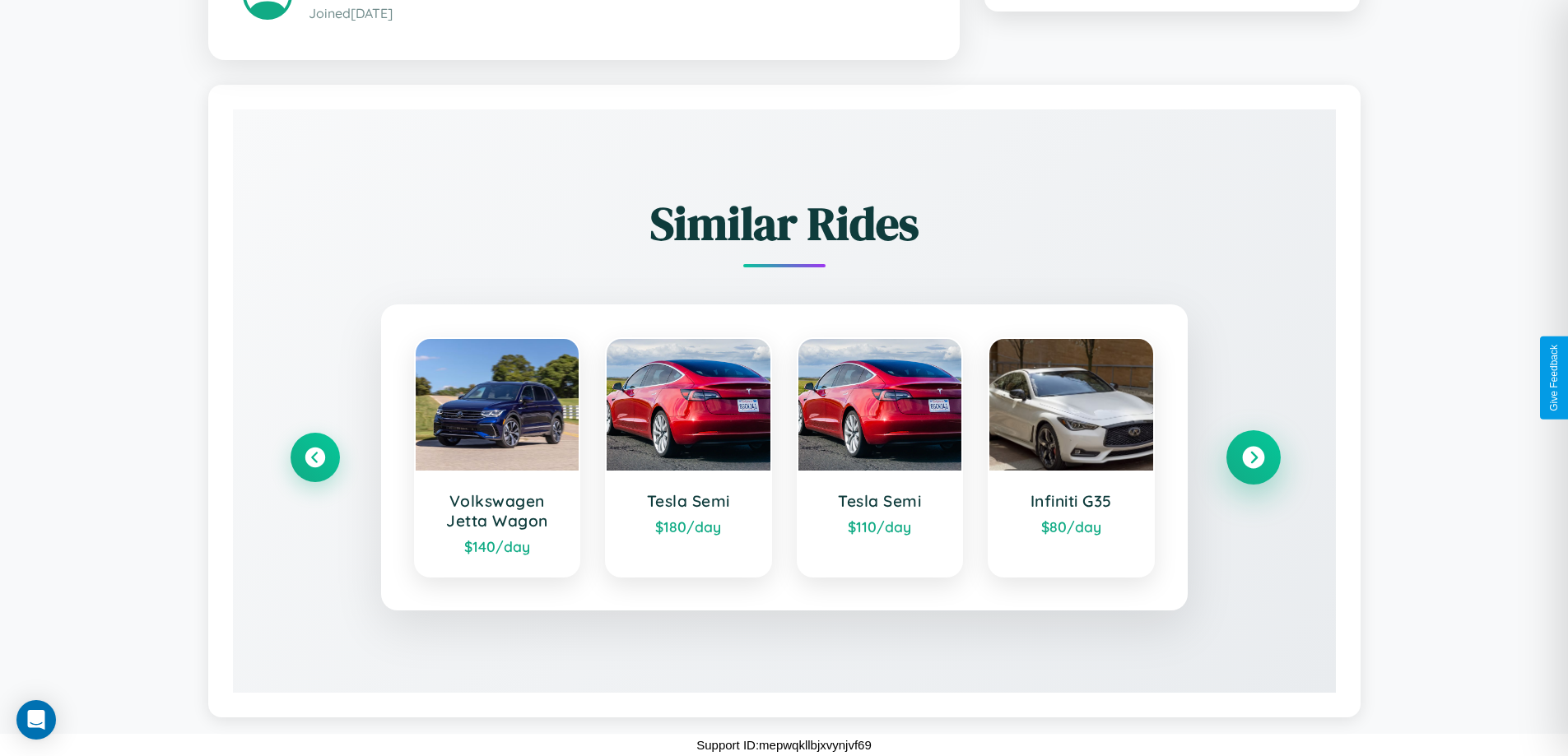
click at [1253, 457] on icon at bounding box center [1253, 457] width 22 height 22
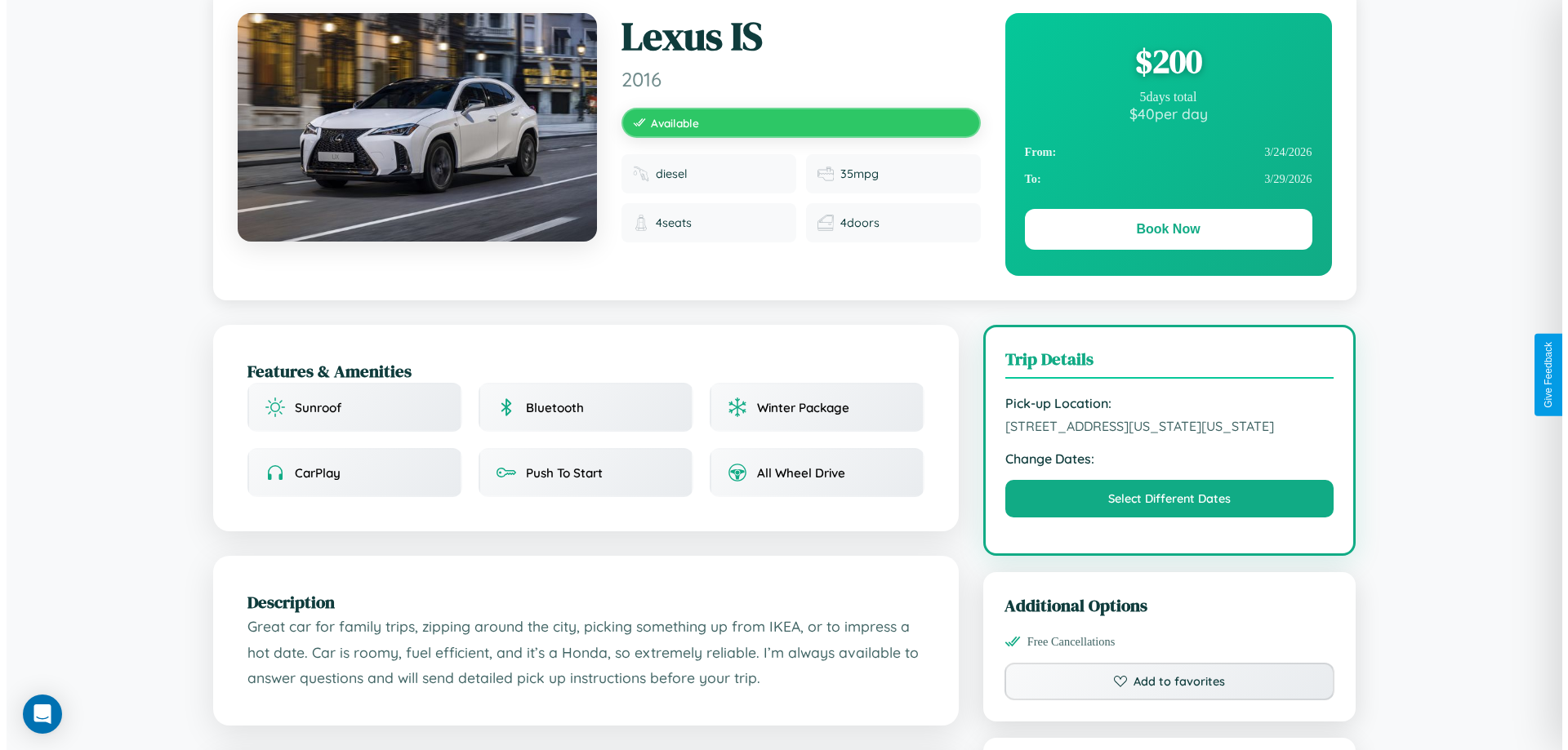
scroll to position [0, 0]
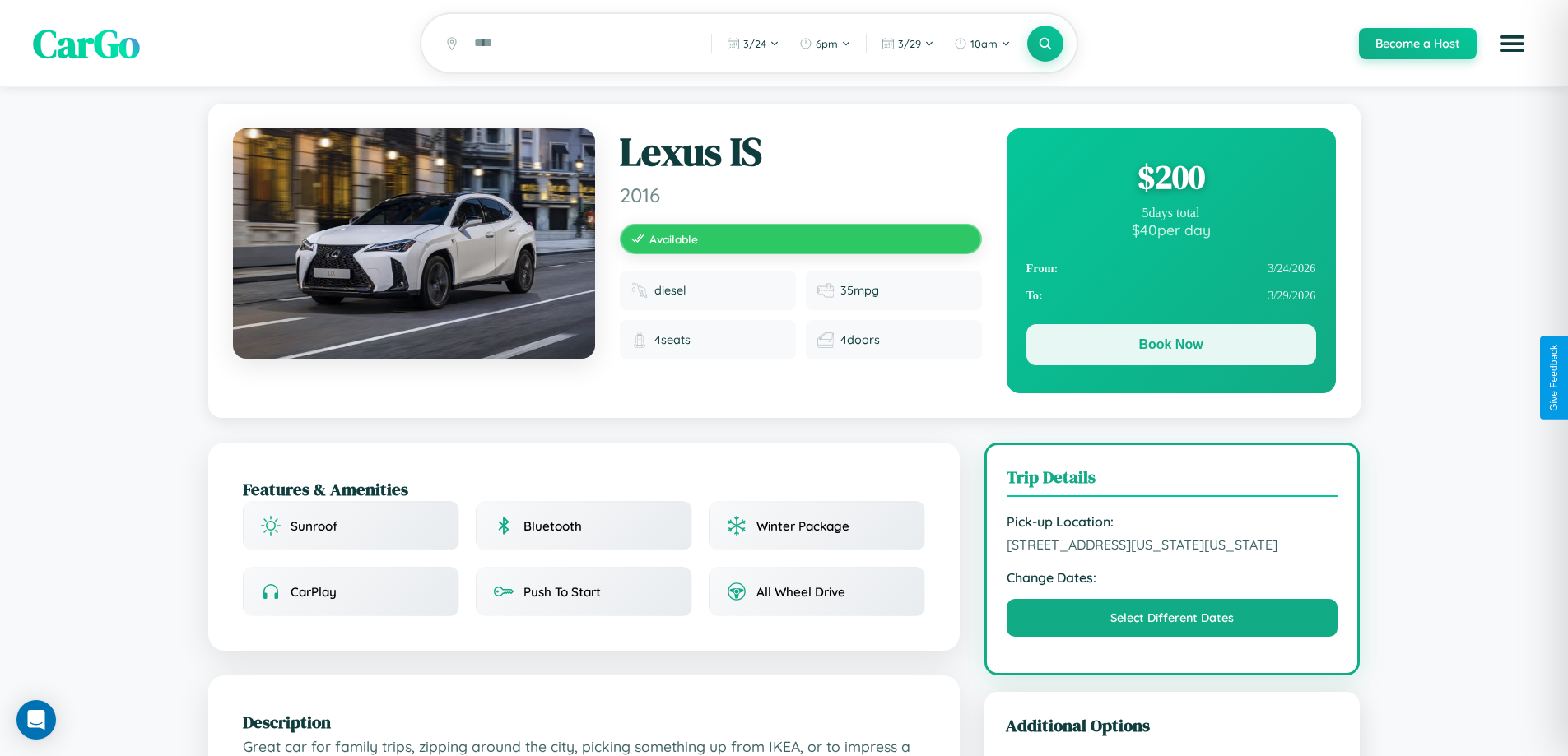
click at [1170, 347] on button "Book Now" at bounding box center [1171, 345] width 290 height 41
